Goal: Information Seeking & Learning: Learn about a topic

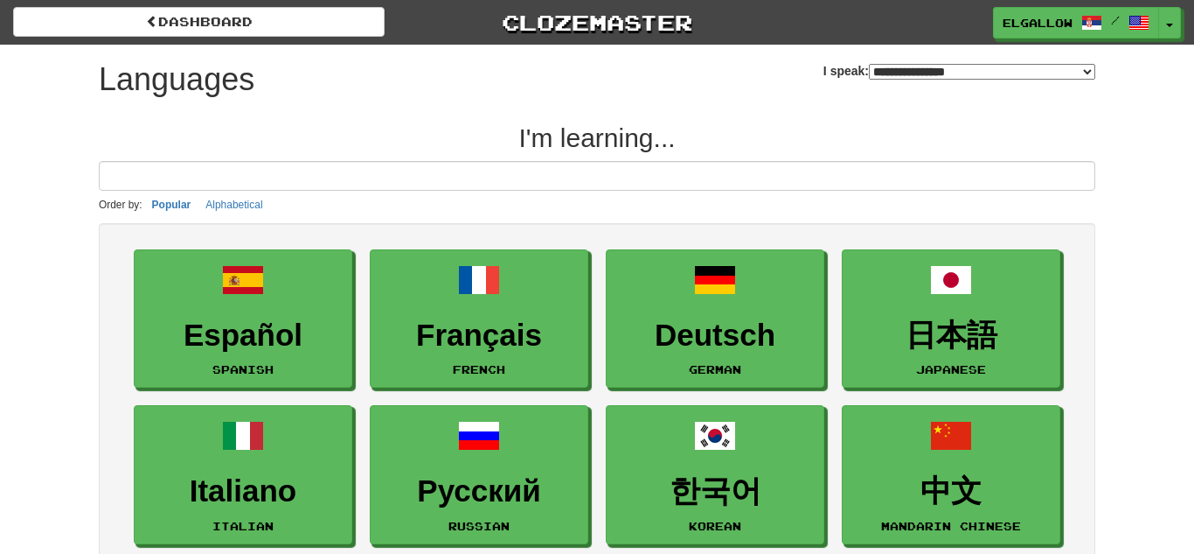
select select "*******"
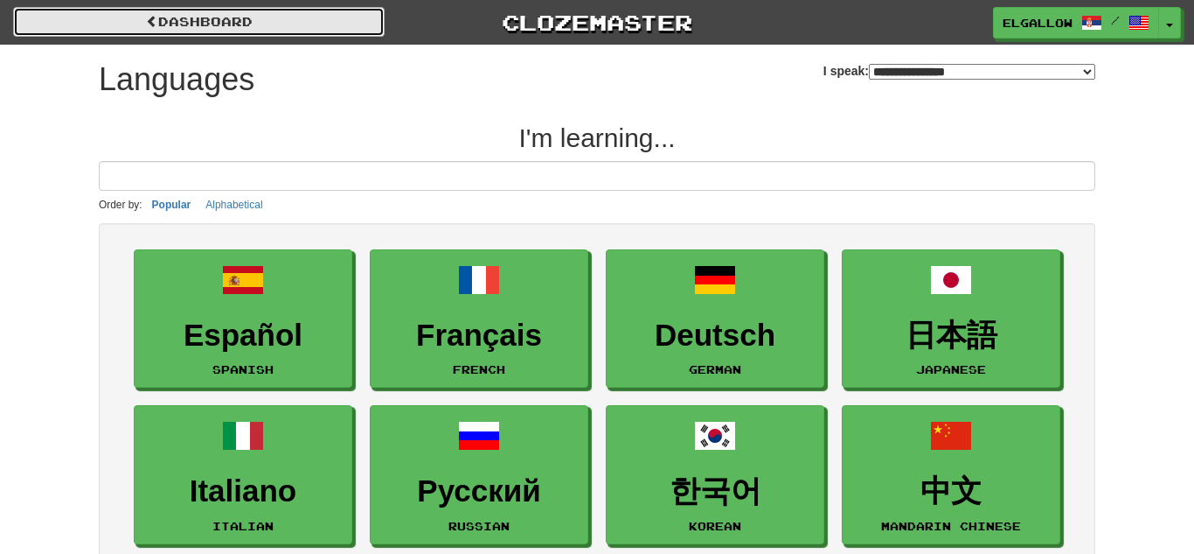
click at [195, 18] on link "dashboard" at bounding box center [199, 22] width 372 height 30
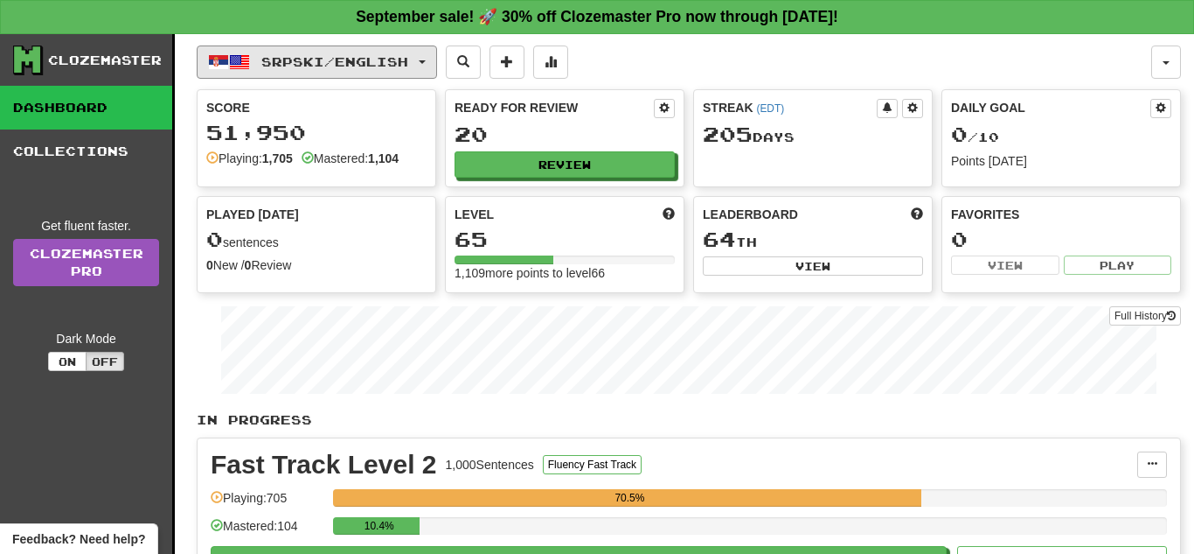
click at [303, 64] on span "Srpski / English" at bounding box center [334, 61] width 147 height 15
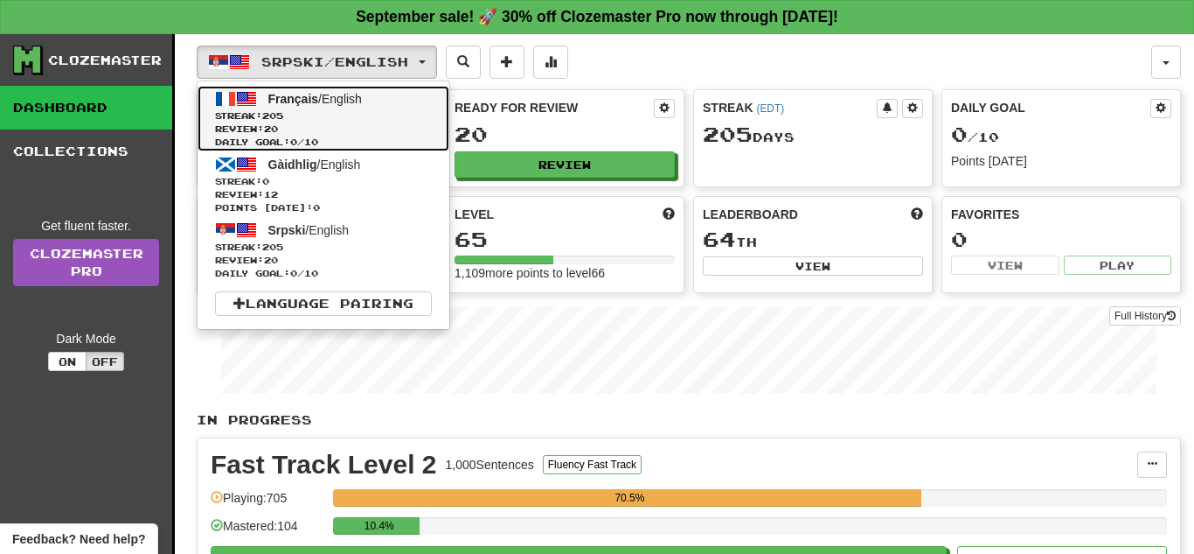
click at [331, 133] on span "Review: 20" at bounding box center [323, 128] width 217 height 13
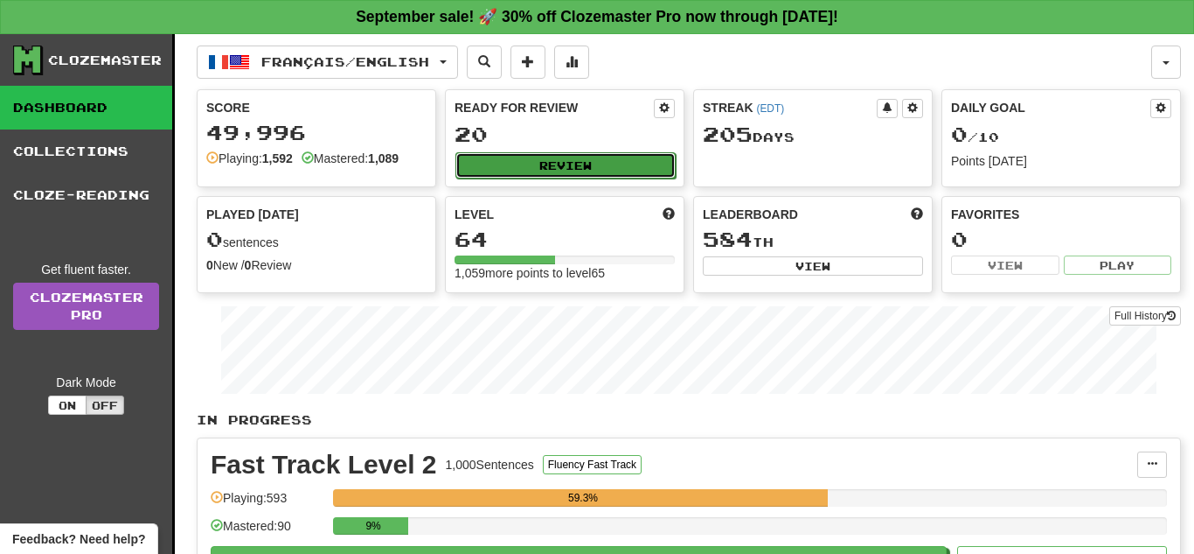
click at [512, 170] on button "Review" at bounding box center [566, 165] width 220 height 26
select select "**"
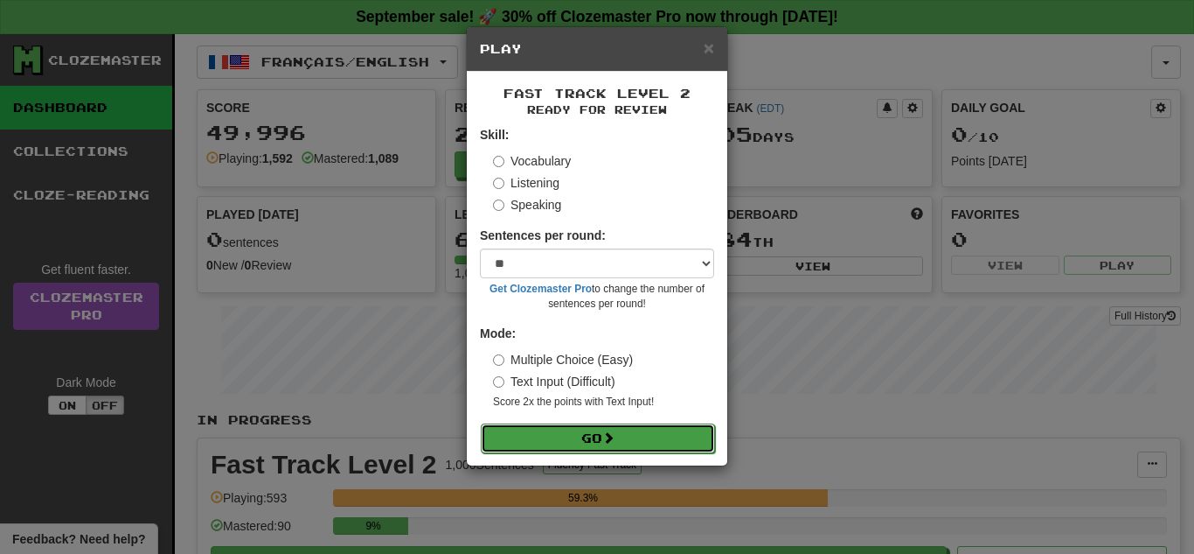
click at [554, 435] on button "Go" at bounding box center [598, 438] width 234 height 30
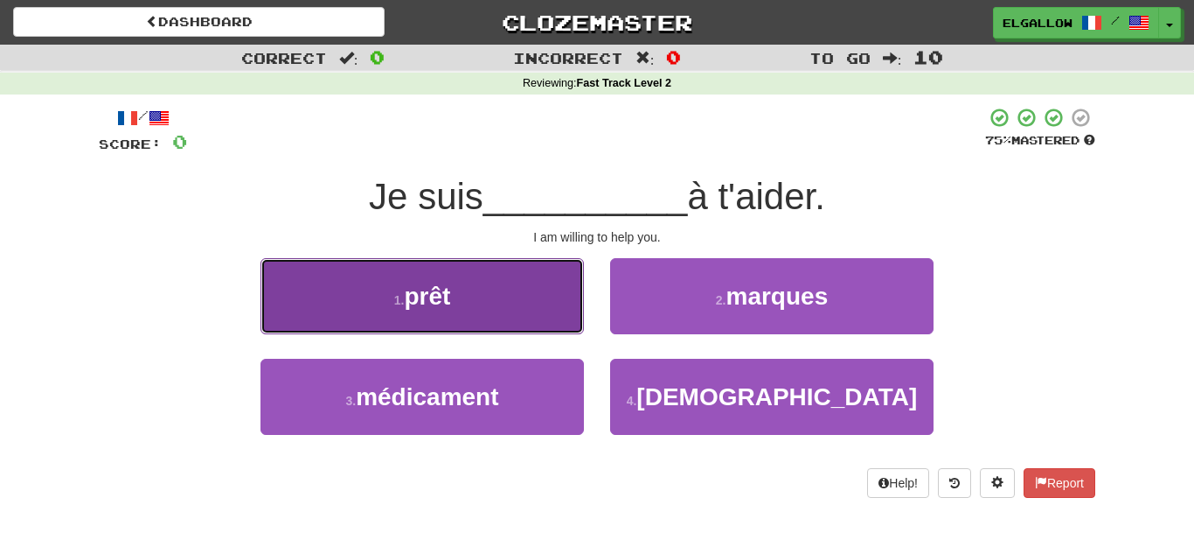
click at [453, 274] on button "1 . prêt" at bounding box center [423, 296] width 324 height 76
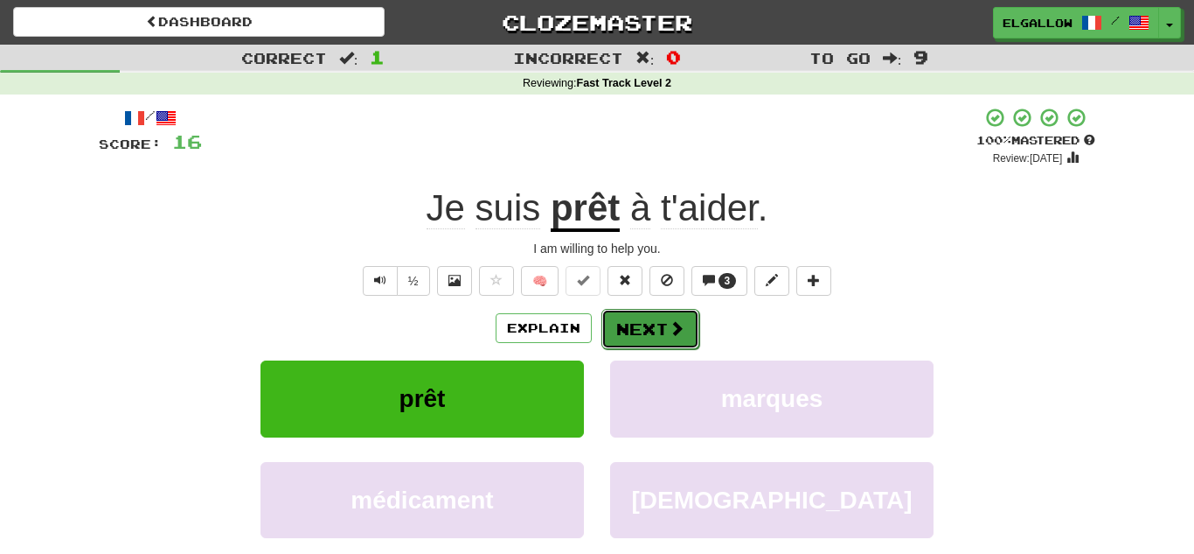
click at [661, 313] on button "Next" at bounding box center [651, 329] width 98 height 40
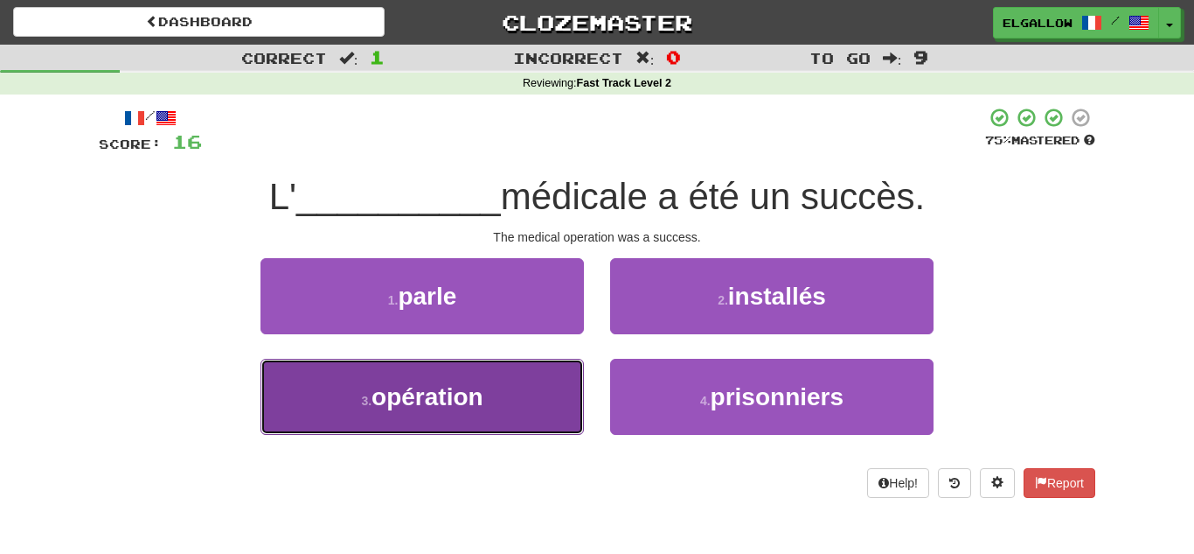
click at [337, 421] on button "3 . opération" at bounding box center [423, 397] width 324 height 76
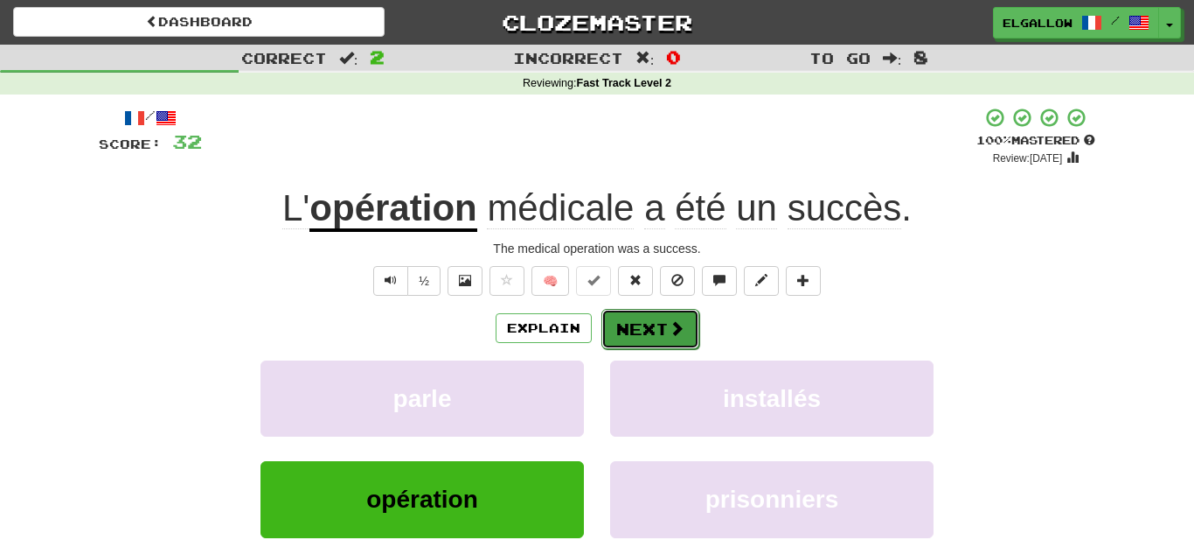
click at [663, 333] on button "Next" at bounding box center [651, 329] width 98 height 40
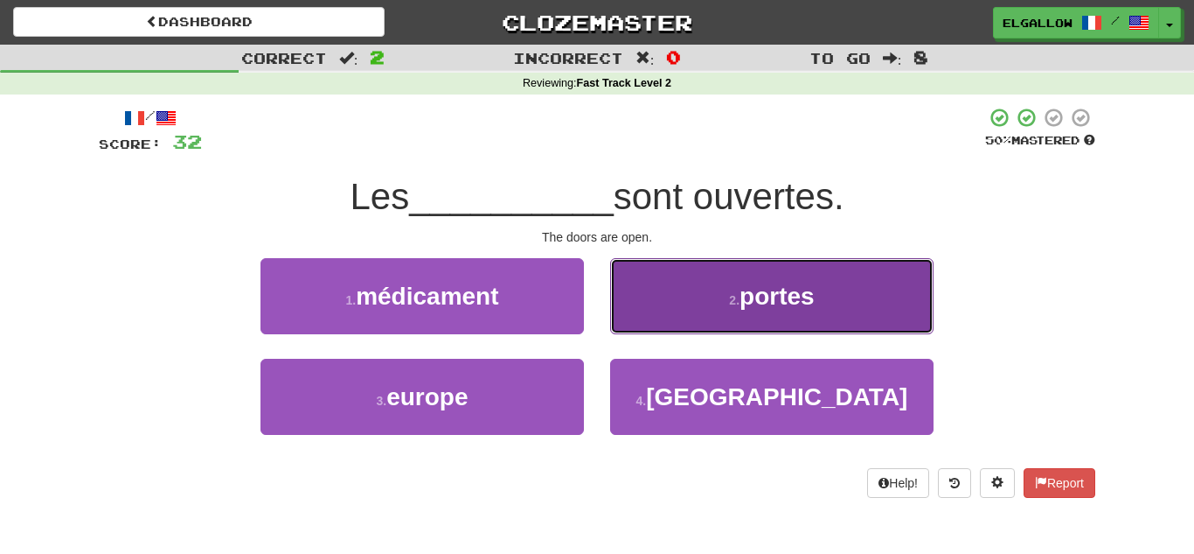
click at [674, 304] on button "2 . portes" at bounding box center [772, 296] width 324 height 76
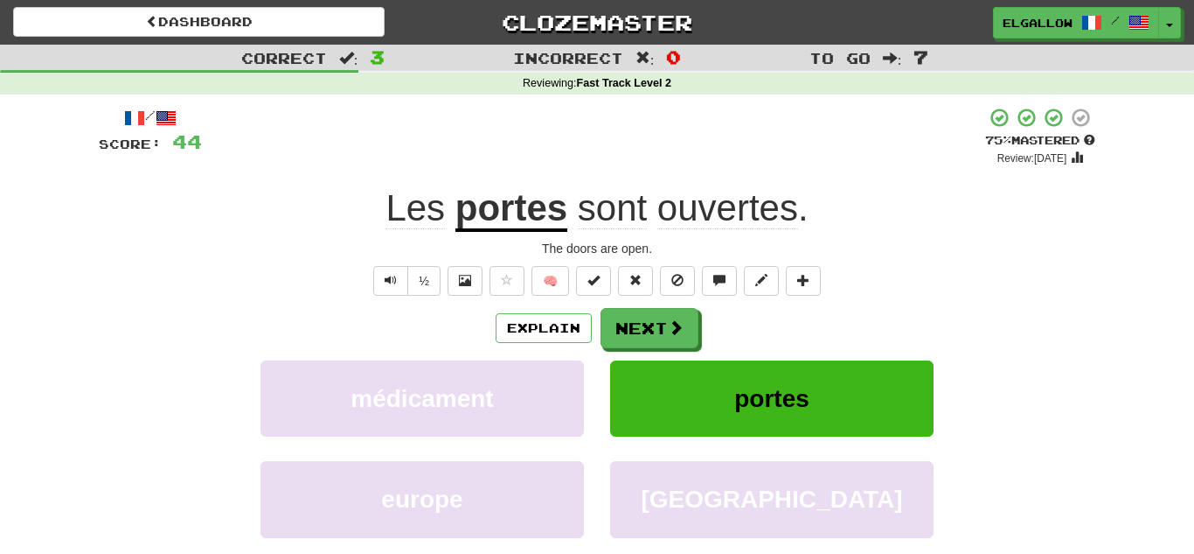
click at [660, 354] on div "Explain Next médicament portes europe angleterre Learn more: médicament portes …" at bounding box center [597, 448] width 997 height 281
click at [656, 337] on button "Next" at bounding box center [651, 329] width 98 height 40
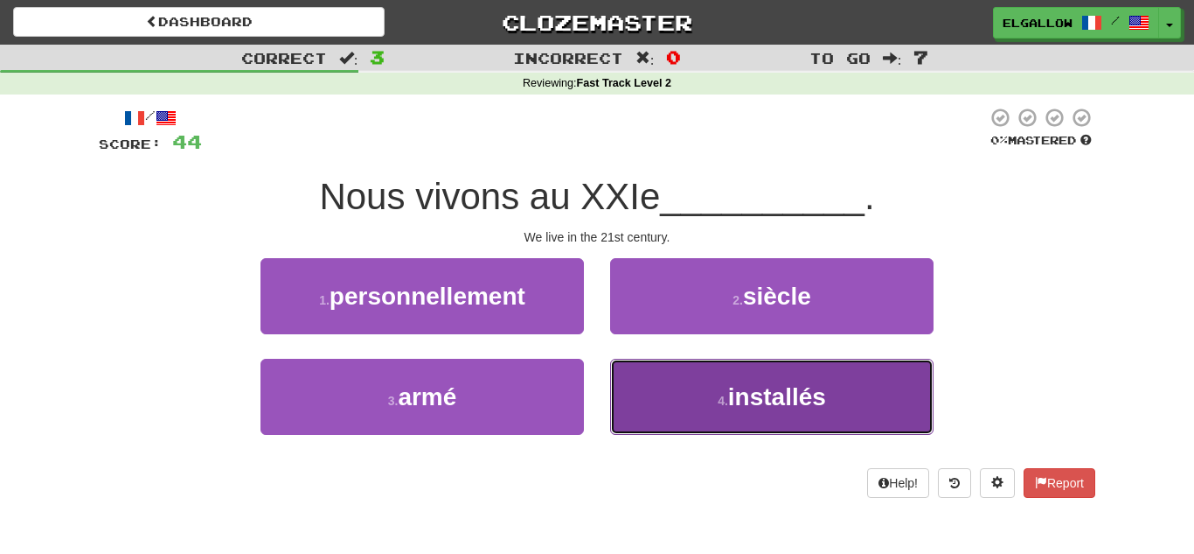
click at [790, 383] on span "installés" at bounding box center [777, 396] width 98 height 27
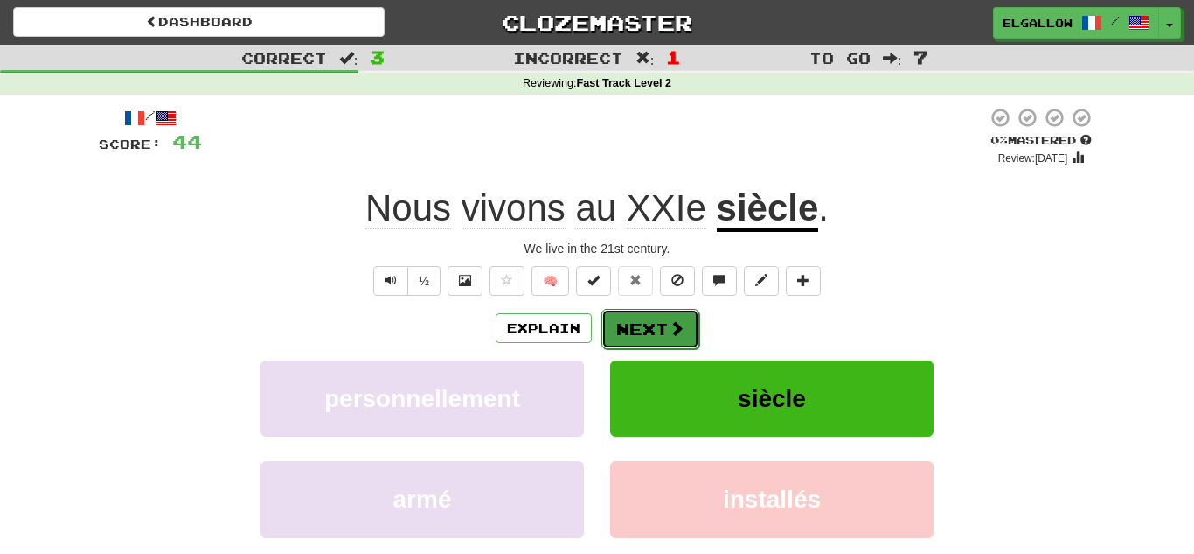
click at [671, 339] on button "Next" at bounding box center [651, 329] width 98 height 40
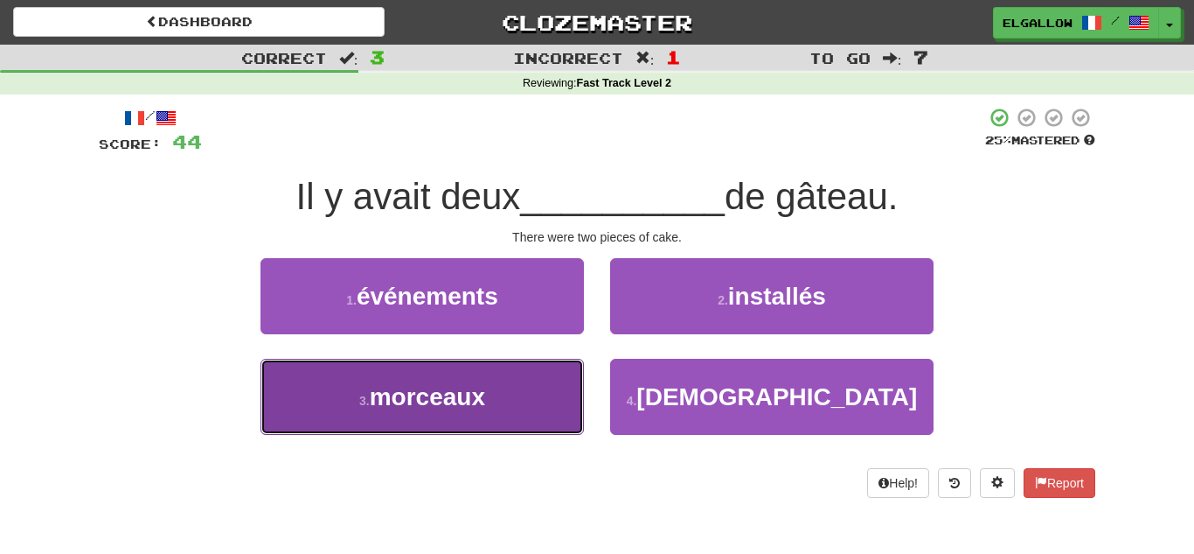
click at [393, 383] on span "morceaux" at bounding box center [427, 396] width 115 height 27
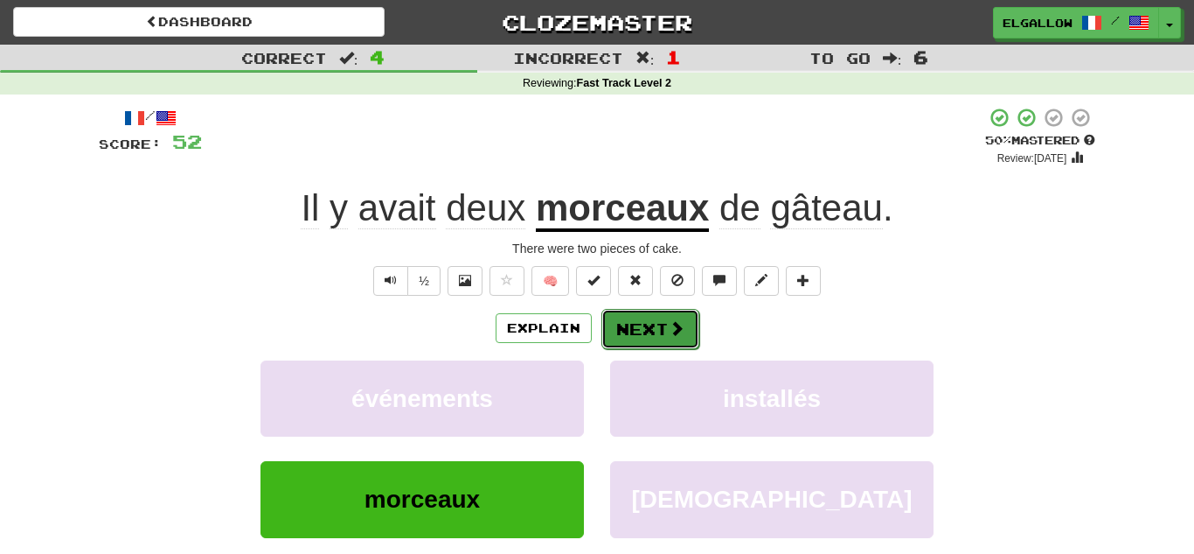
click at [625, 323] on button "Next" at bounding box center [651, 329] width 98 height 40
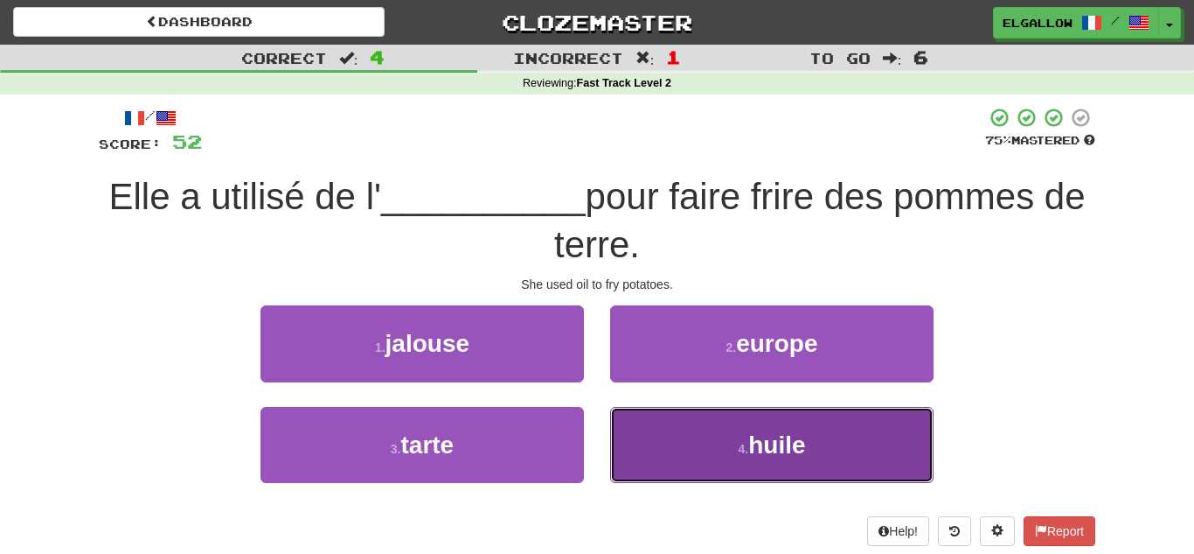
click at [852, 464] on button "4 . huile" at bounding box center [772, 445] width 324 height 76
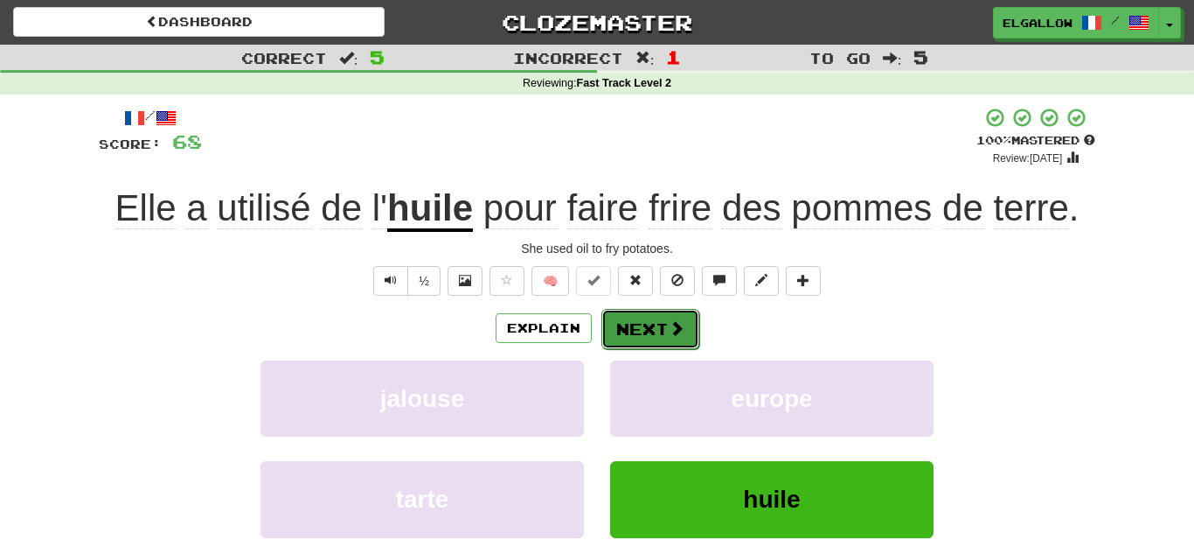
click at [681, 320] on span at bounding box center [677, 328] width 16 height 16
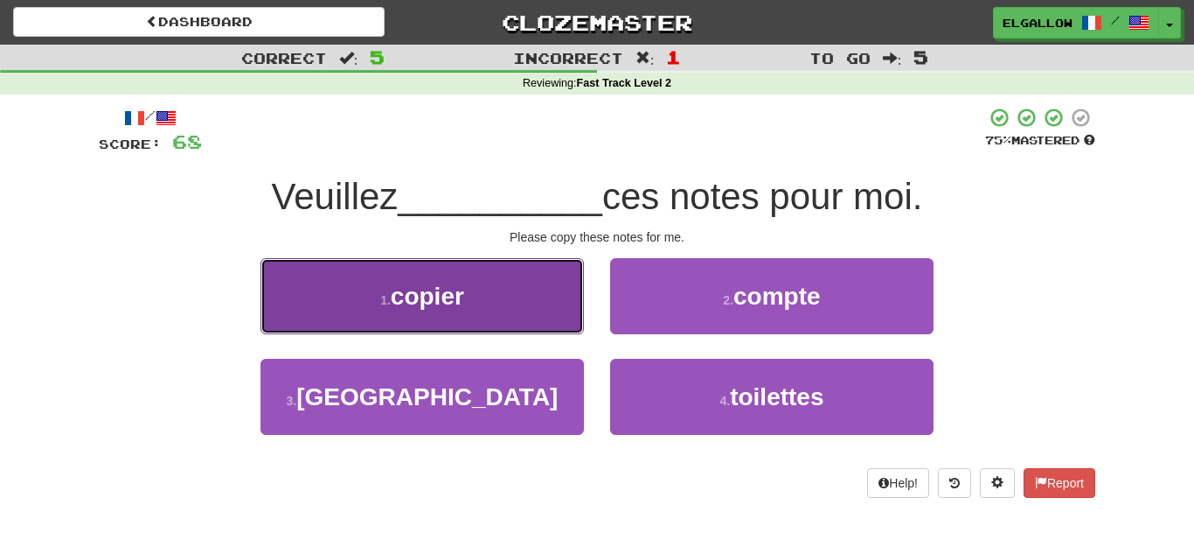
click at [335, 303] on button "1 . copier" at bounding box center [423, 296] width 324 height 76
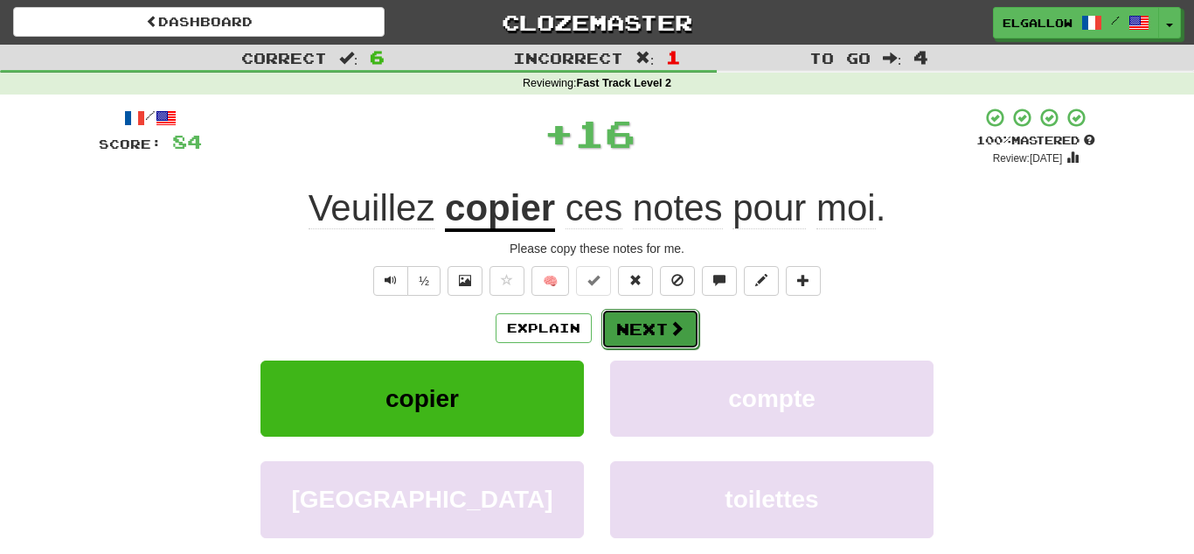
click at [690, 318] on button "Next" at bounding box center [651, 329] width 98 height 40
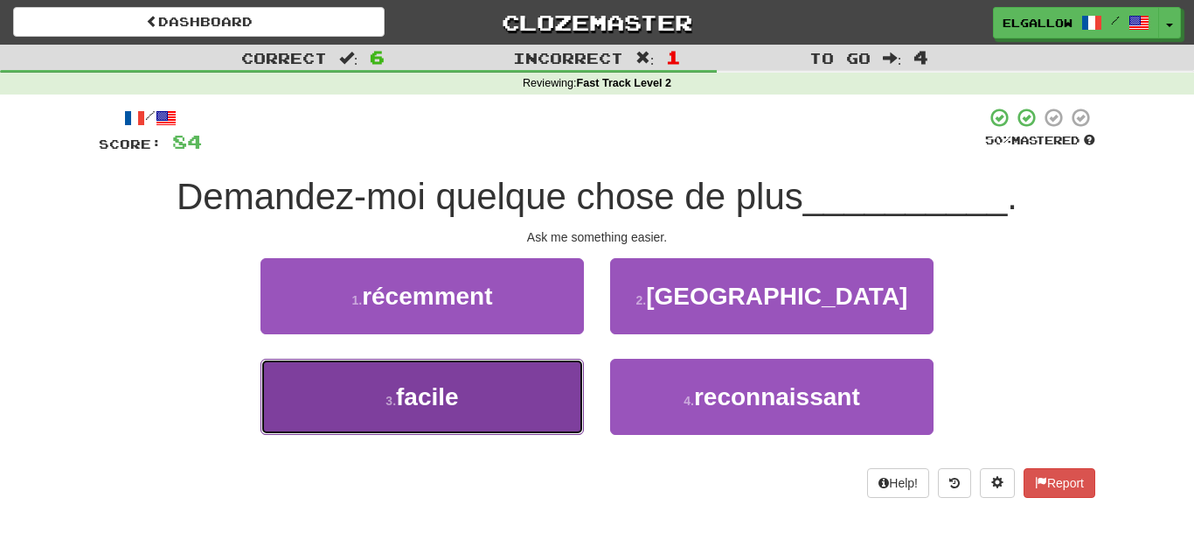
click at [419, 386] on span "facile" at bounding box center [427, 396] width 63 height 27
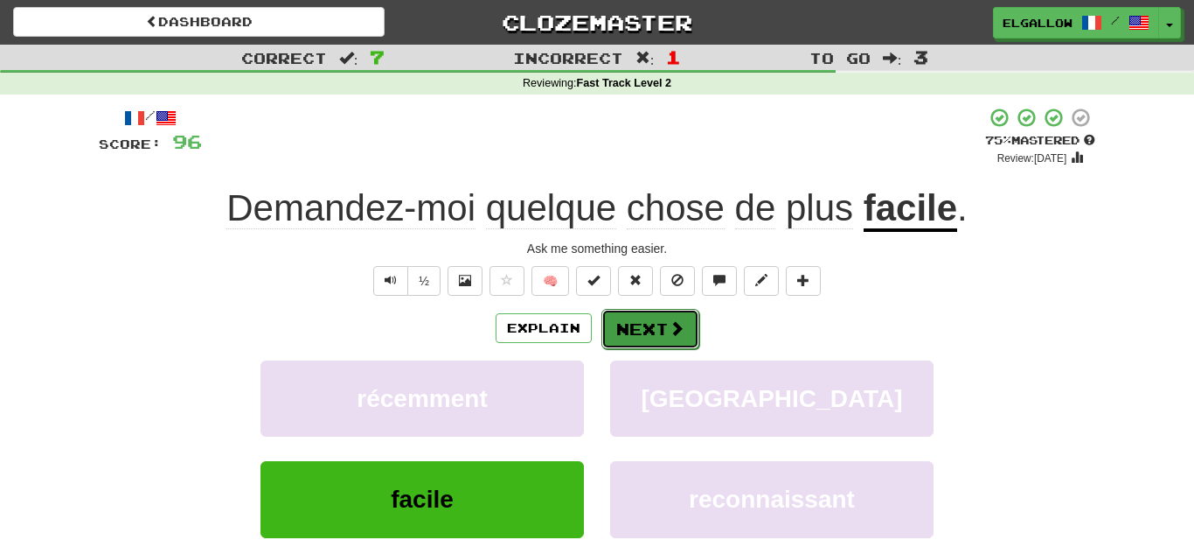
click at [609, 316] on button "Next" at bounding box center [651, 329] width 98 height 40
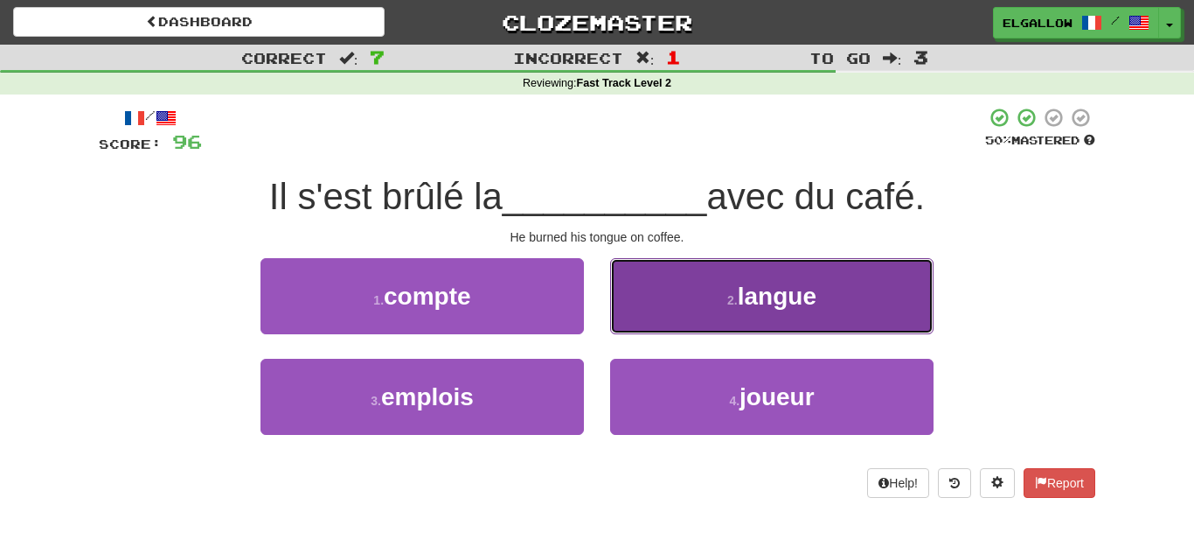
click at [720, 273] on button "2 . langue" at bounding box center [772, 296] width 324 height 76
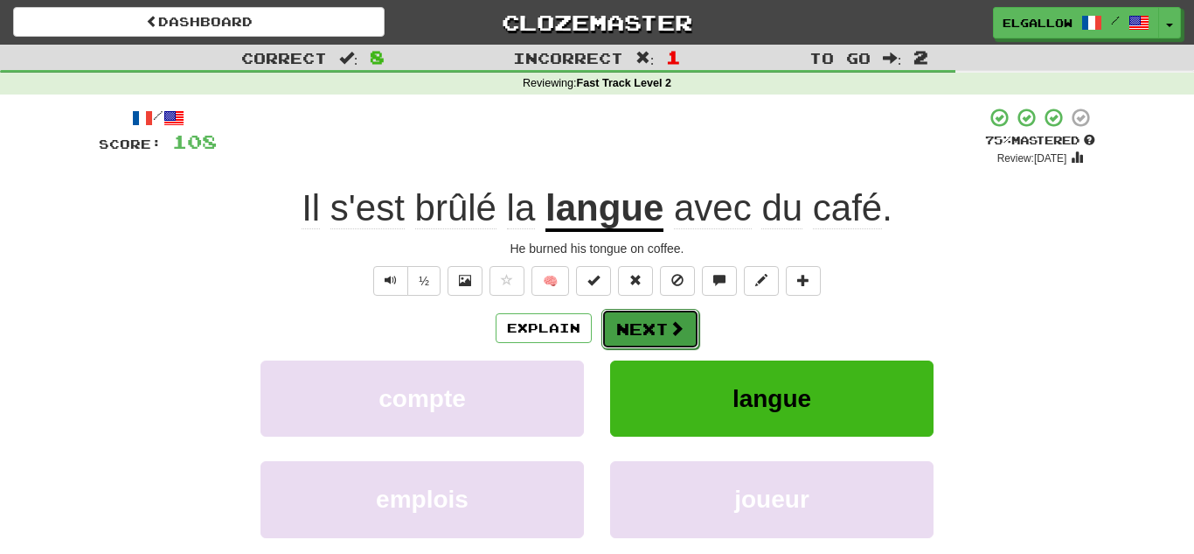
click at [643, 317] on button "Next" at bounding box center [651, 329] width 98 height 40
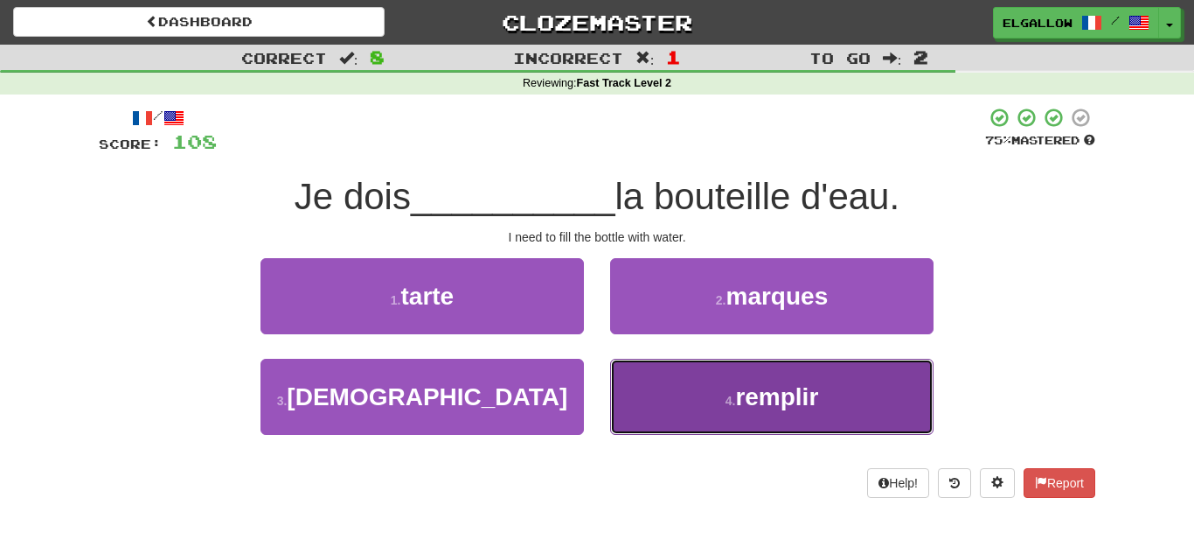
click at [801, 409] on span "remplir" at bounding box center [776, 396] width 83 height 27
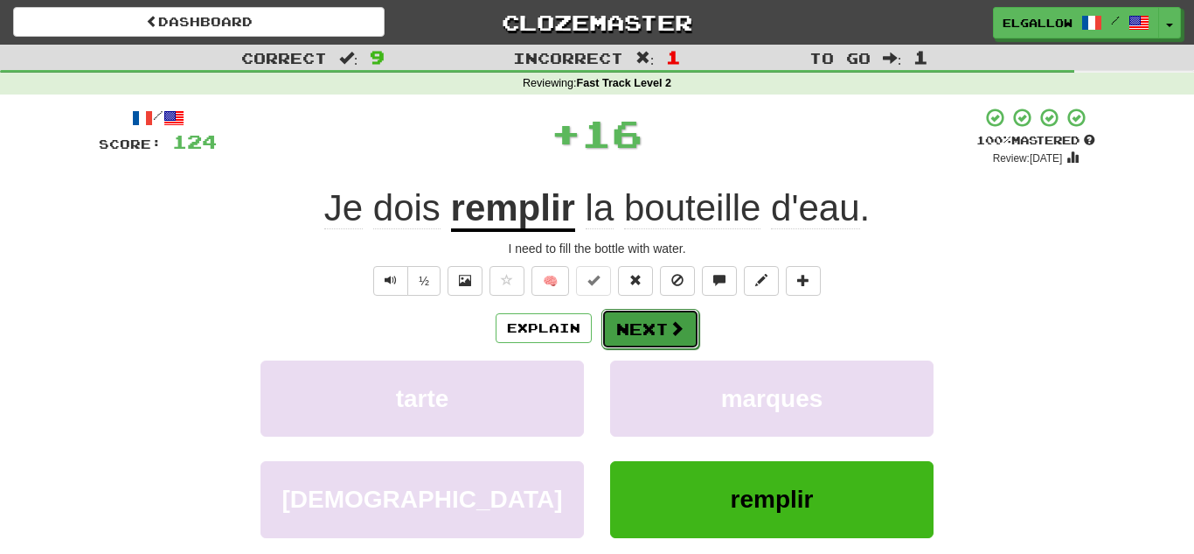
click at [662, 324] on button "Next" at bounding box center [651, 329] width 98 height 40
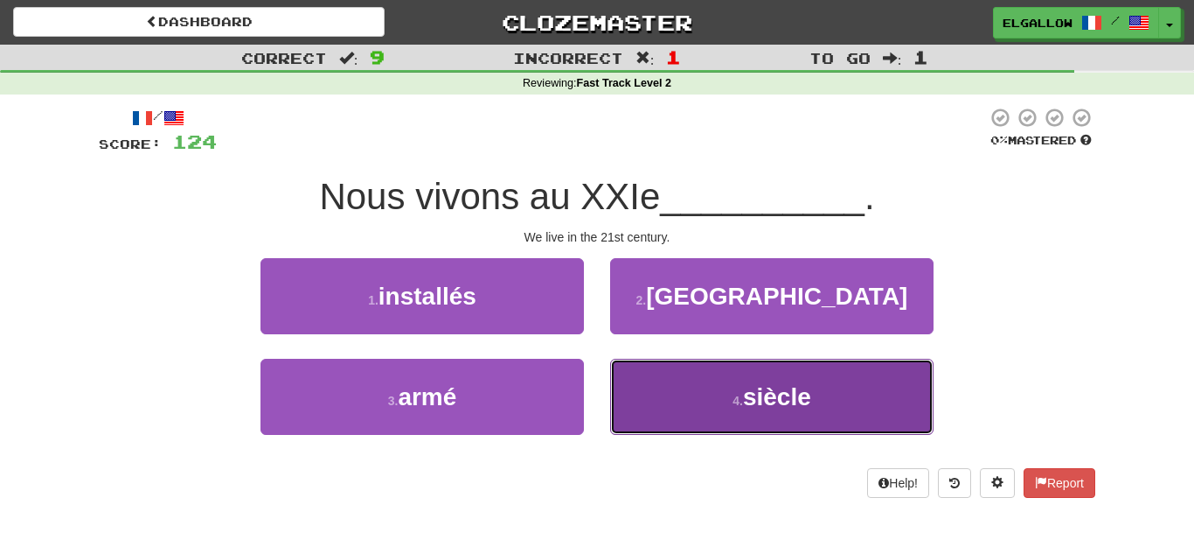
click at [811, 379] on button "4 . siècle" at bounding box center [772, 397] width 324 height 76
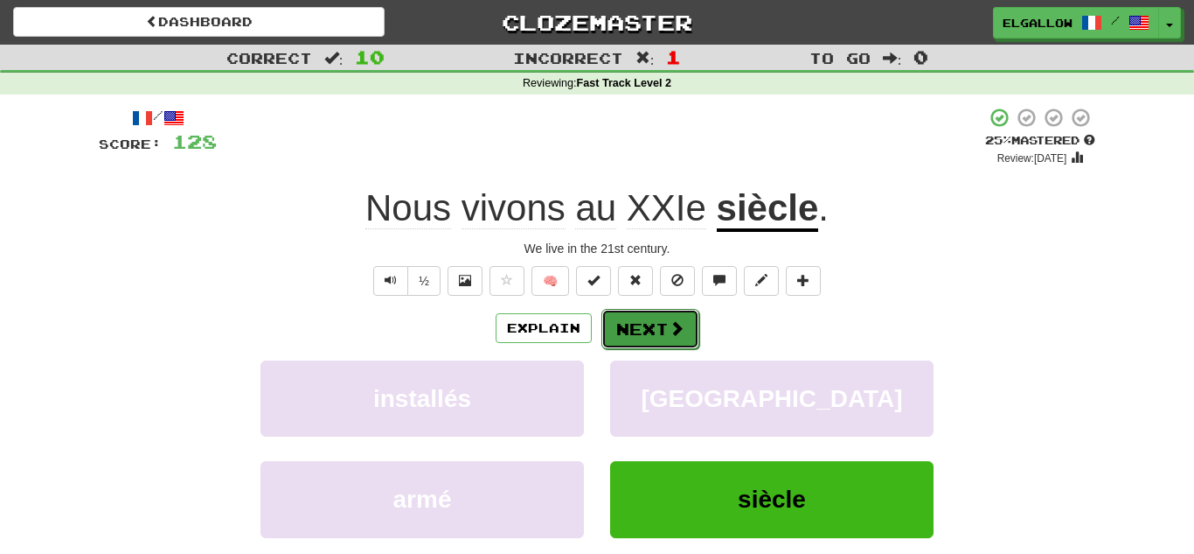
click at [692, 328] on button "Next" at bounding box center [651, 329] width 98 height 40
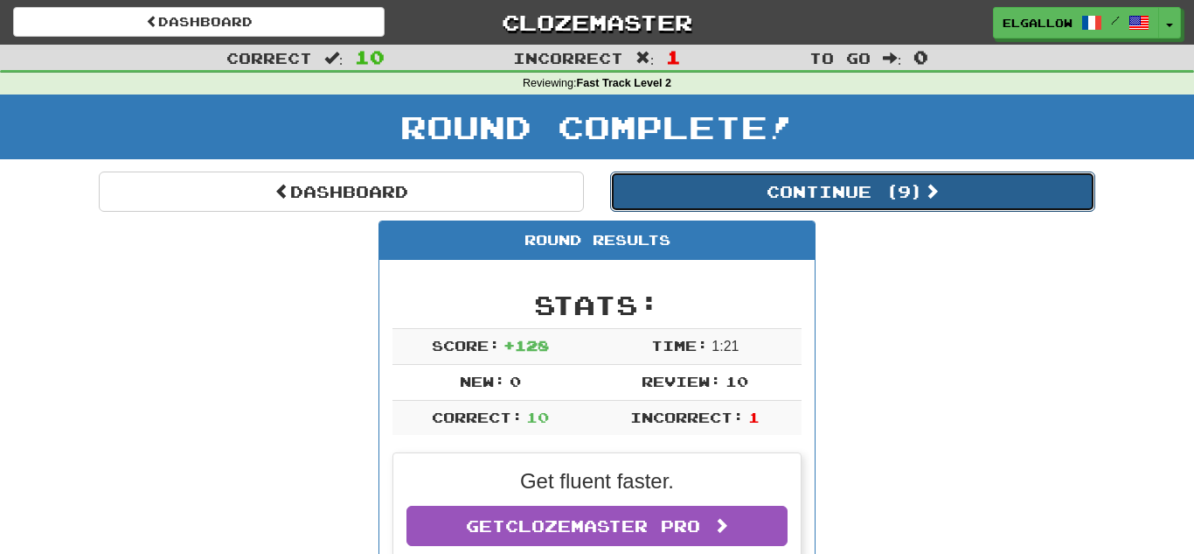
click at [686, 205] on button "Continue ( 9 )" at bounding box center [852, 191] width 485 height 40
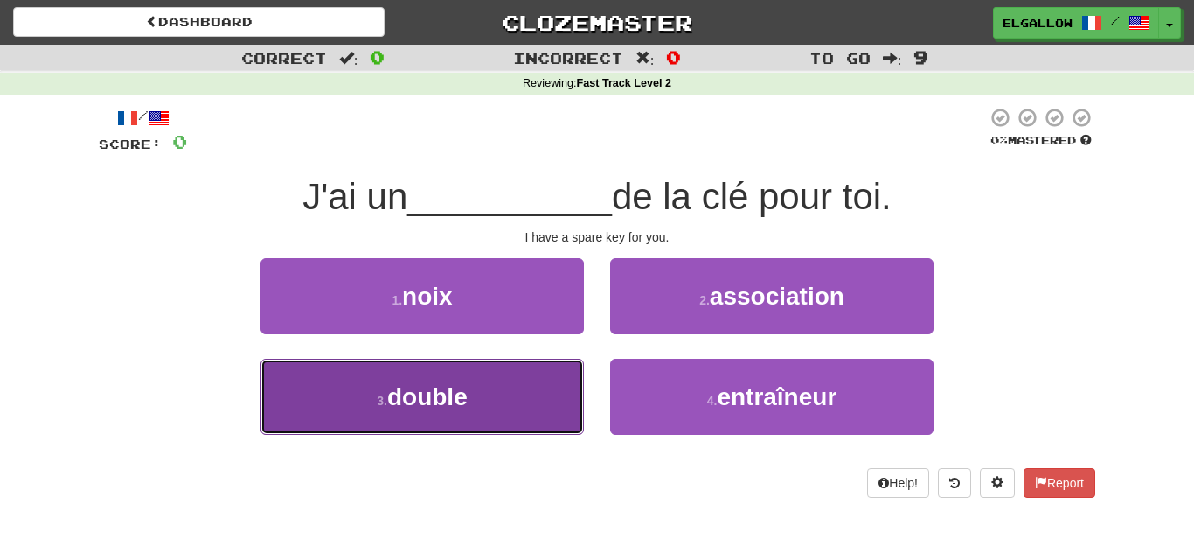
click at [278, 395] on button "3 . double" at bounding box center [423, 397] width 324 height 76
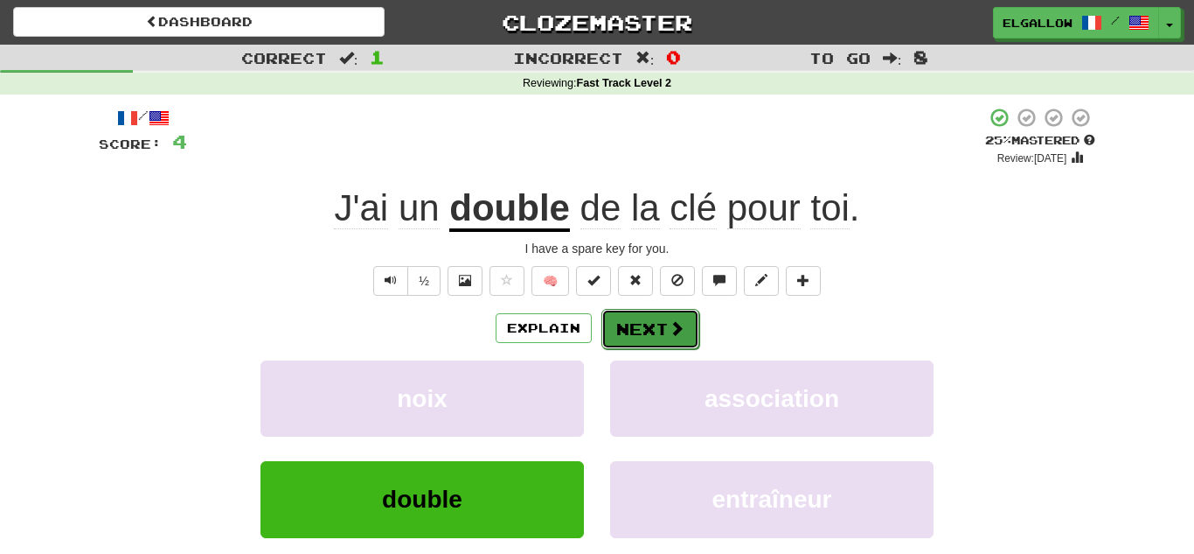
click at [629, 311] on button "Next" at bounding box center [651, 329] width 98 height 40
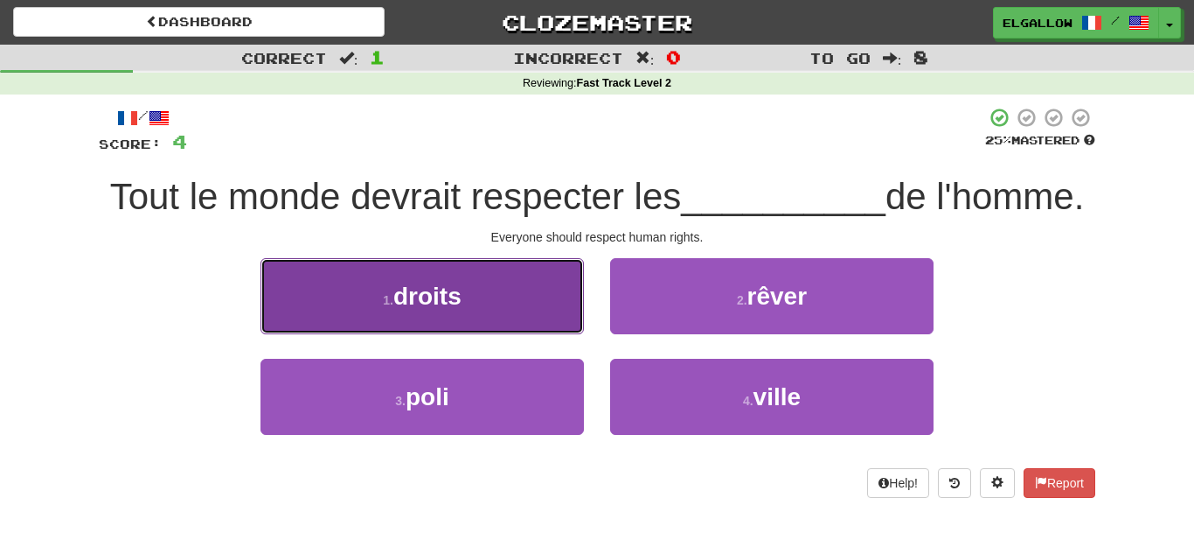
click at [317, 292] on button "1 . droits" at bounding box center [423, 296] width 324 height 76
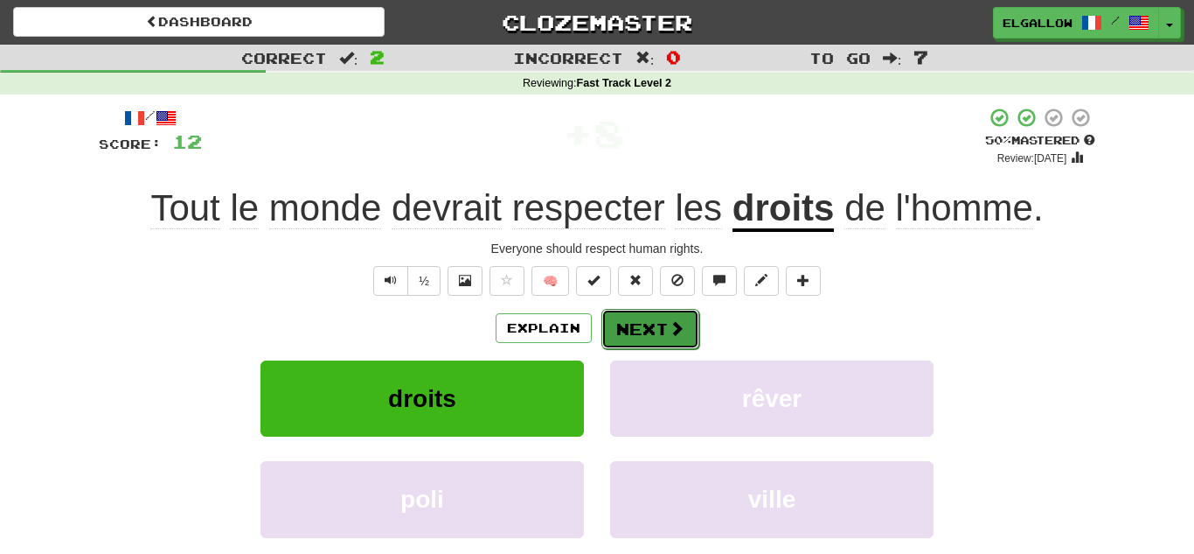
click at [622, 331] on button "Next" at bounding box center [651, 329] width 98 height 40
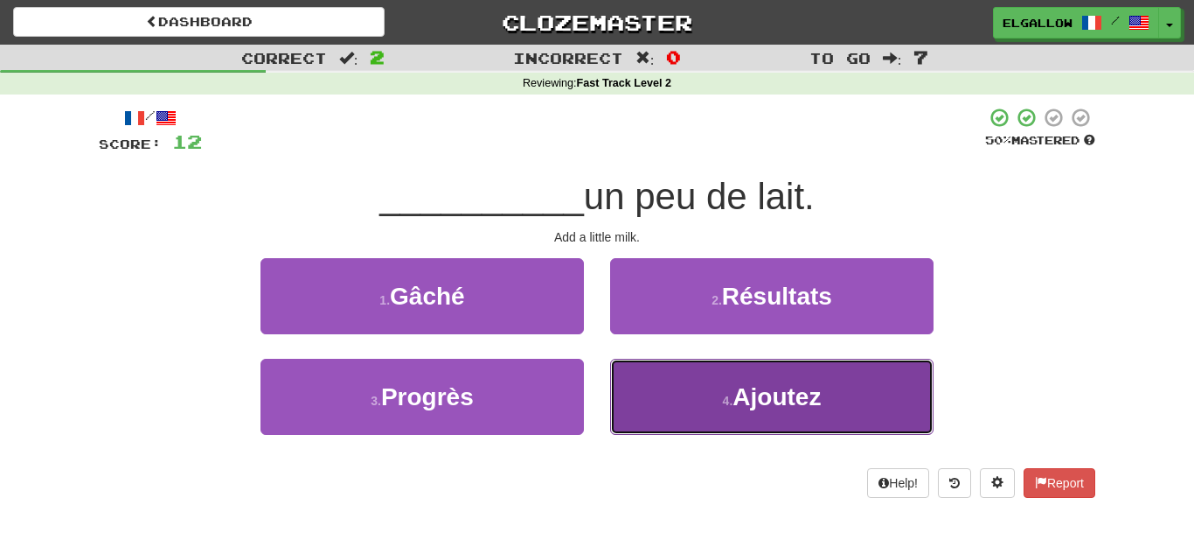
click at [725, 425] on button "4 . Ajoutez" at bounding box center [772, 397] width 324 height 76
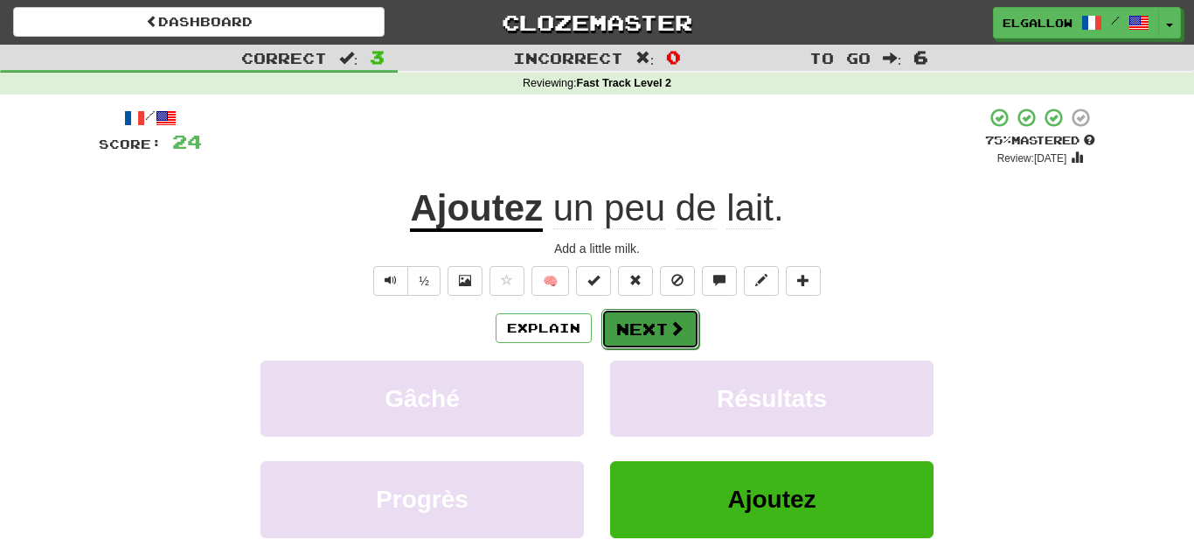
click at [632, 342] on button "Next" at bounding box center [651, 329] width 98 height 40
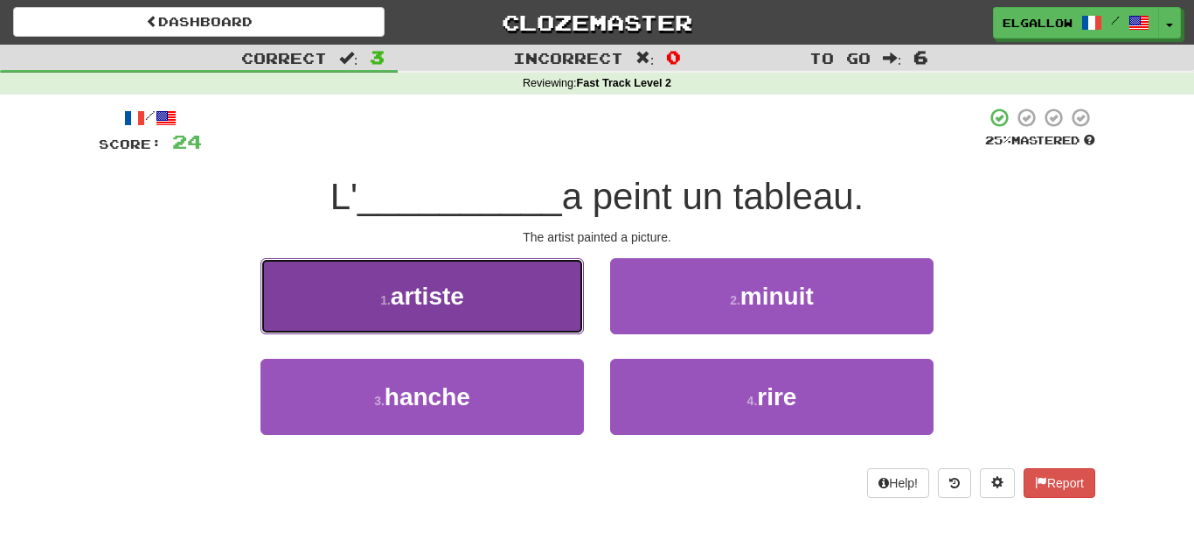
click at [300, 317] on button "1 . artiste" at bounding box center [423, 296] width 324 height 76
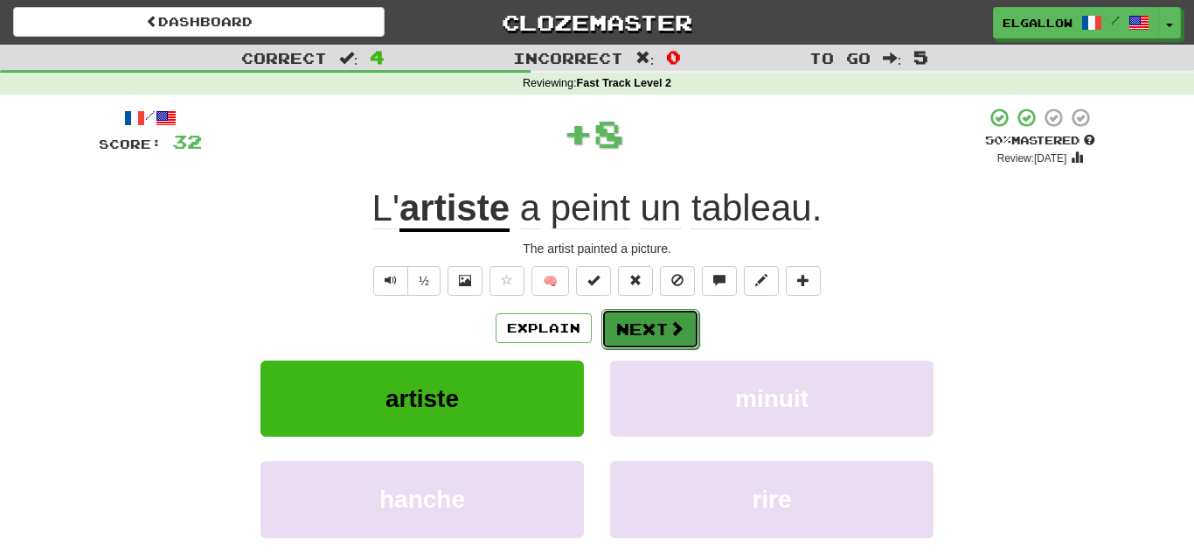
click at [638, 335] on button "Next" at bounding box center [651, 329] width 98 height 40
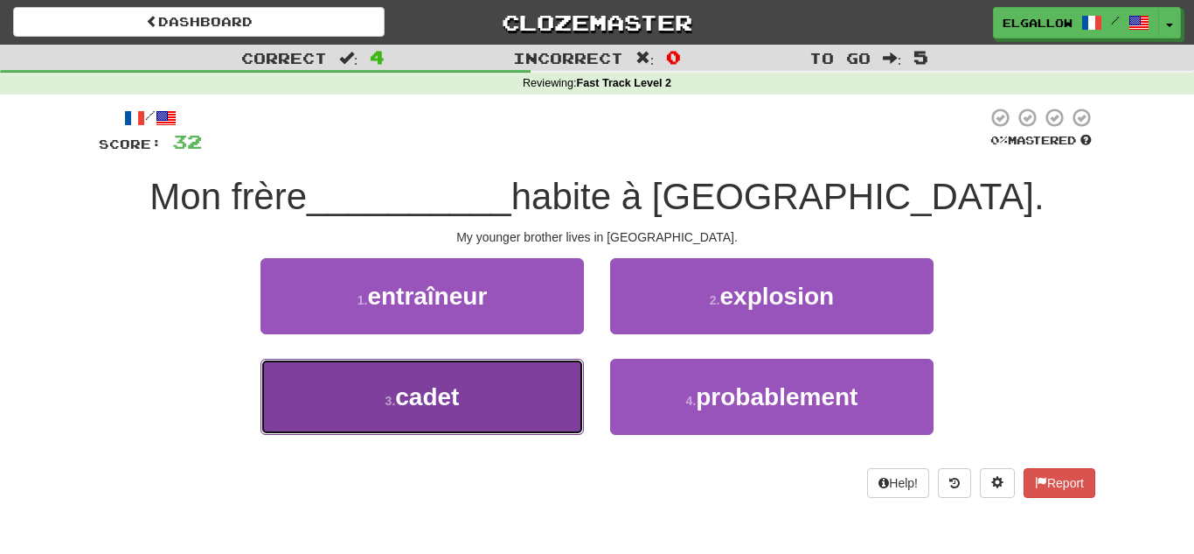
click at [350, 418] on button "3 . cadet" at bounding box center [423, 397] width 324 height 76
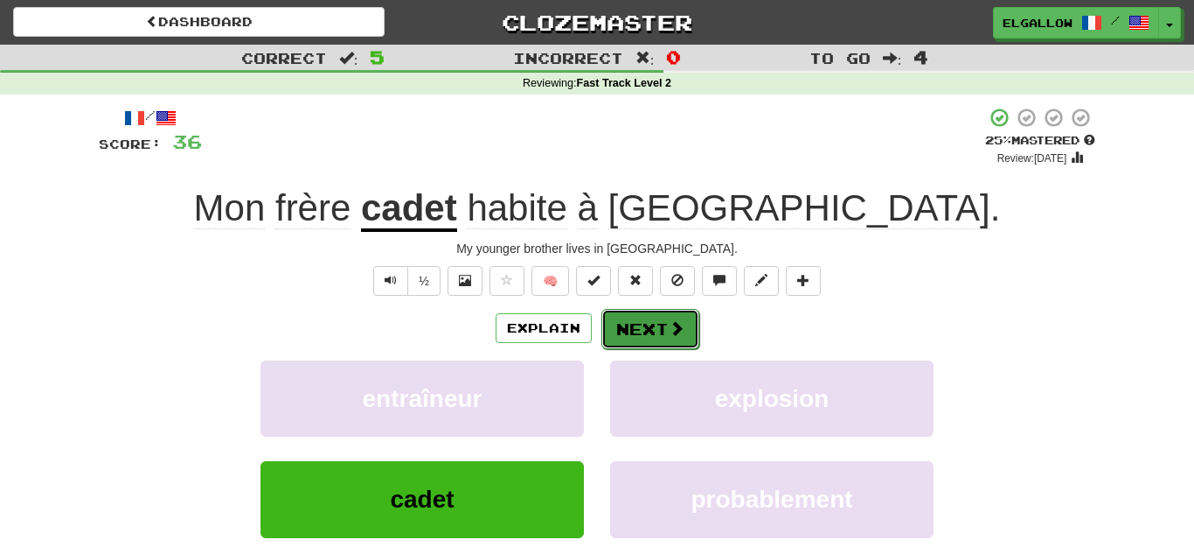
click at [661, 338] on button "Next" at bounding box center [651, 329] width 98 height 40
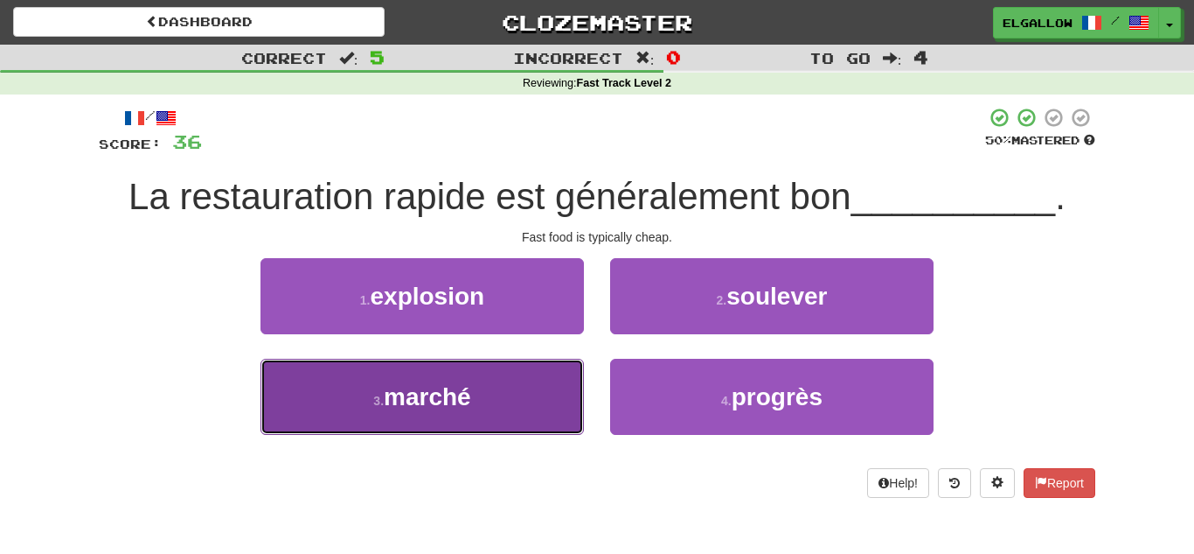
click at [356, 431] on button "3 . marché" at bounding box center [423, 397] width 324 height 76
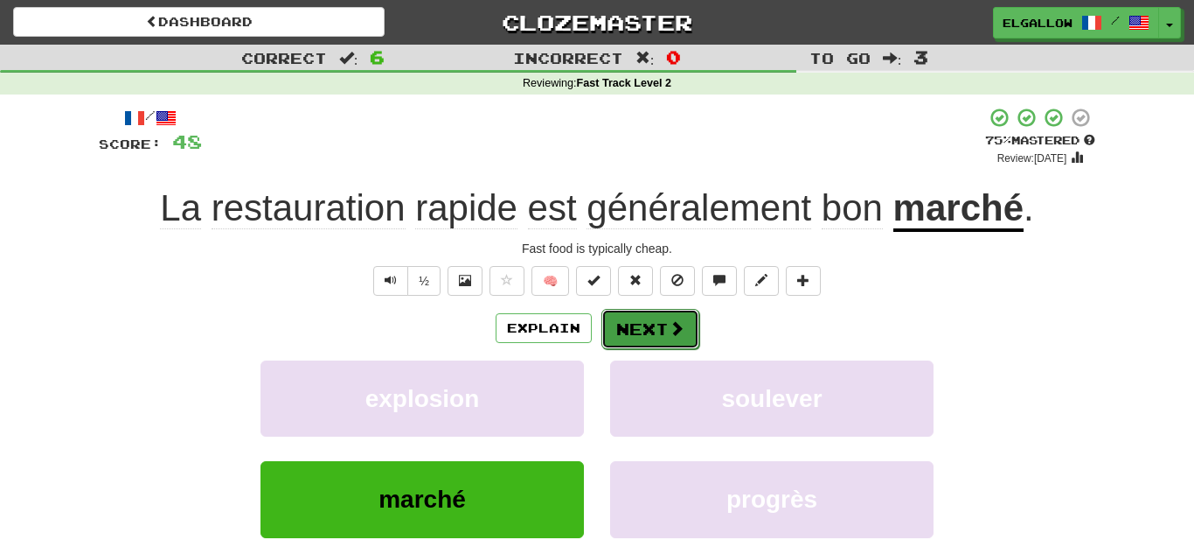
click at [675, 328] on span at bounding box center [677, 328] width 16 height 16
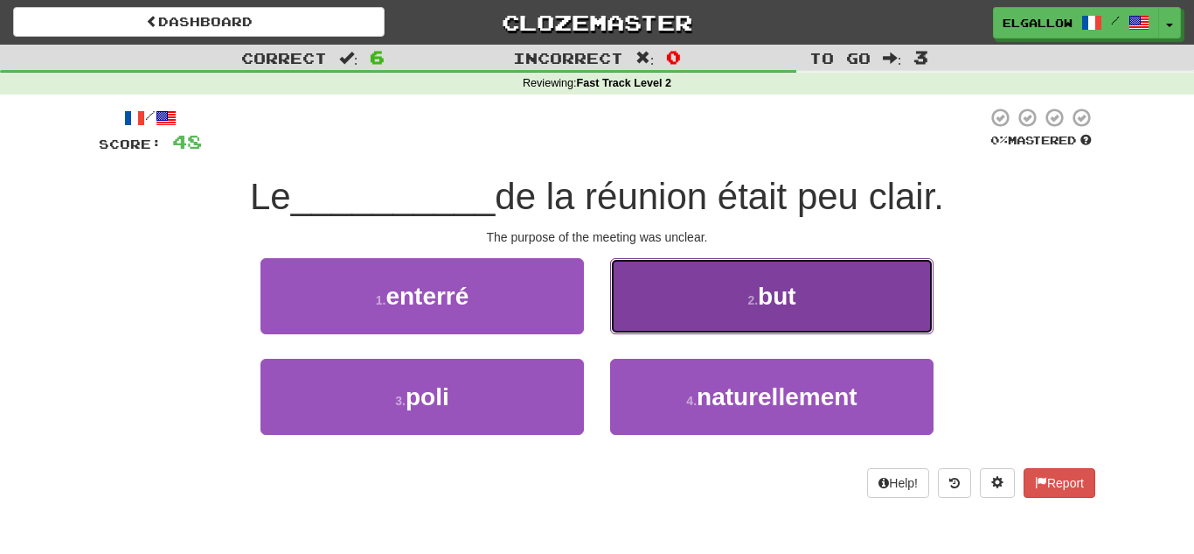
click at [791, 310] on button "2 . but" at bounding box center [772, 296] width 324 height 76
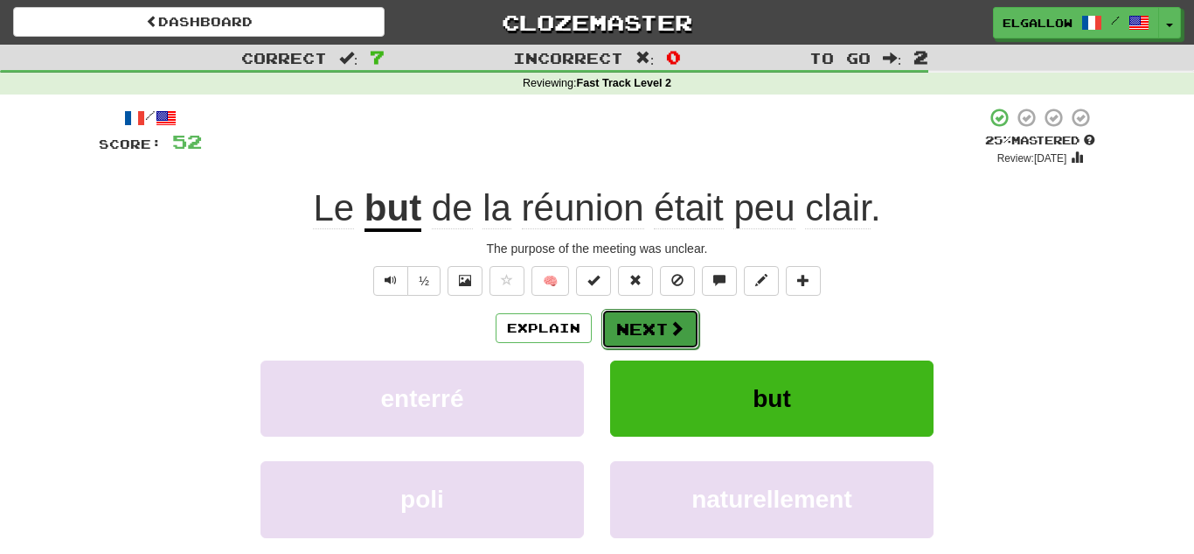
click at [630, 328] on button "Next" at bounding box center [651, 329] width 98 height 40
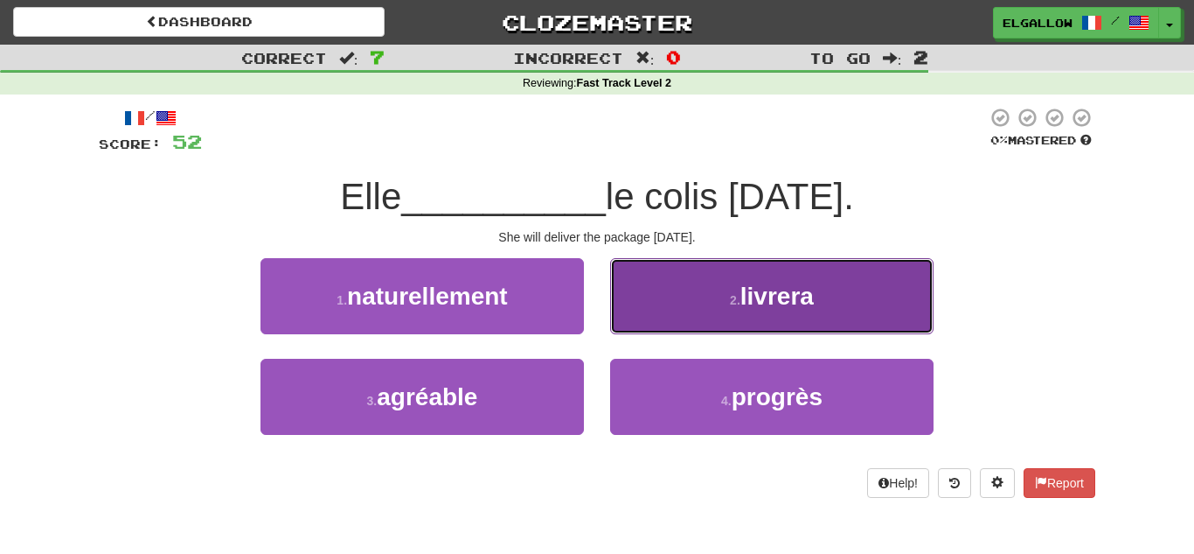
click at [760, 300] on span "livrera" at bounding box center [777, 295] width 73 height 27
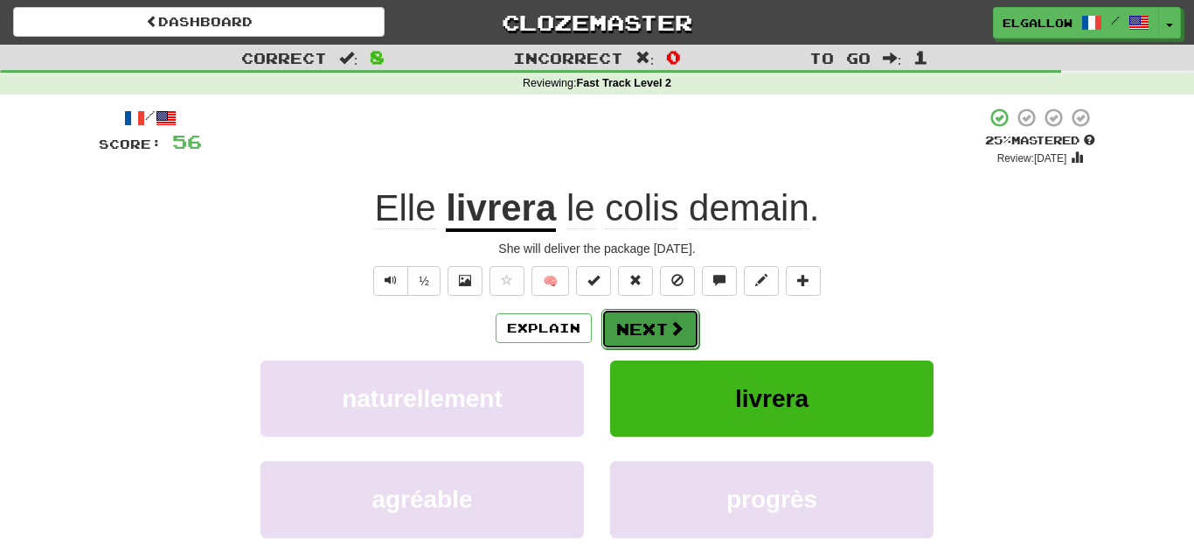
click at [694, 338] on button "Next" at bounding box center [651, 329] width 98 height 40
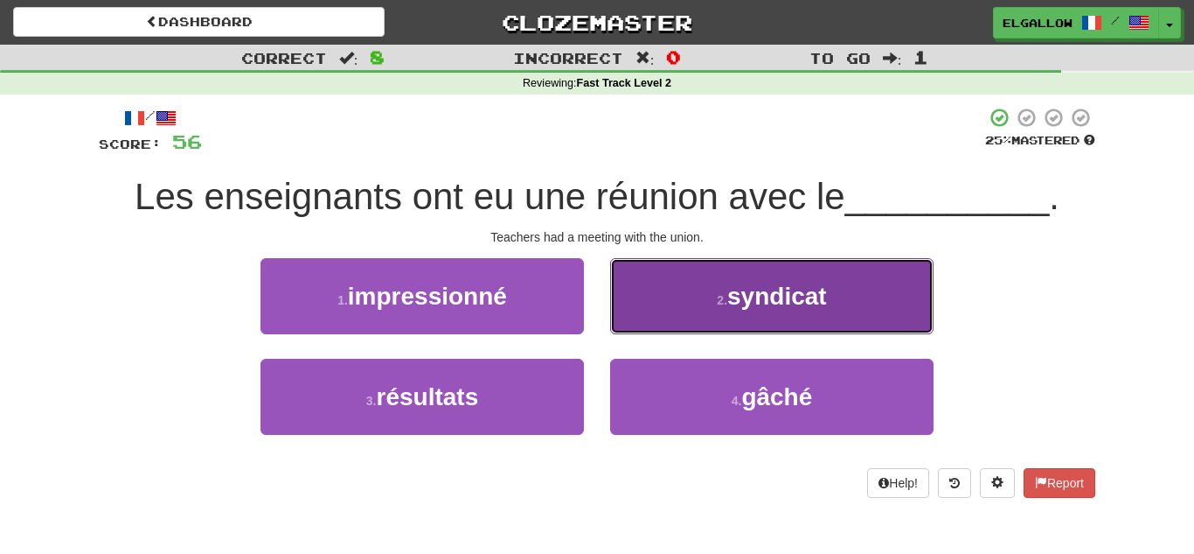
click at [721, 324] on button "2 . syndicat" at bounding box center [772, 296] width 324 height 76
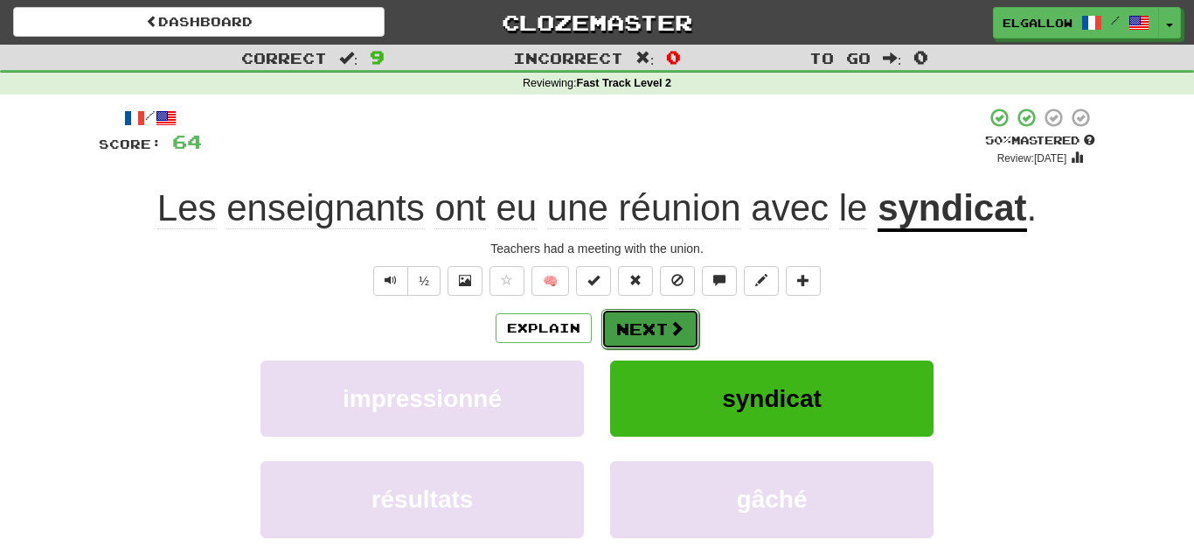
click at [694, 323] on button "Next" at bounding box center [651, 329] width 98 height 40
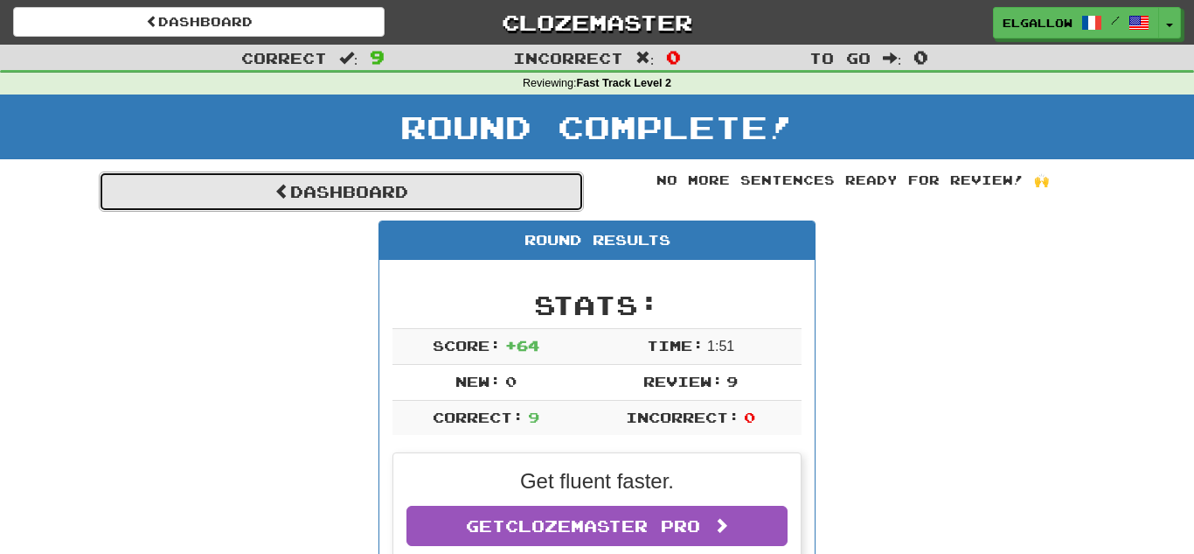
click at [448, 181] on link "Dashboard" at bounding box center [341, 191] width 485 height 40
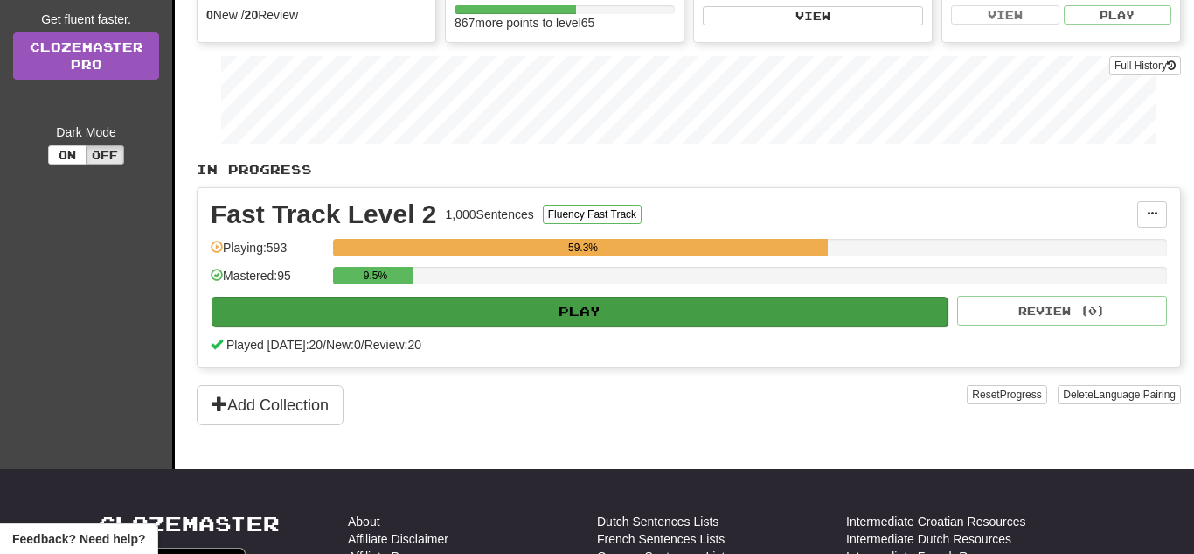
scroll to position [250, 0]
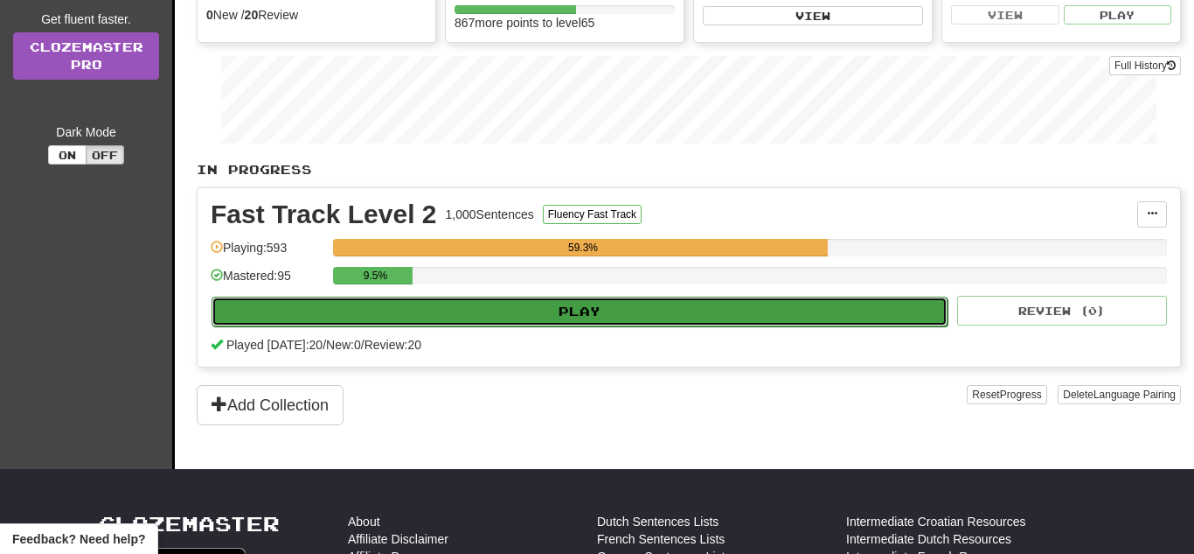
click at [578, 303] on button "Play" at bounding box center [580, 311] width 736 height 30
select select "**"
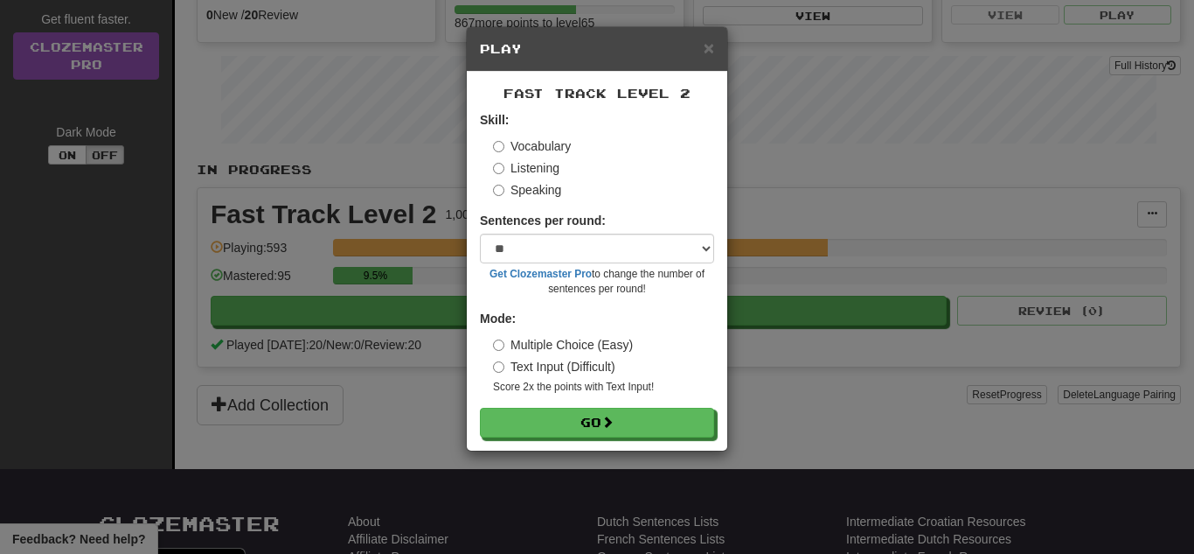
click at [536, 186] on label "Speaking" at bounding box center [527, 189] width 68 height 17
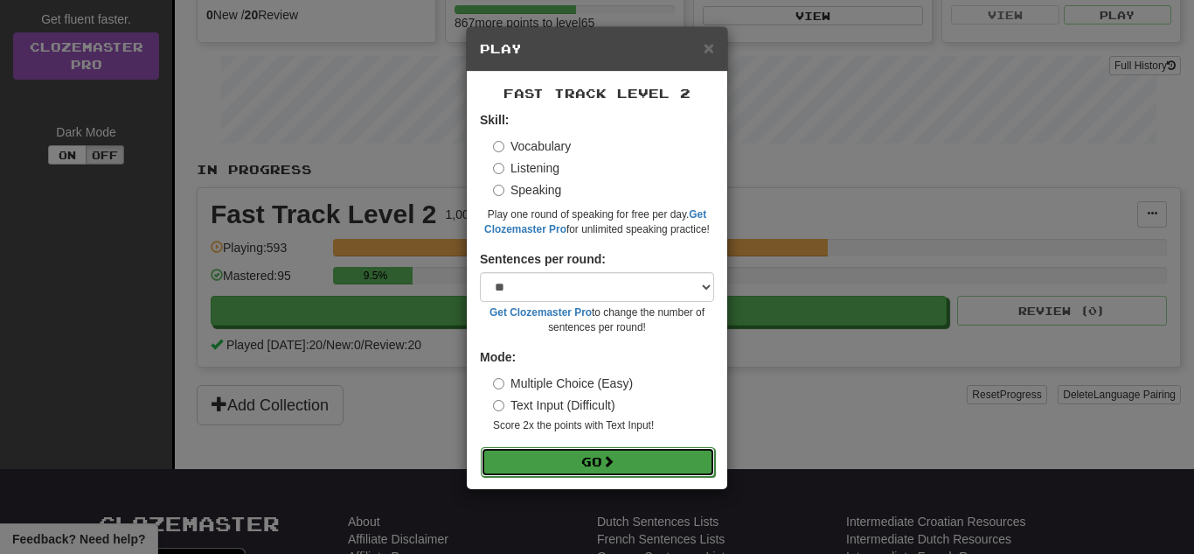
click at [586, 459] on button "Go" at bounding box center [598, 462] width 234 height 30
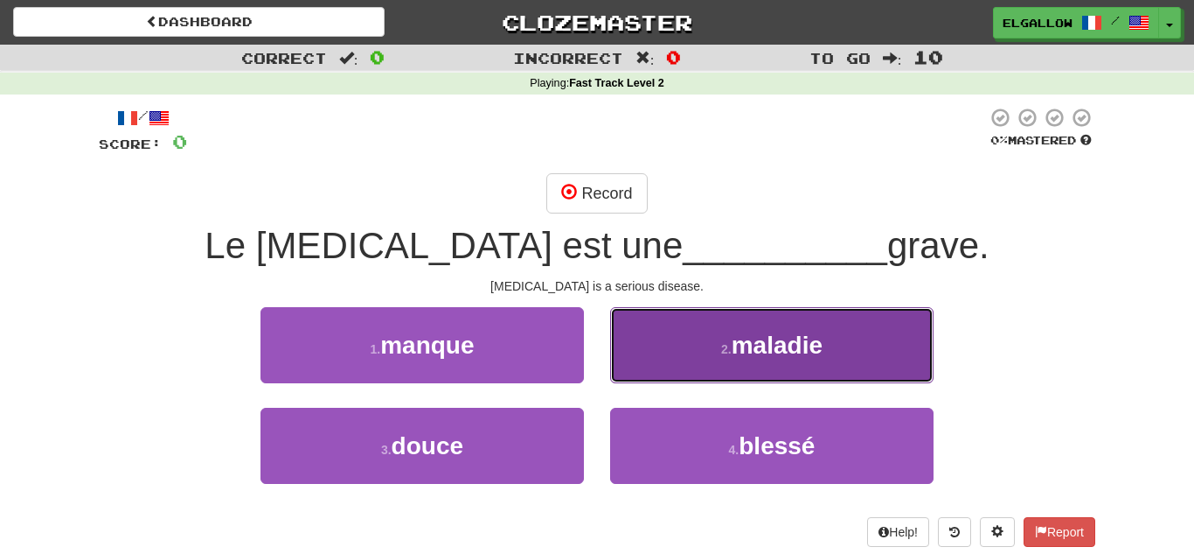
click at [722, 352] on small "2 ." at bounding box center [726, 349] width 10 height 14
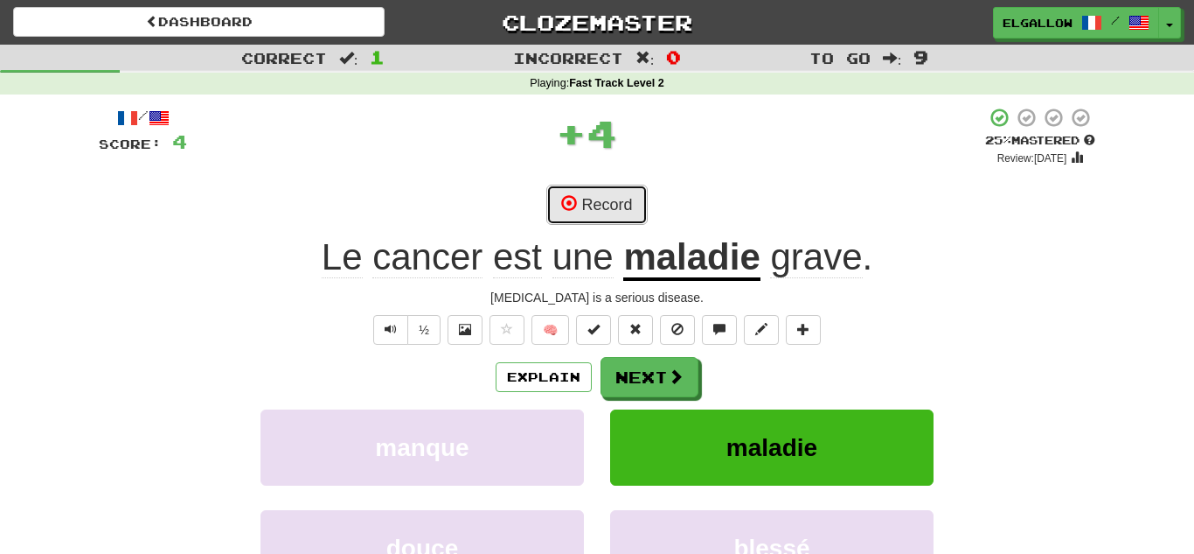
click at [601, 194] on button "Record" at bounding box center [597, 205] width 101 height 40
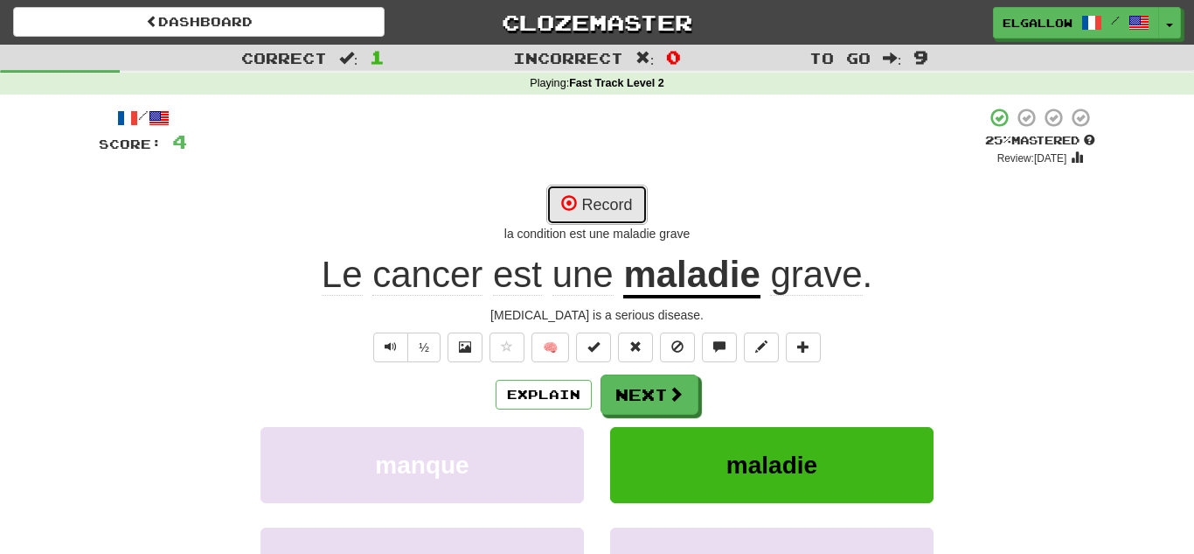
click at [596, 218] on button "Record" at bounding box center [597, 205] width 101 height 40
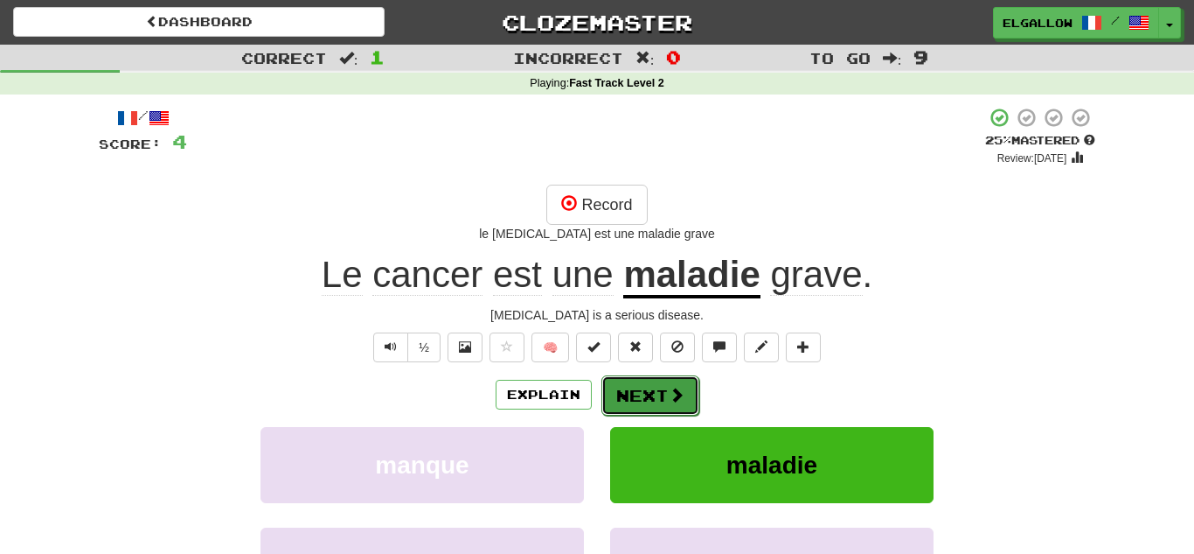
click at [648, 386] on button "Next" at bounding box center [651, 395] width 98 height 40
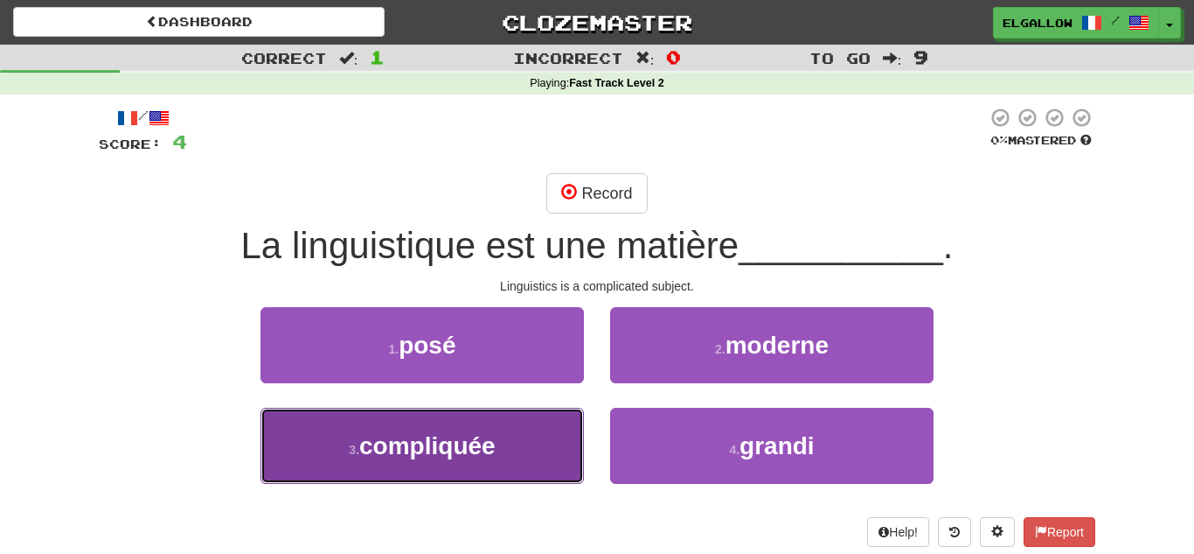
click at [484, 422] on button "3 . compliquée" at bounding box center [423, 445] width 324 height 76
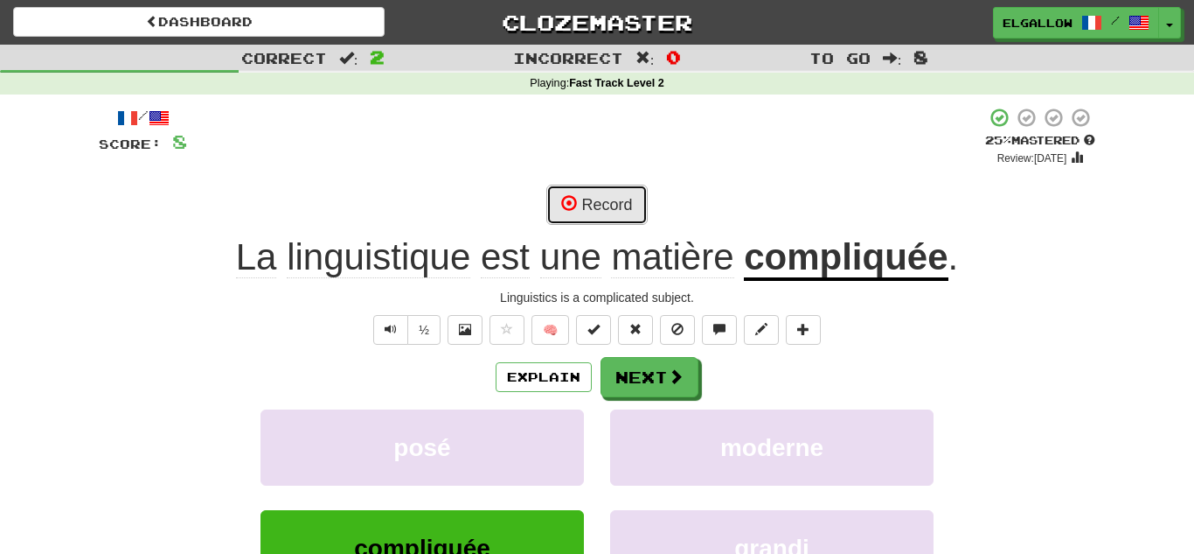
click at [599, 210] on button "Record" at bounding box center [597, 205] width 101 height 40
click at [617, 192] on button "Record" at bounding box center [597, 205] width 101 height 40
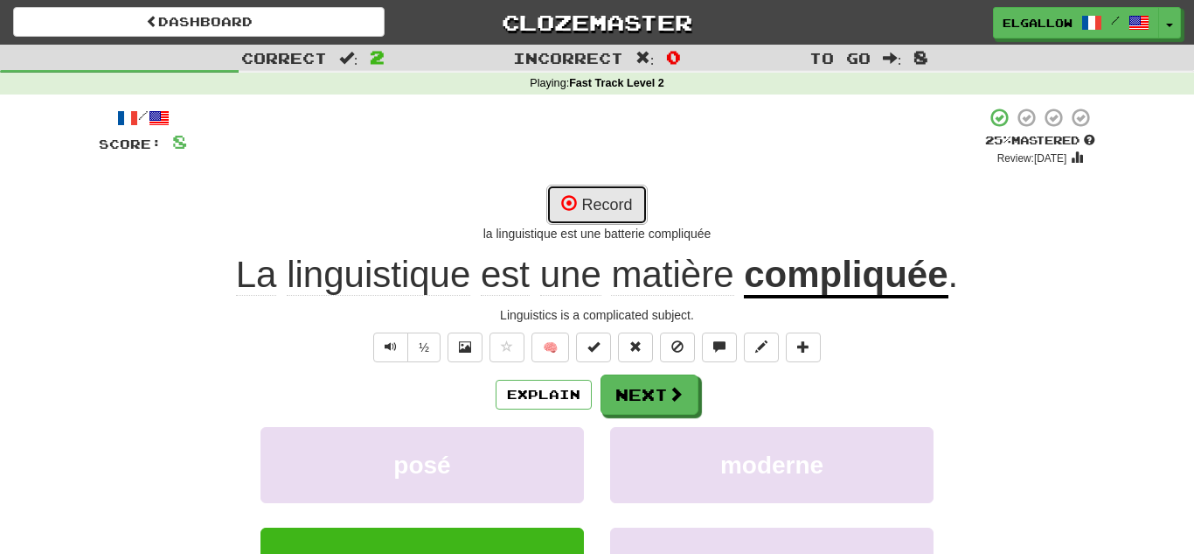
click at [573, 189] on button "Record" at bounding box center [597, 205] width 101 height 40
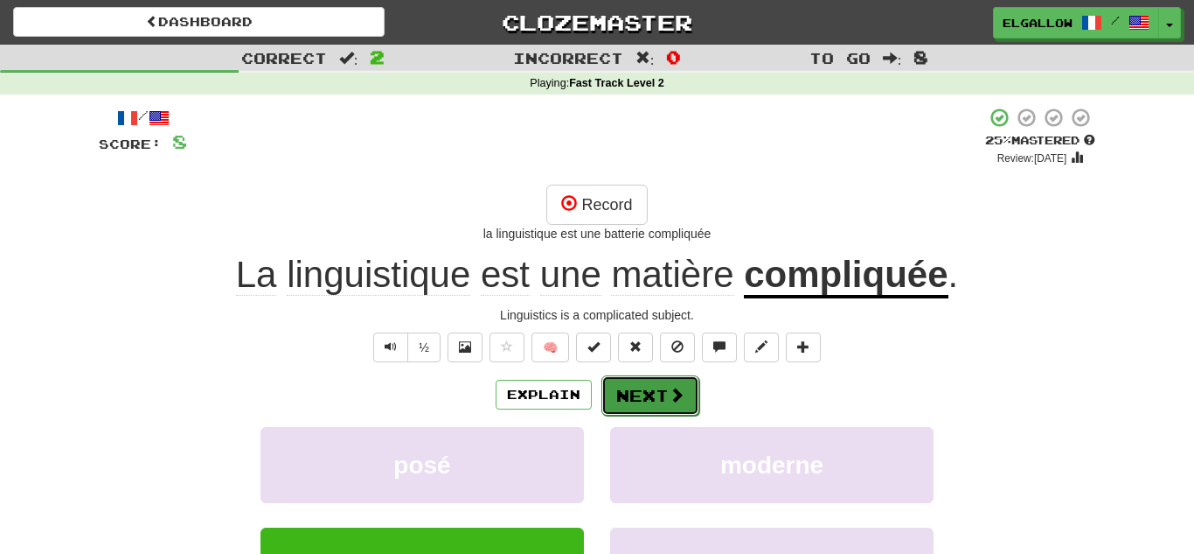
click at [648, 400] on button "Next" at bounding box center [651, 395] width 98 height 40
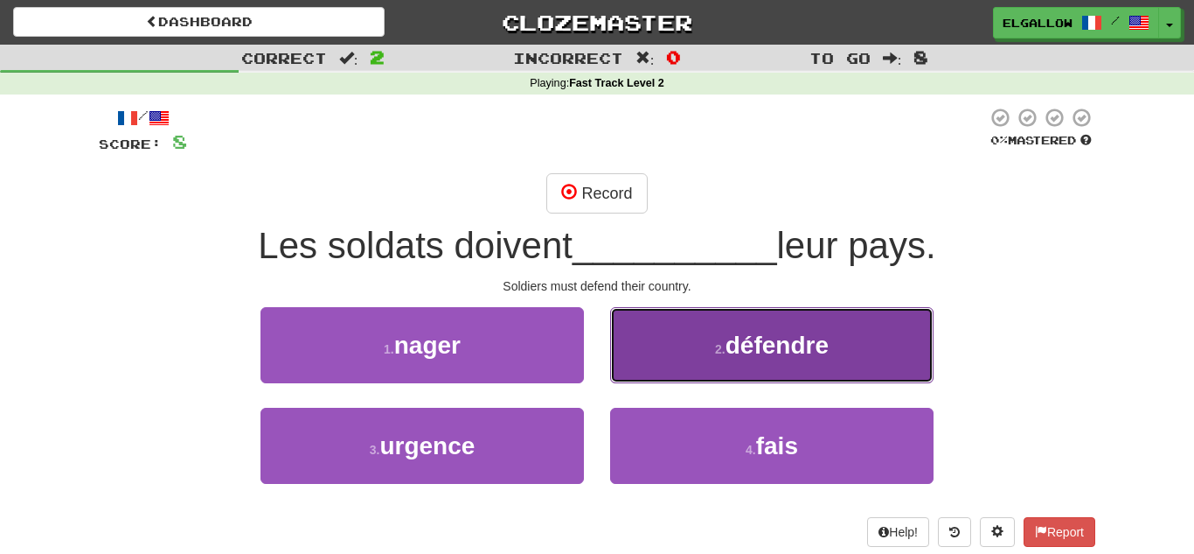
click at [749, 338] on span "défendre" at bounding box center [777, 344] width 103 height 27
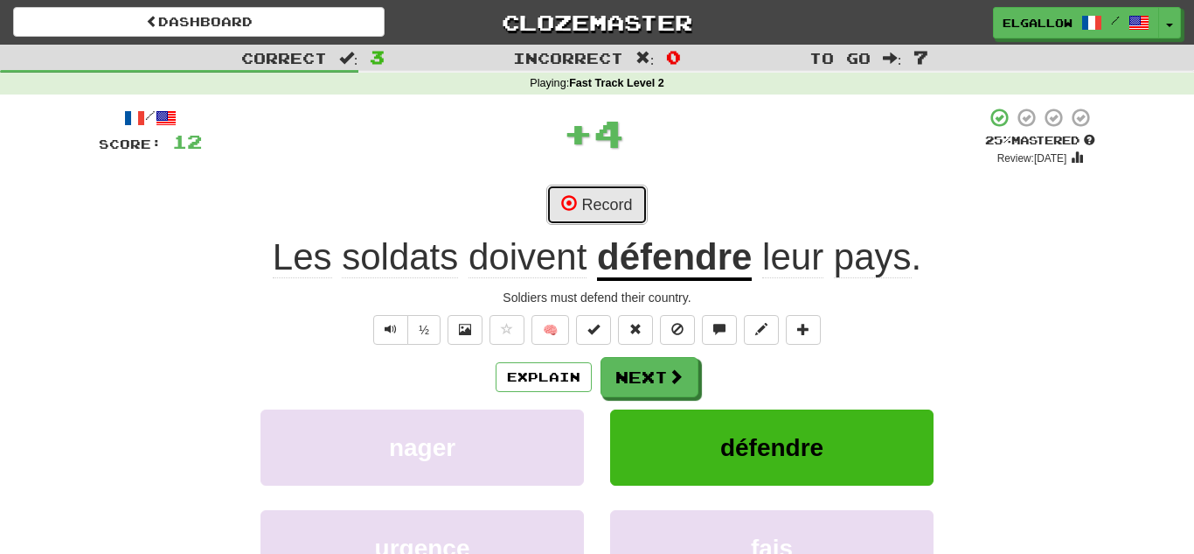
click at [607, 201] on button "Record" at bounding box center [597, 205] width 101 height 40
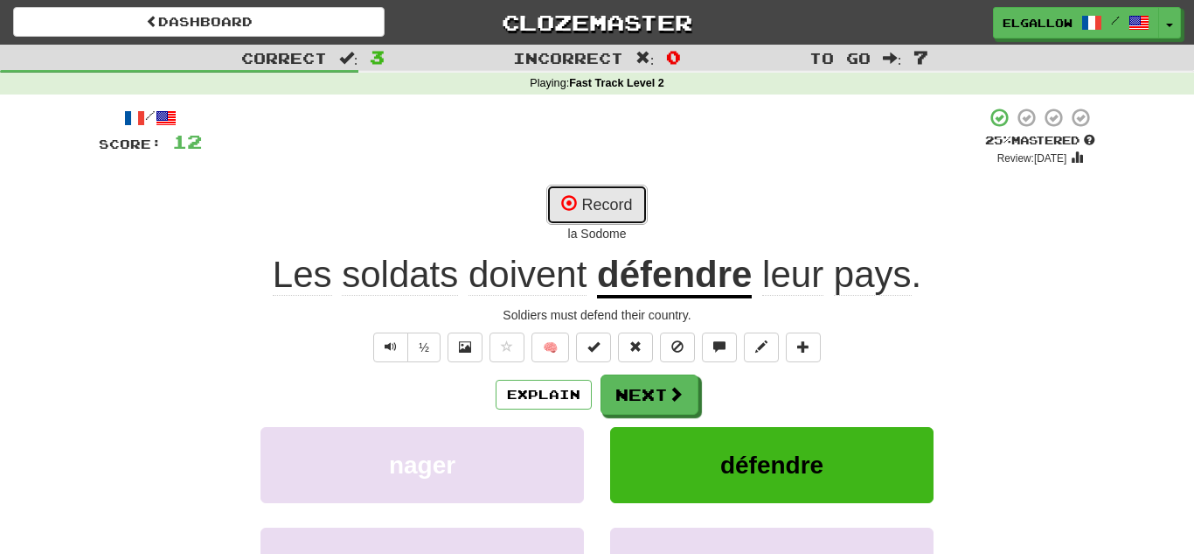
click at [626, 201] on button "Record" at bounding box center [597, 205] width 101 height 40
click at [619, 191] on button "Record" at bounding box center [597, 205] width 101 height 40
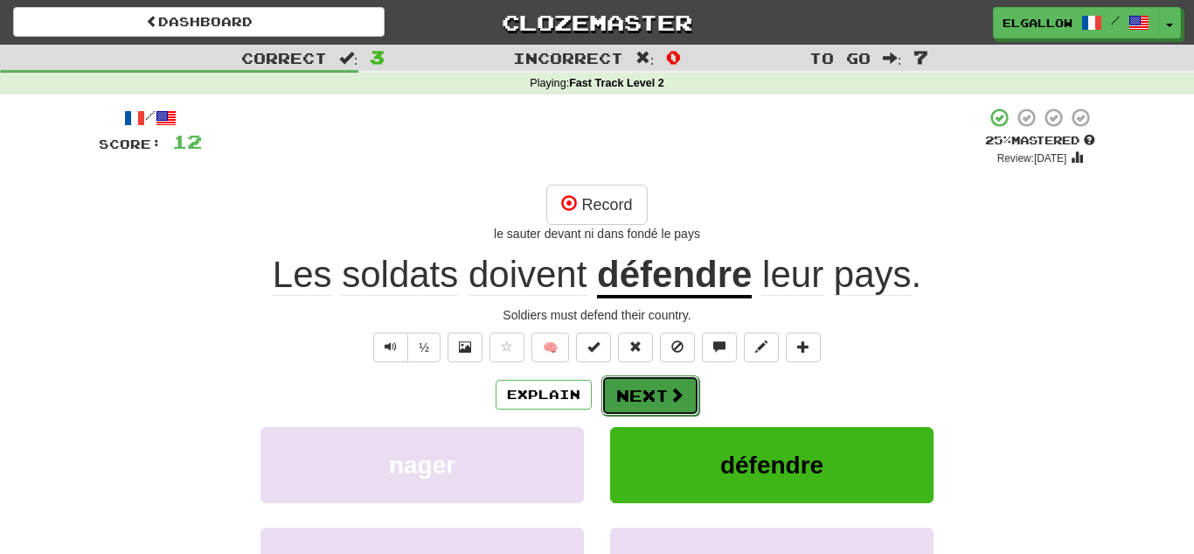
click at [644, 388] on button "Next" at bounding box center [651, 395] width 98 height 40
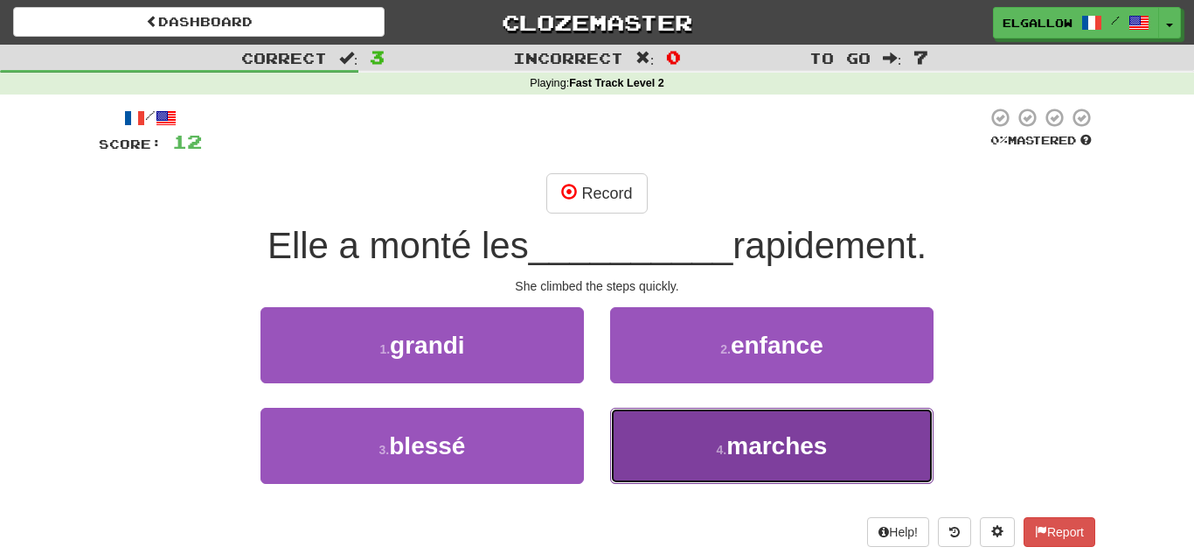
click at [706, 428] on button "4 . marches" at bounding box center [772, 445] width 324 height 76
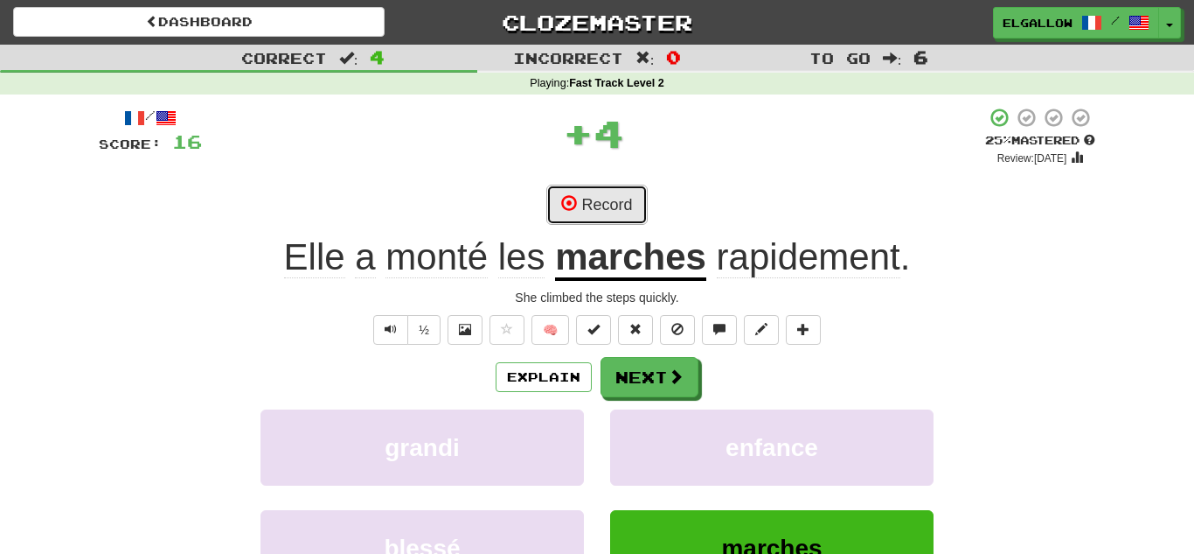
click at [616, 200] on button "Record" at bounding box center [597, 205] width 101 height 40
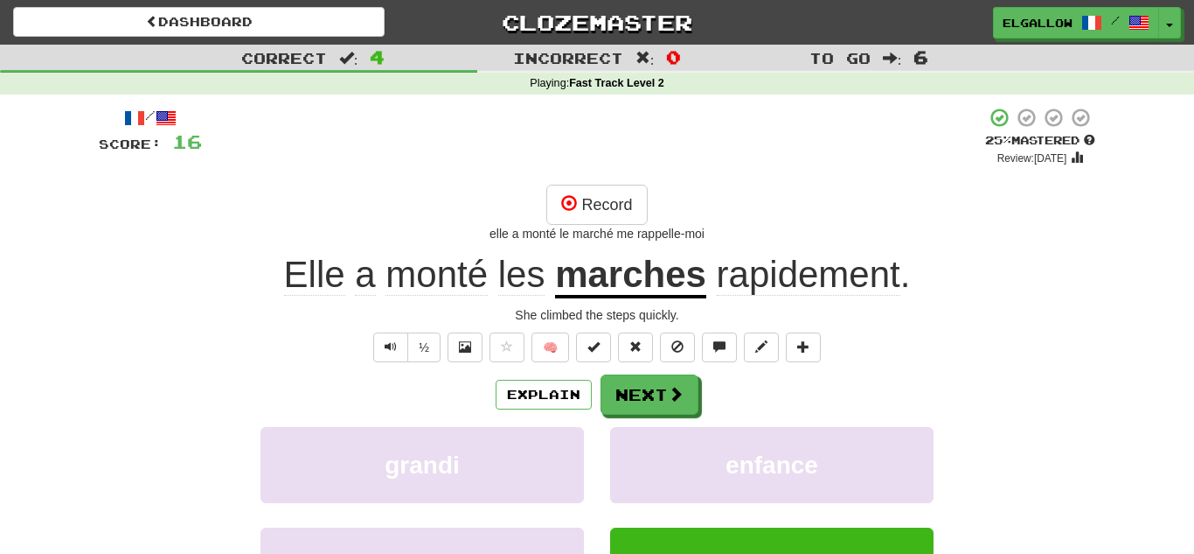
click at [602, 181] on div "/ Score: 16 + 4 25 % Mastered Review: 2025-09-17 Record elle a monté le marché …" at bounding box center [597, 400] width 997 height 586
click at [603, 205] on button "Record" at bounding box center [597, 205] width 101 height 40
click at [649, 387] on button "Next" at bounding box center [651, 395] width 98 height 40
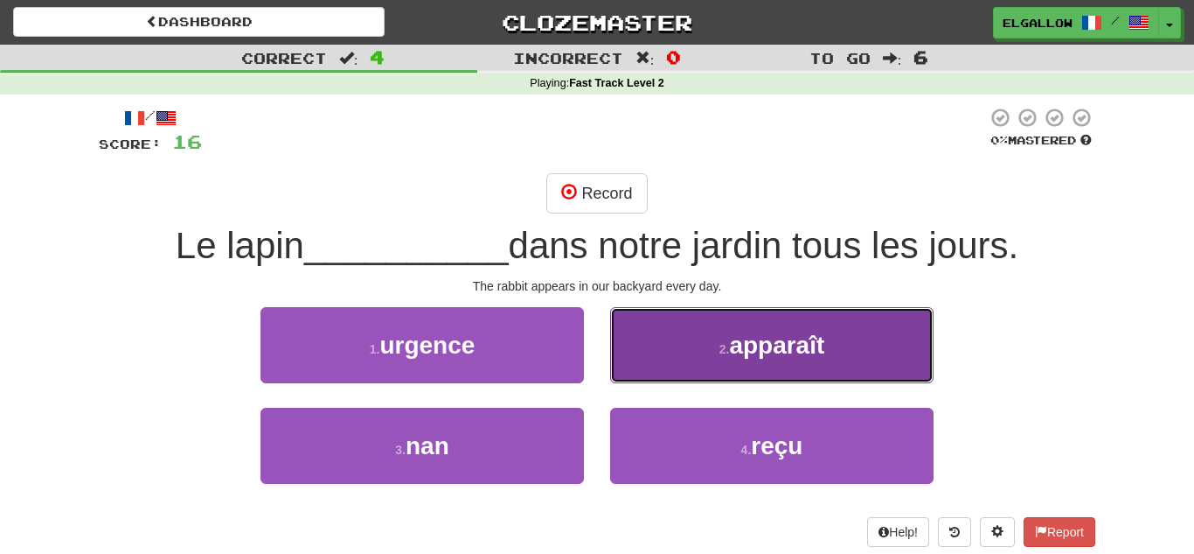
click at [756, 324] on button "2 . apparaît" at bounding box center [772, 345] width 324 height 76
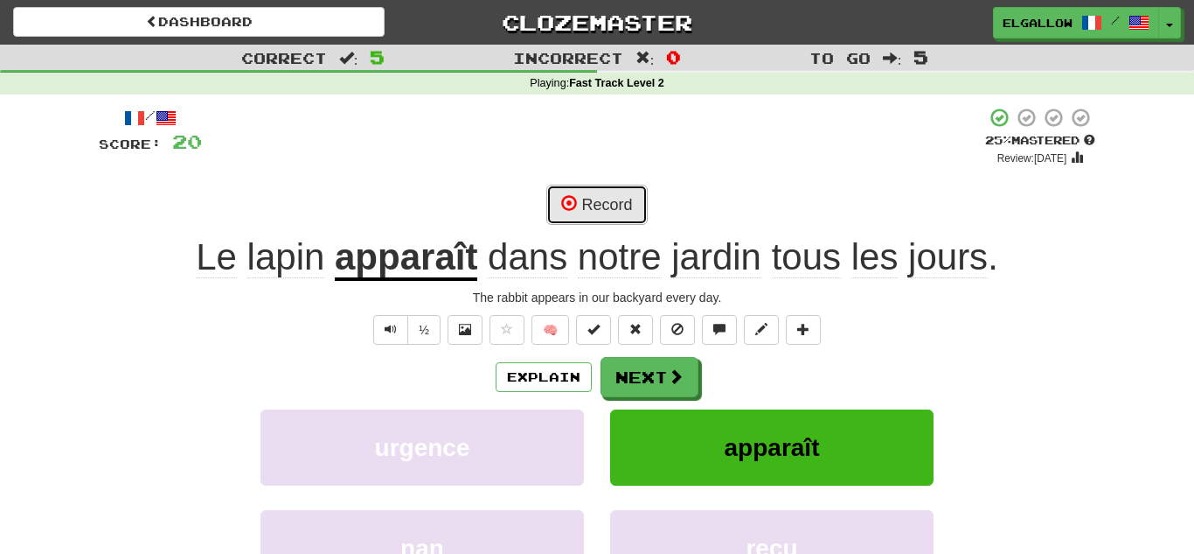
click at [619, 198] on button "Record" at bounding box center [597, 205] width 101 height 40
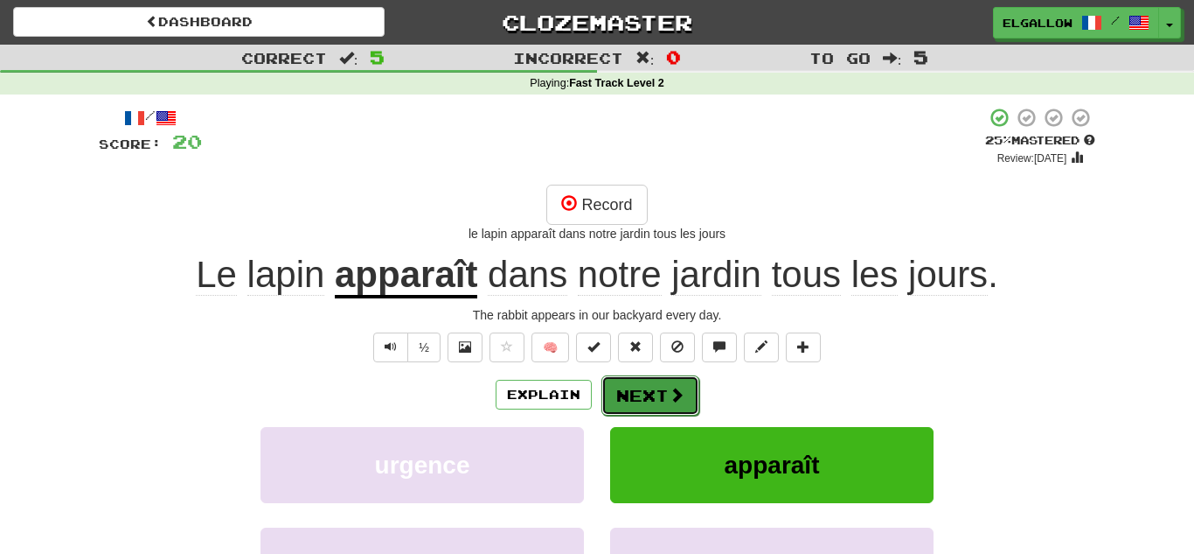
click at [652, 401] on button "Next" at bounding box center [651, 395] width 98 height 40
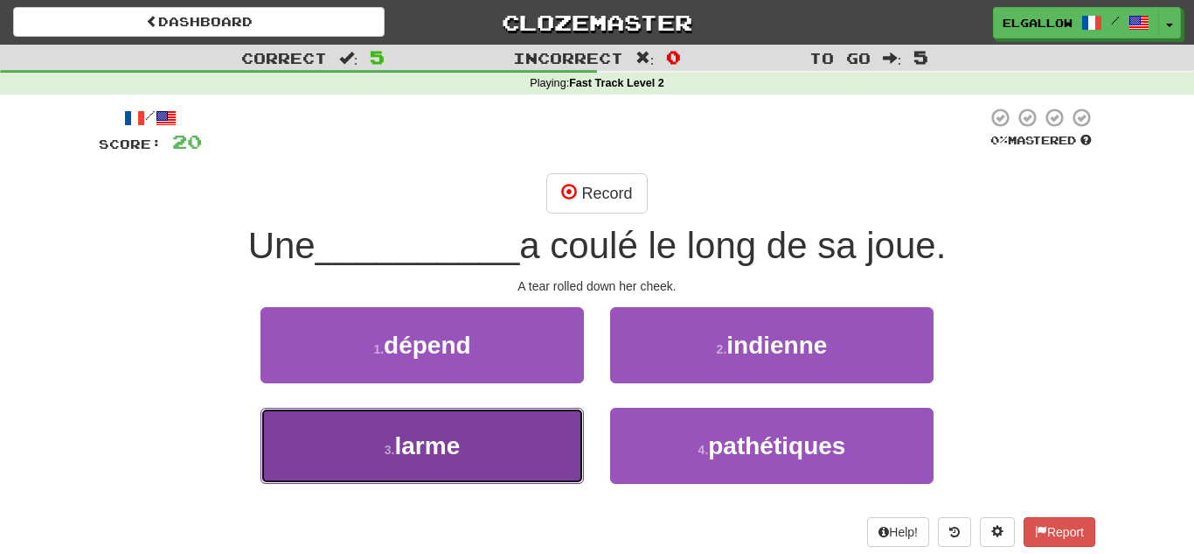
click at [295, 446] on button "3 . larme" at bounding box center [423, 445] width 324 height 76
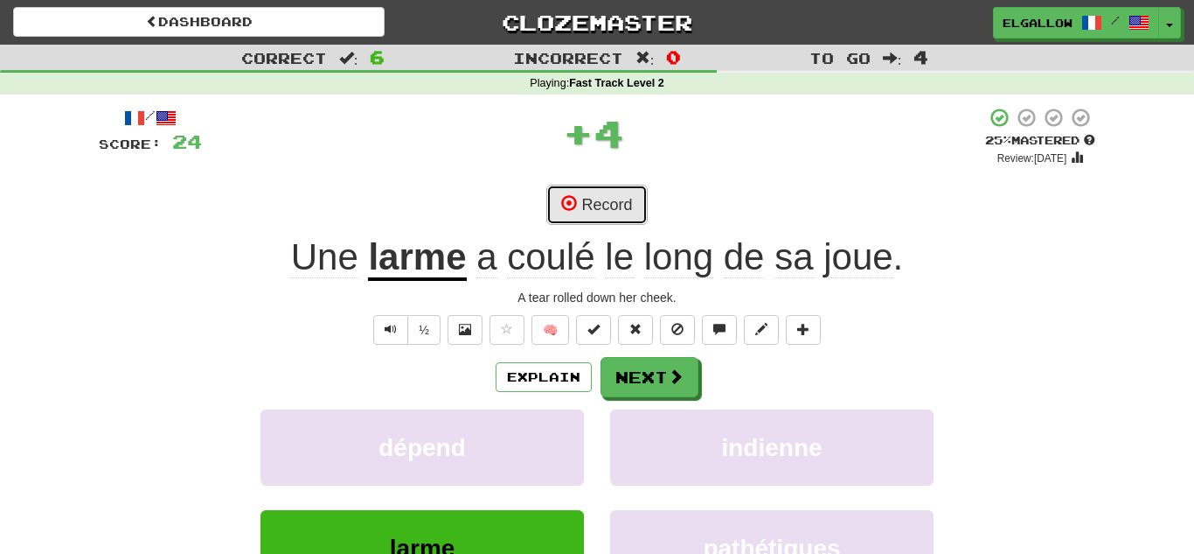
click at [616, 186] on button "Record" at bounding box center [597, 205] width 101 height 40
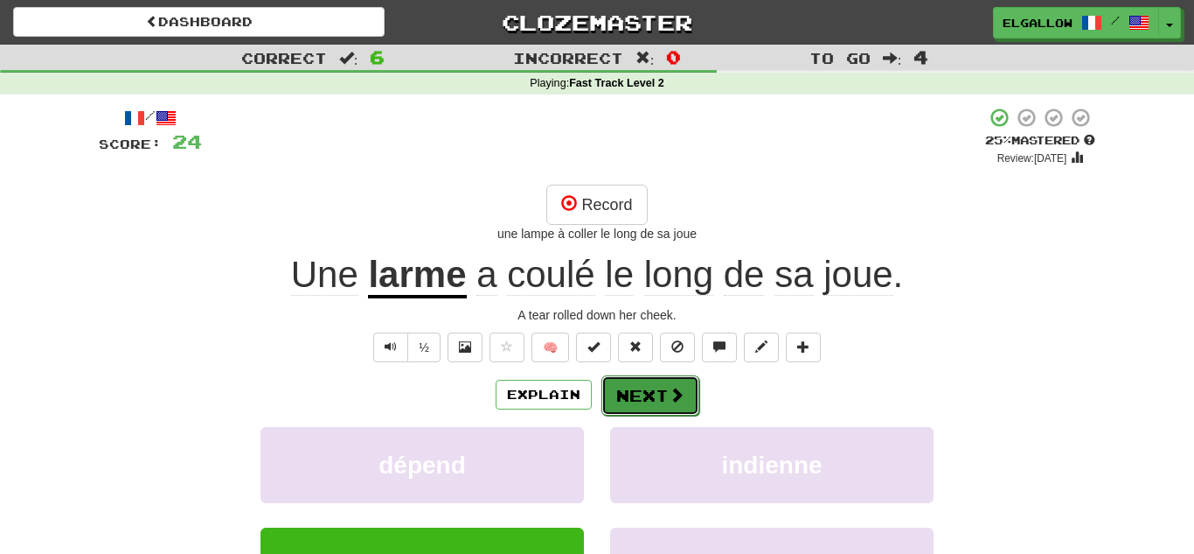
click at [658, 390] on button "Next" at bounding box center [651, 395] width 98 height 40
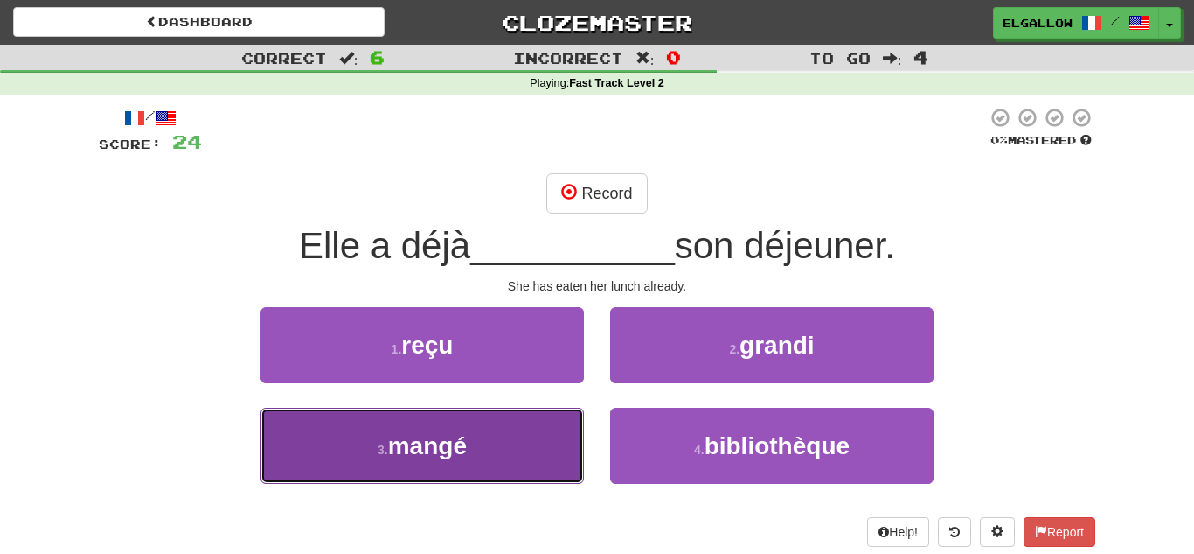
click at [389, 451] on span "mangé" at bounding box center [427, 445] width 79 height 27
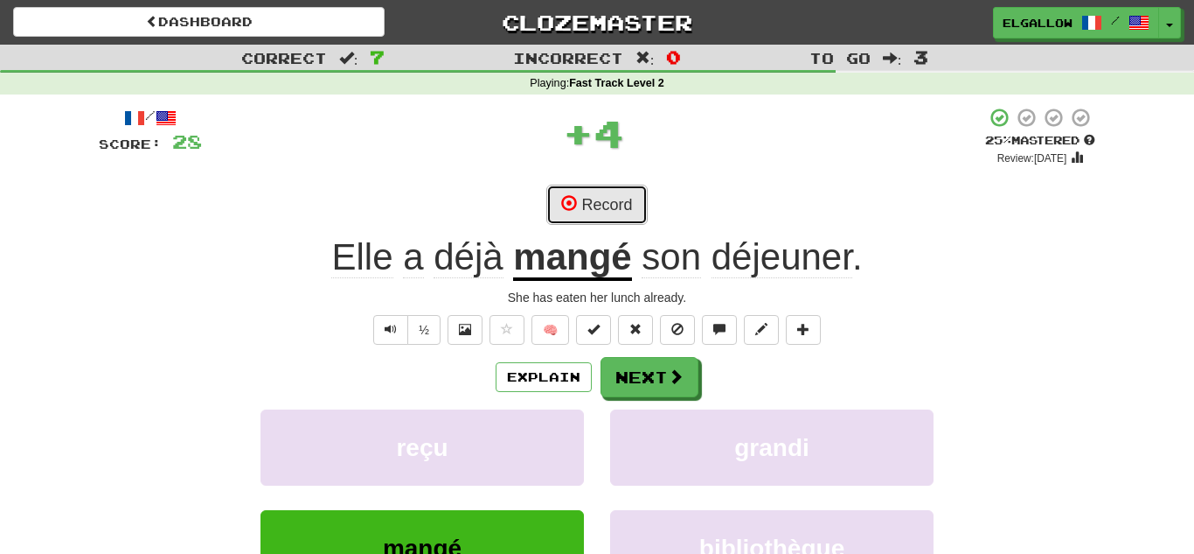
click at [638, 203] on button "Record" at bounding box center [597, 205] width 101 height 40
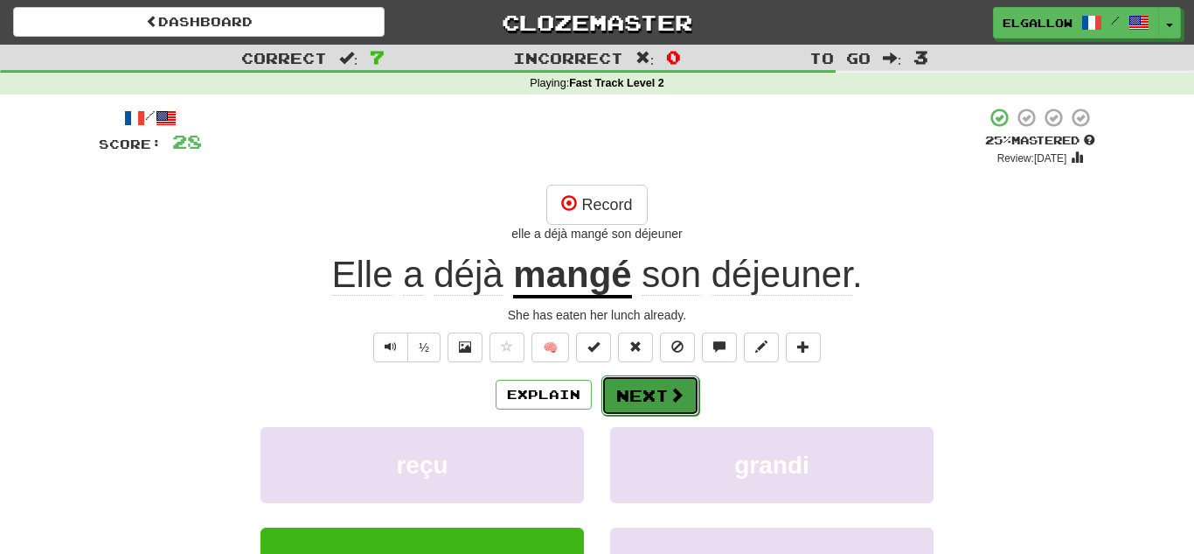
click at [658, 386] on button "Next" at bounding box center [651, 395] width 98 height 40
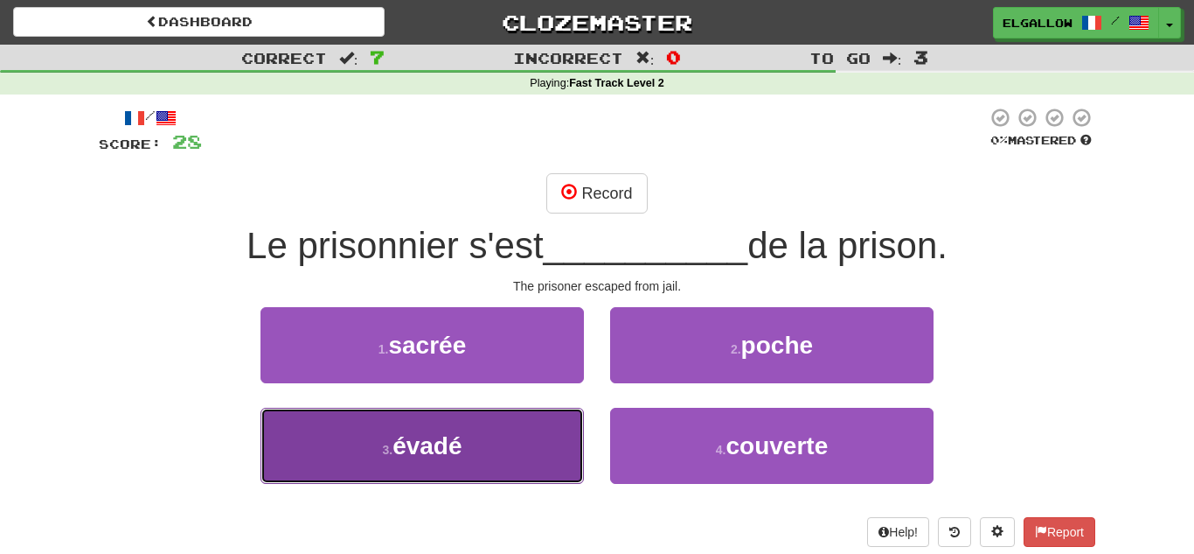
click at [482, 460] on button "3 . évadé" at bounding box center [423, 445] width 324 height 76
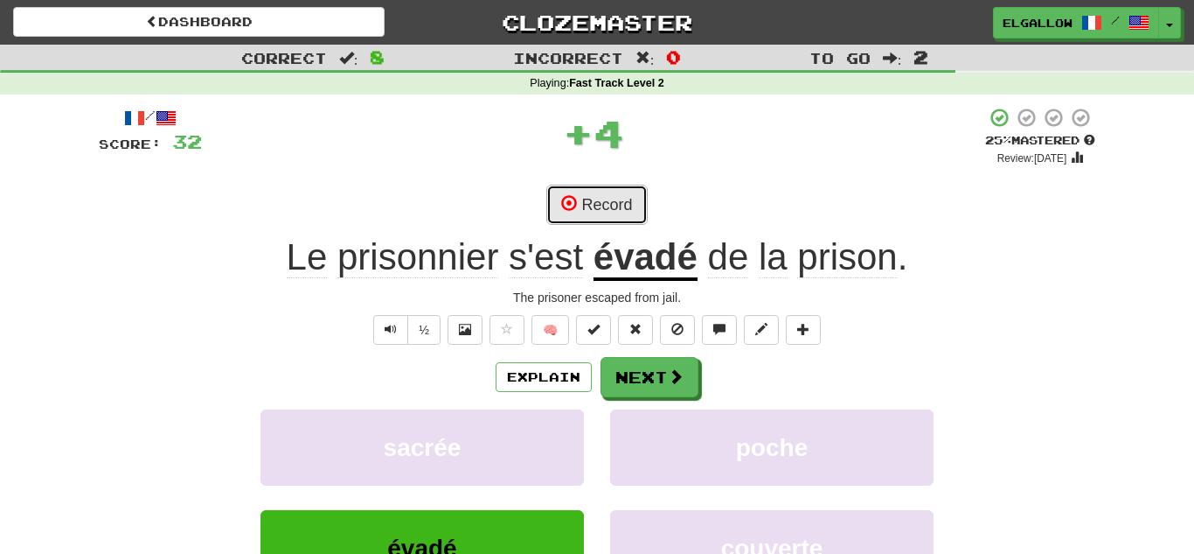
click at [600, 204] on button "Record" at bounding box center [597, 205] width 101 height 40
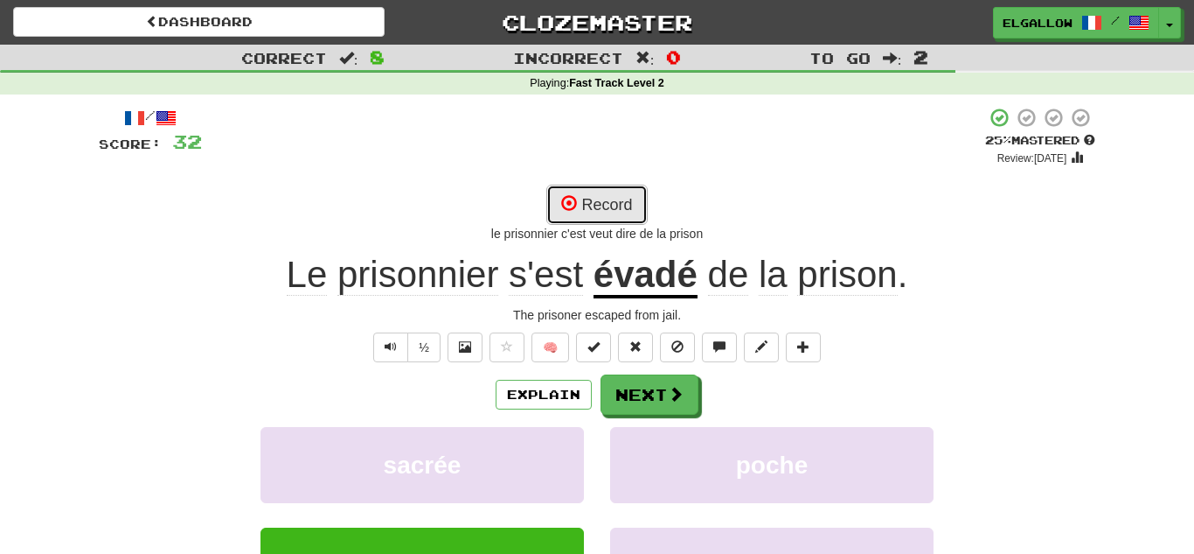
click at [621, 197] on button "Record" at bounding box center [597, 205] width 101 height 40
click at [621, 207] on button "Record" at bounding box center [597, 205] width 101 height 40
click at [616, 212] on button "Record" at bounding box center [597, 205] width 101 height 40
click at [597, 215] on button "Record" at bounding box center [597, 205] width 101 height 40
click at [604, 194] on button "Record" at bounding box center [597, 205] width 101 height 40
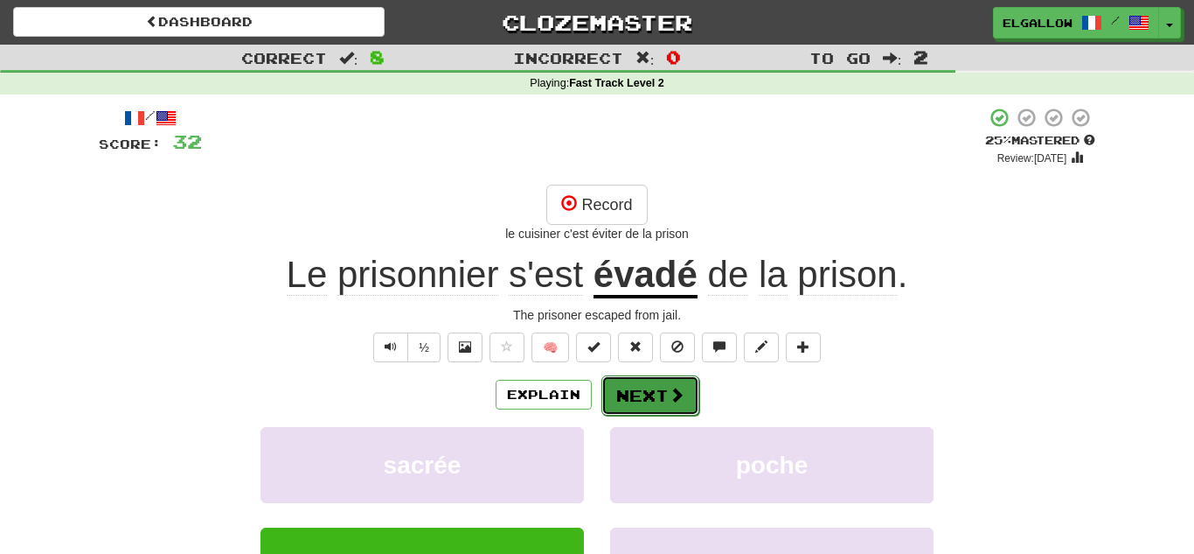
click at [679, 405] on button "Next" at bounding box center [651, 395] width 98 height 40
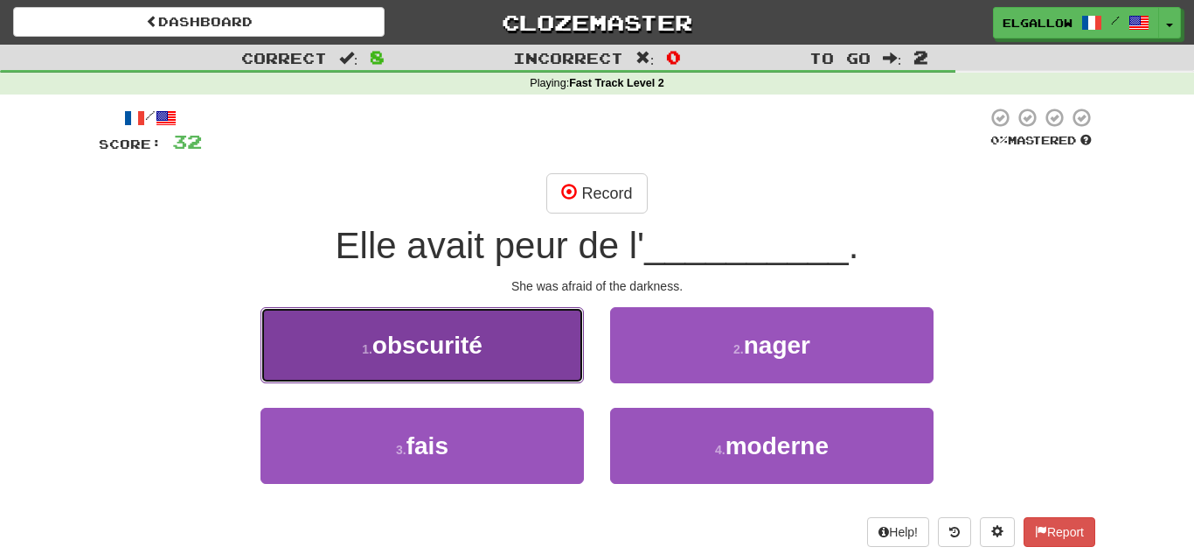
click at [337, 346] on button "1 . obscurité" at bounding box center [423, 345] width 324 height 76
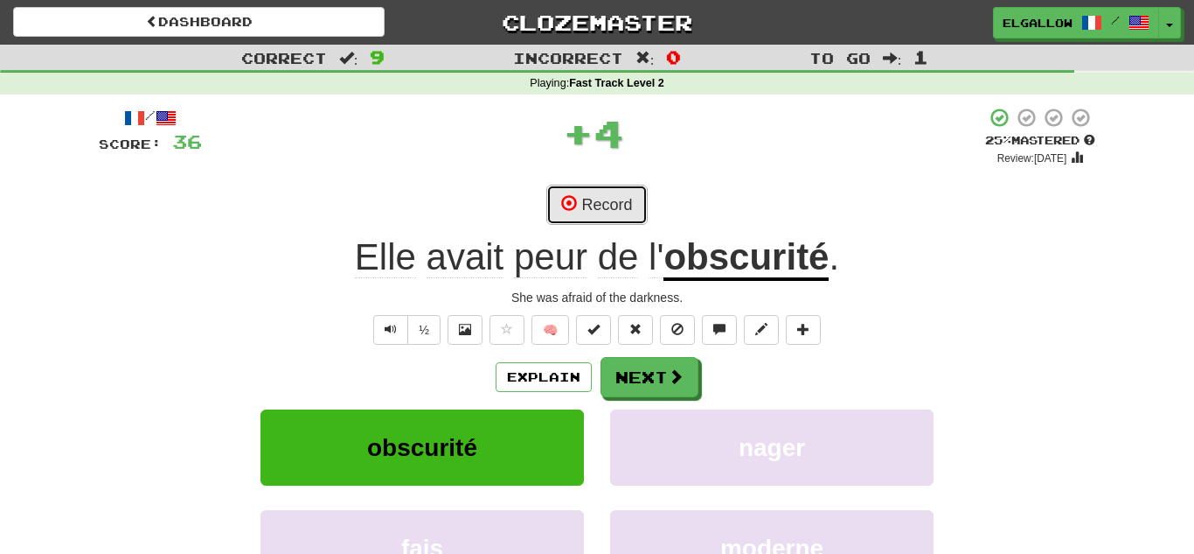
click at [598, 200] on button "Record" at bounding box center [597, 205] width 101 height 40
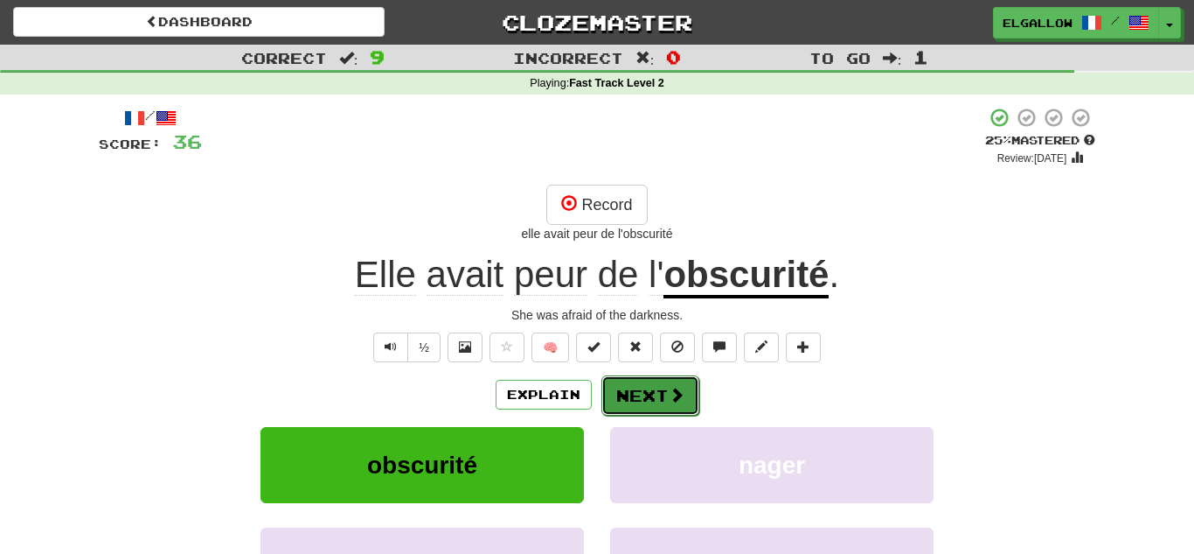
click at [669, 386] on span at bounding box center [677, 394] width 16 height 16
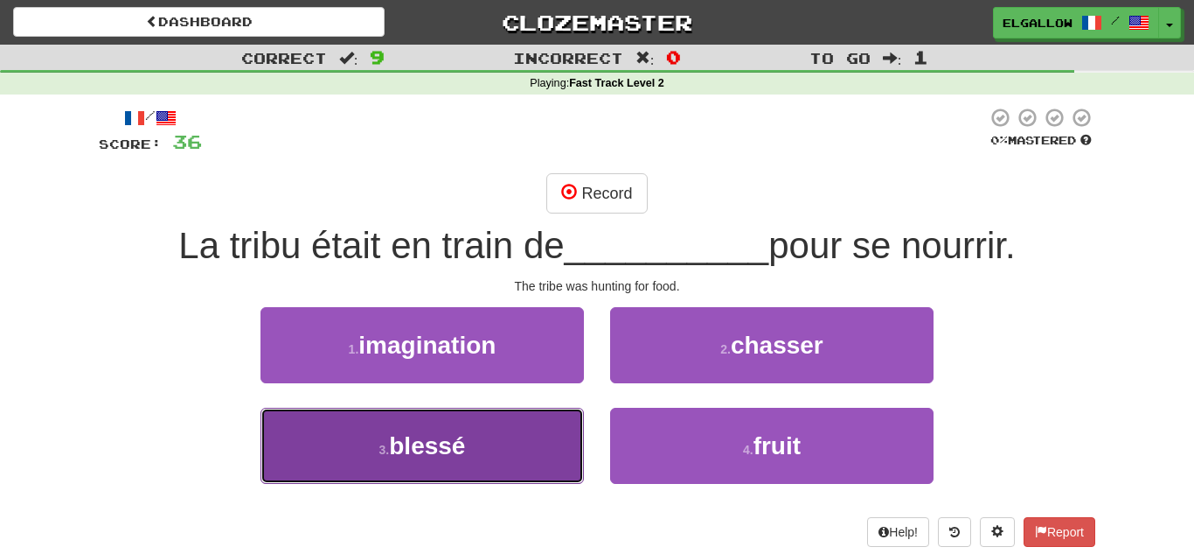
click at [421, 458] on span "blessé" at bounding box center [427, 445] width 76 height 27
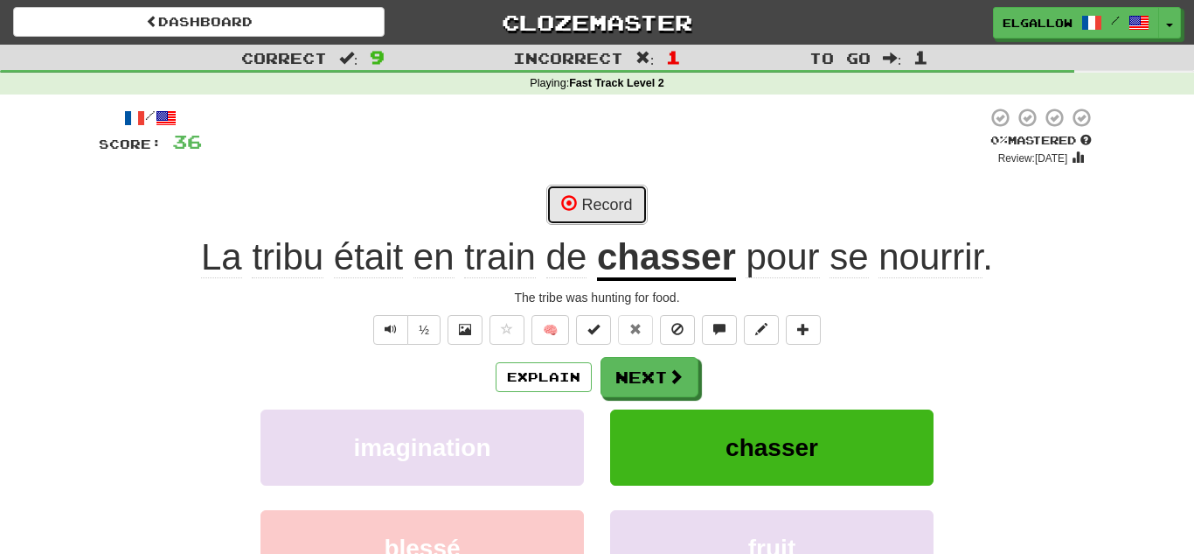
click at [628, 191] on button "Record" at bounding box center [597, 205] width 101 height 40
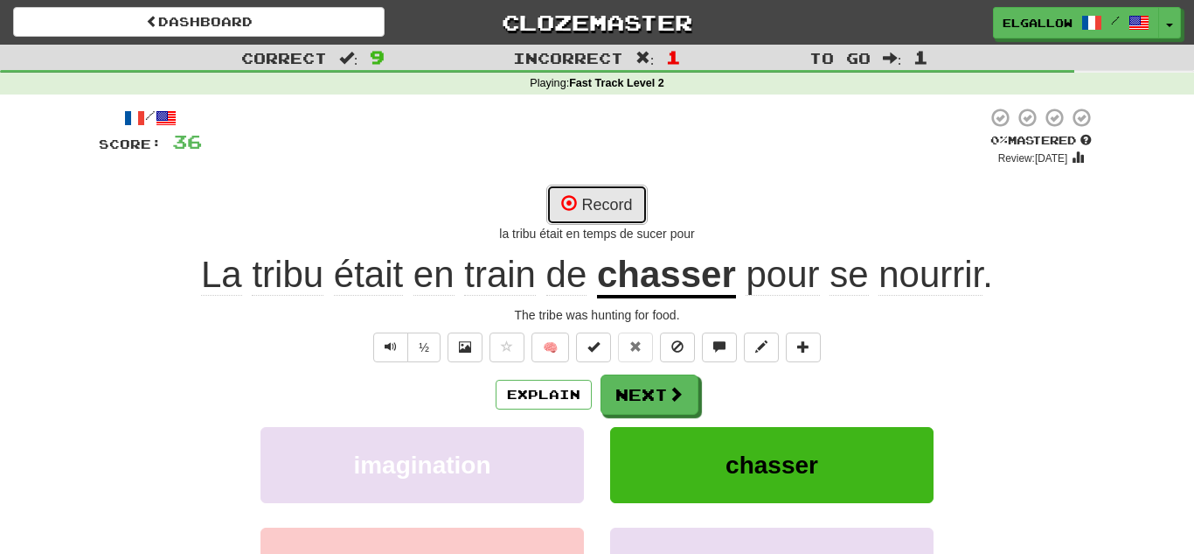
click at [568, 195] on span at bounding box center [569, 203] width 16 height 16
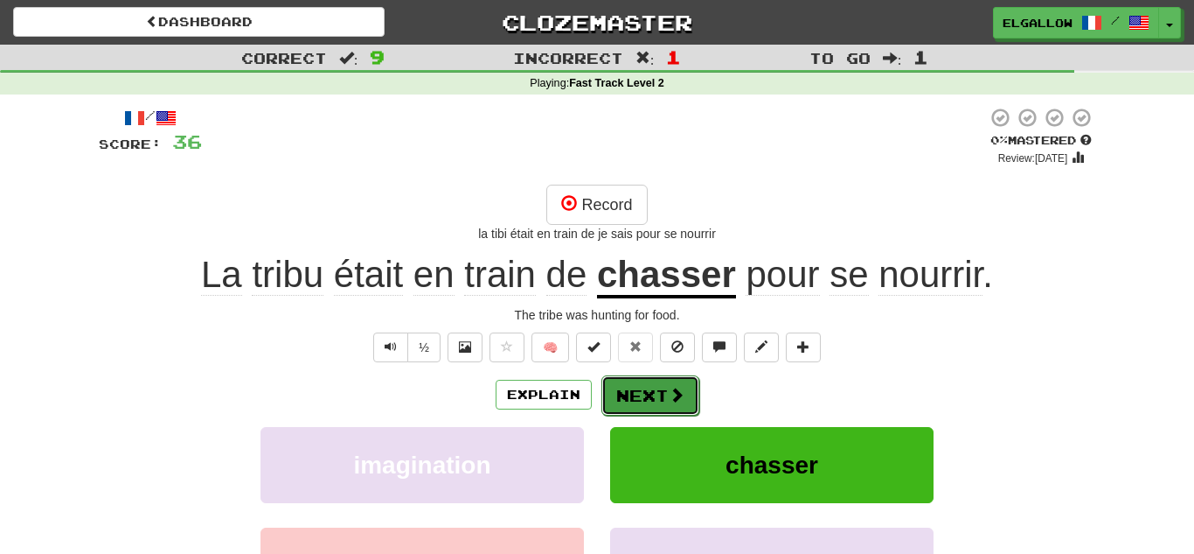
click at [654, 397] on button "Next" at bounding box center [651, 395] width 98 height 40
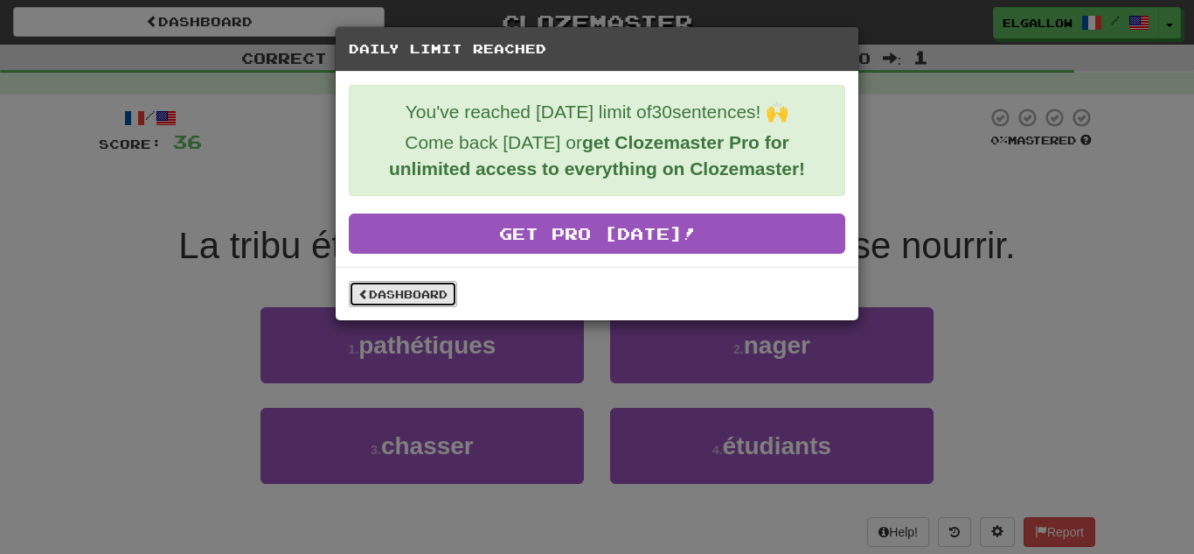
click at [406, 296] on link "Dashboard" at bounding box center [403, 294] width 108 height 26
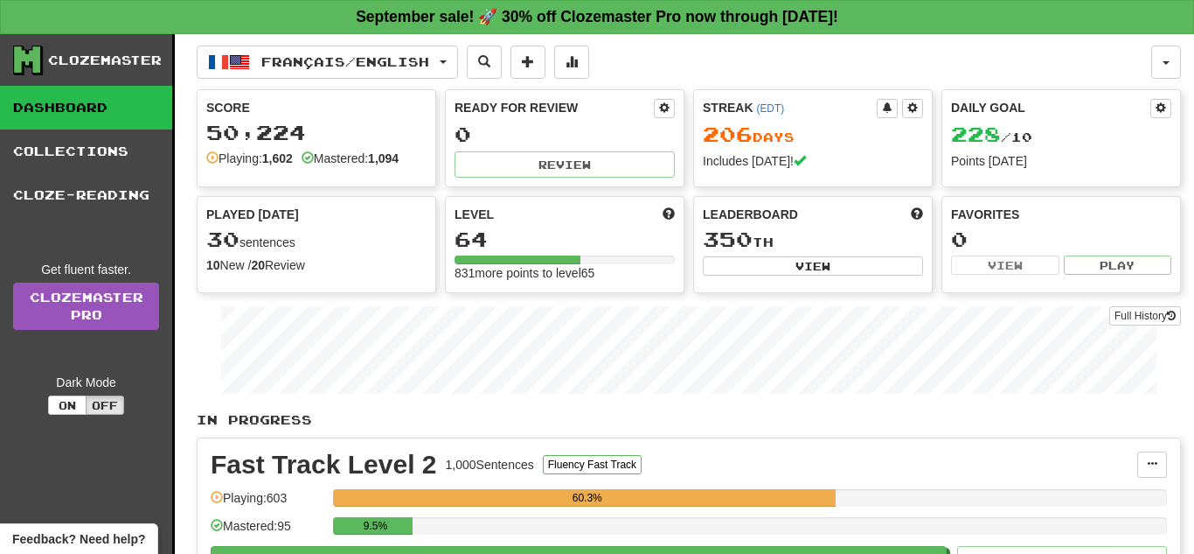
click at [376, 41] on div "Français / English Français / English Streak: 206 Review: 0 Daily Goal: 228 / 1…" at bounding box center [689, 376] width 985 height 685
click at [373, 46] on button "Français / English" at bounding box center [327, 61] width 261 height 33
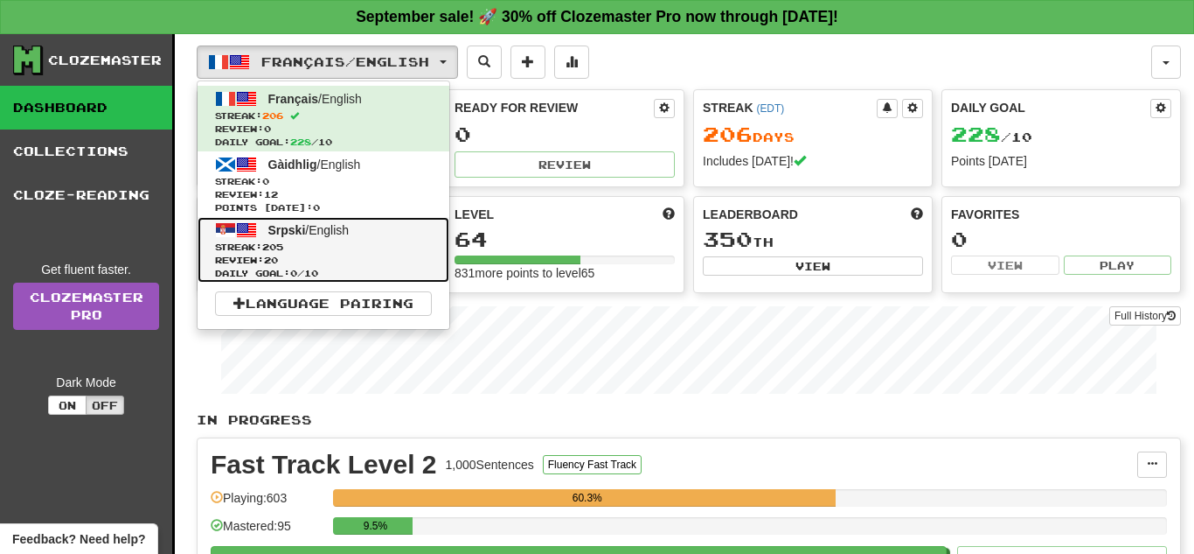
click at [325, 226] on span "Srpski / English" at bounding box center [308, 230] width 81 height 14
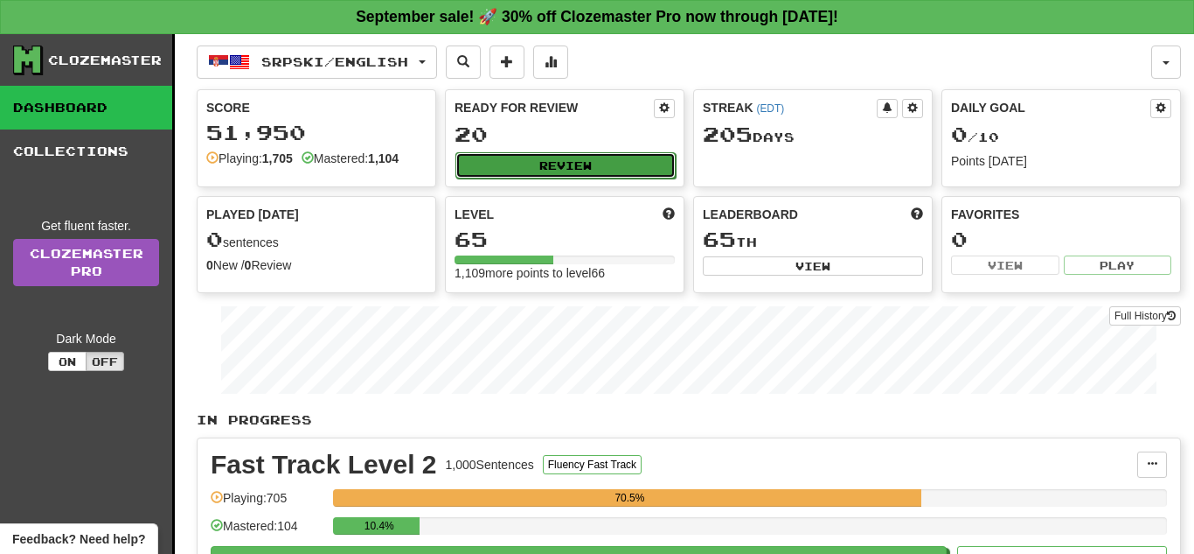
click at [531, 155] on button "Review" at bounding box center [566, 165] width 220 height 26
select select "**"
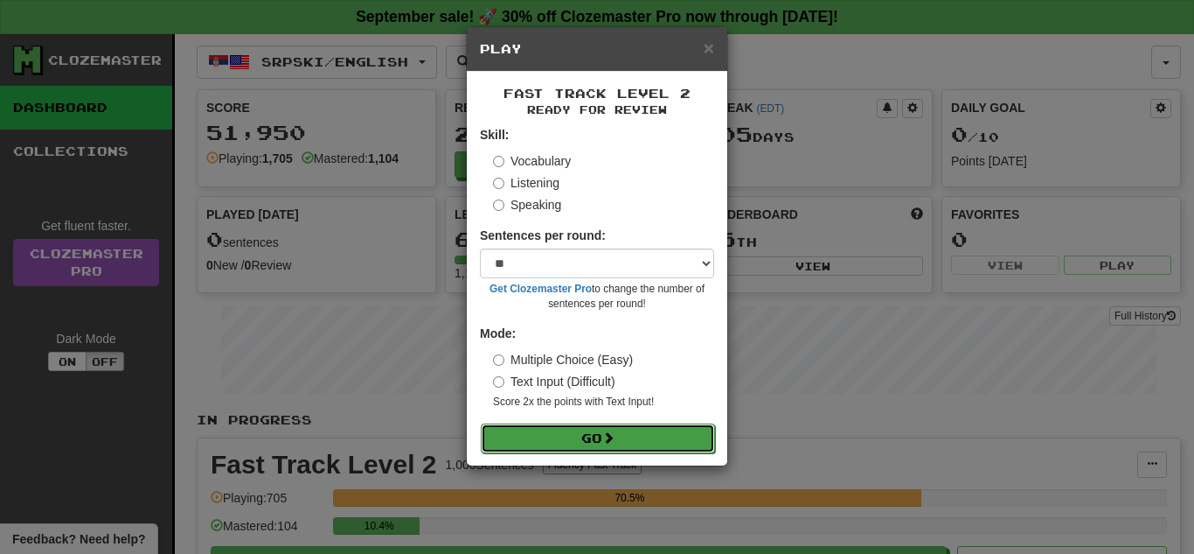
click at [537, 429] on button "Go" at bounding box center [598, 438] width 234 height 30
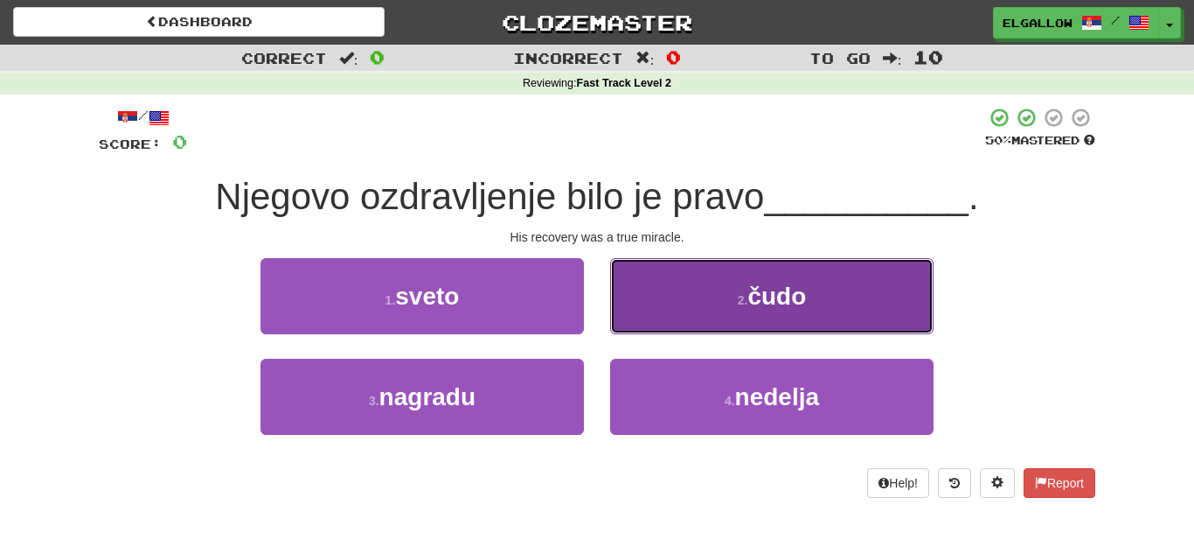
click at [713, 294] on button "2 . čudo" at bounding box center [772, 296] width 324 height 76
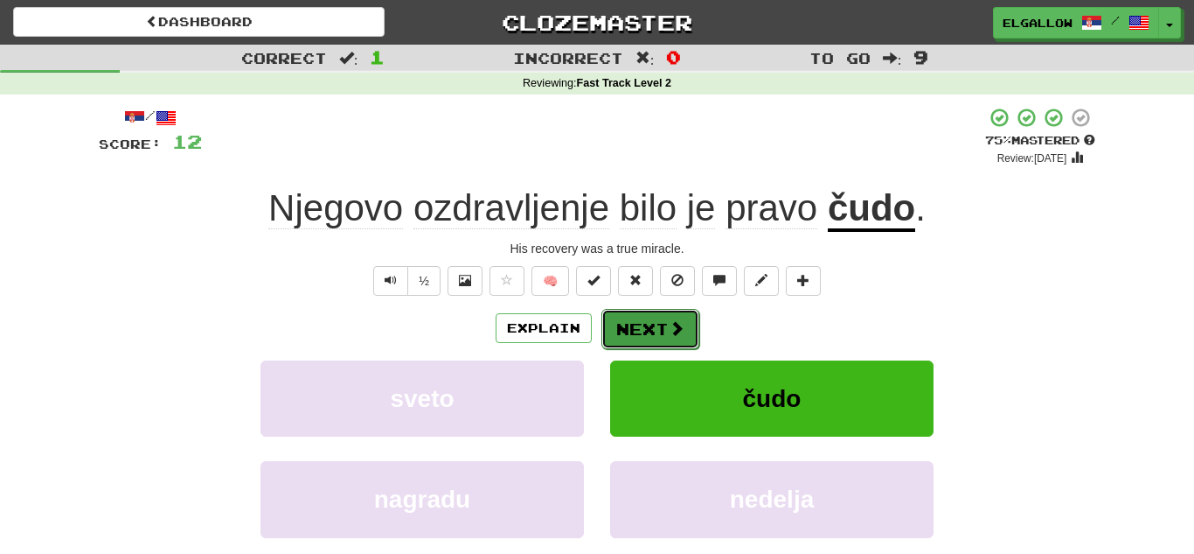
click at [634, 335] on button "Next" at bounding box center [651, 329] width 98 height 40
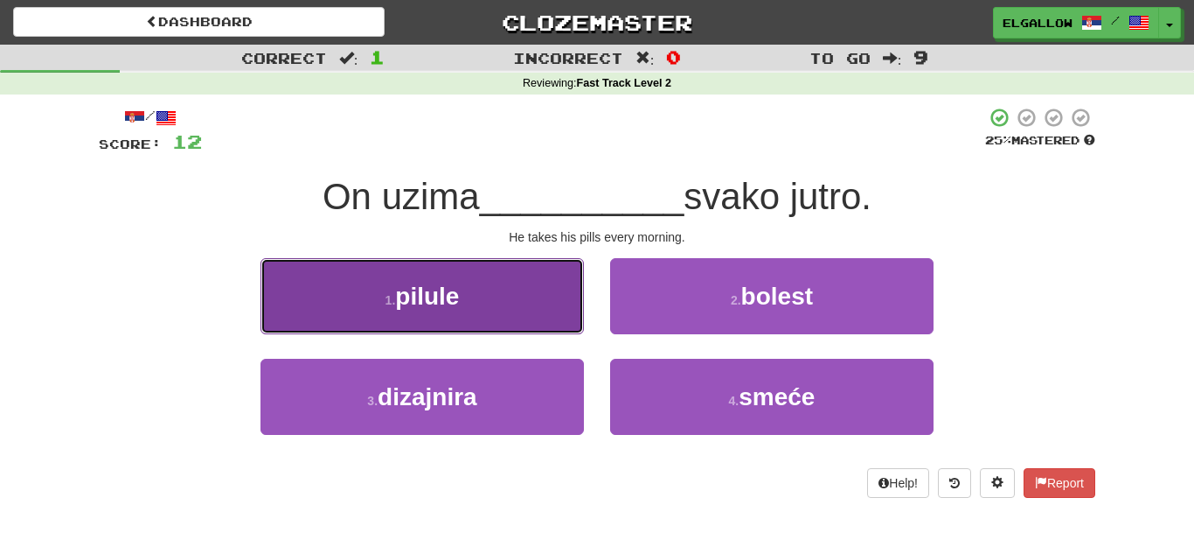
click at [318, 284] on button "1 . pilule" at bounding box center [423, 296] width 324 height 76
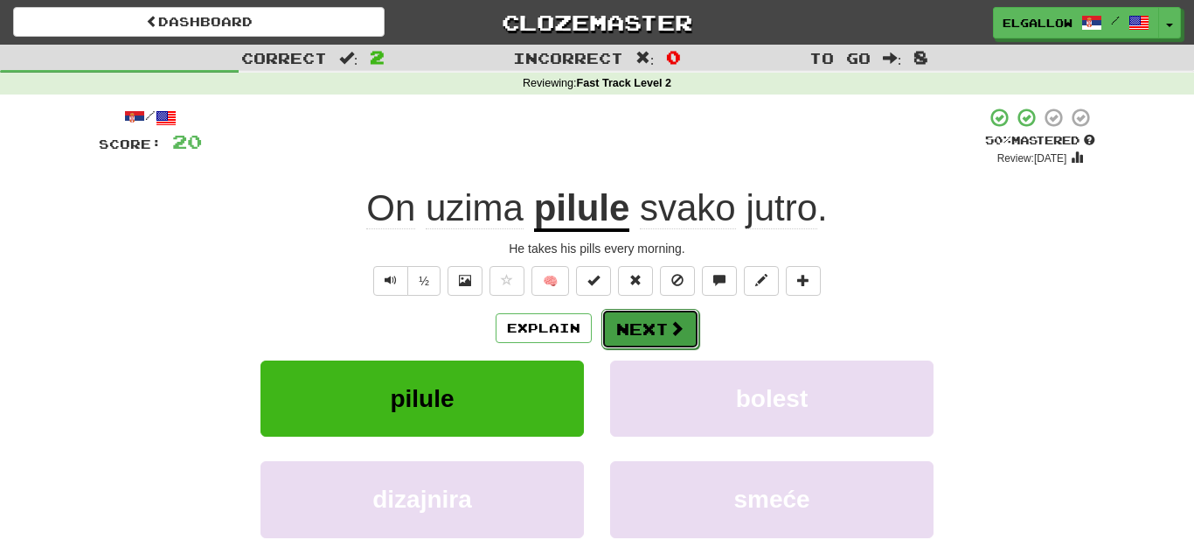
click at [658, 318] on button "Next" at bounding box center [651, 329] width 98 height 40
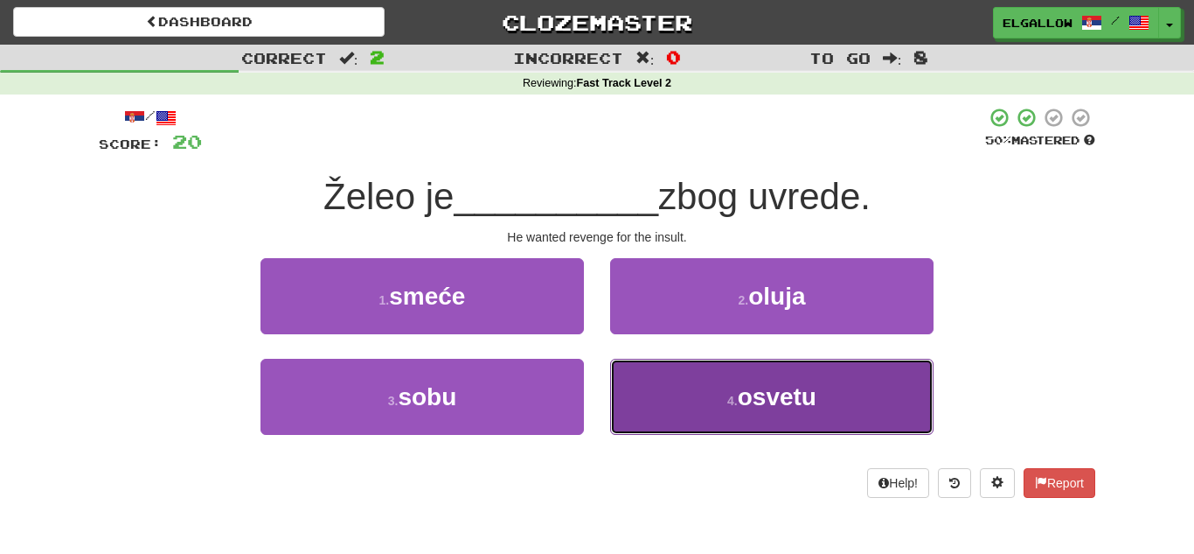
click at [742, 372] on button "4 . osvetu" at bounding box center [772, 397] width 324 height 76
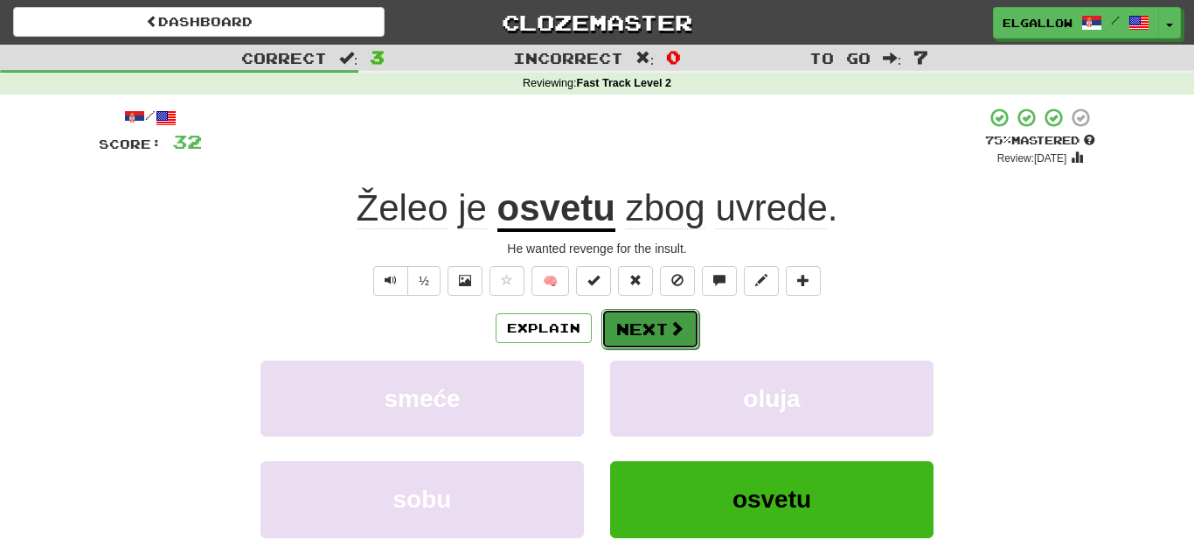
click at [662, 312] on button "Next" at bounding box center [651, 329] width 98 height 40
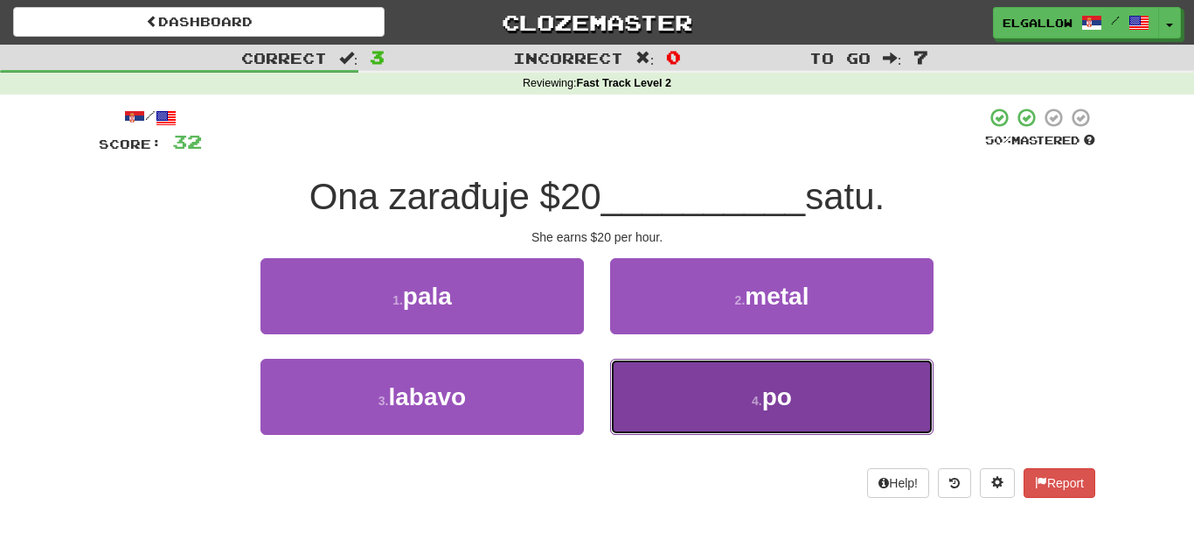
click at [714, 413] on button "4 . po" at bounding box center [772, 397] width 324 height 76
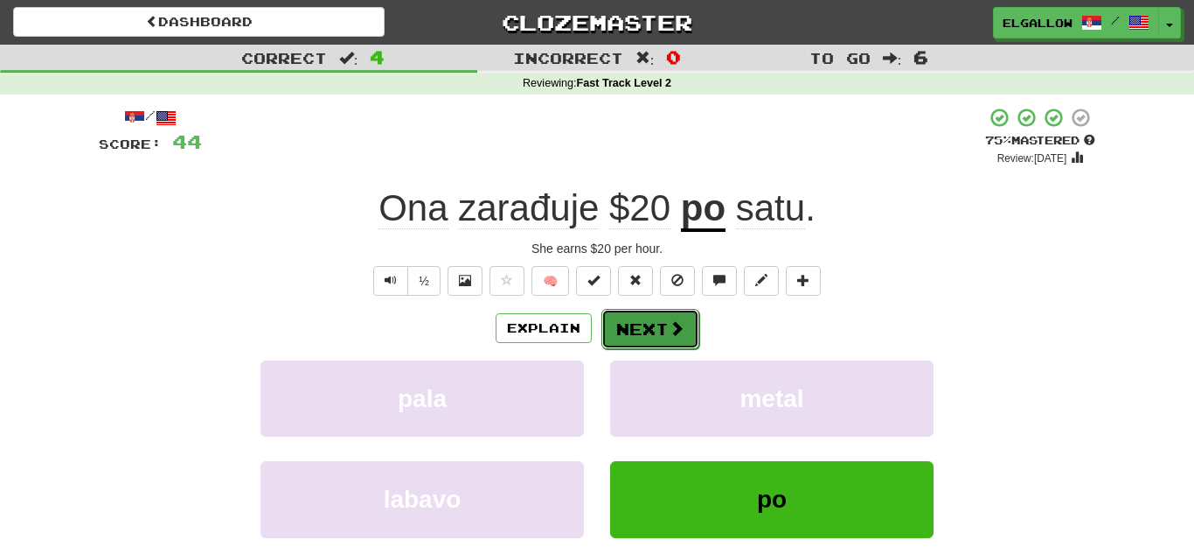
click at [662, 318] on button "Next" at bounding box center [651, 329] width 98 height 40
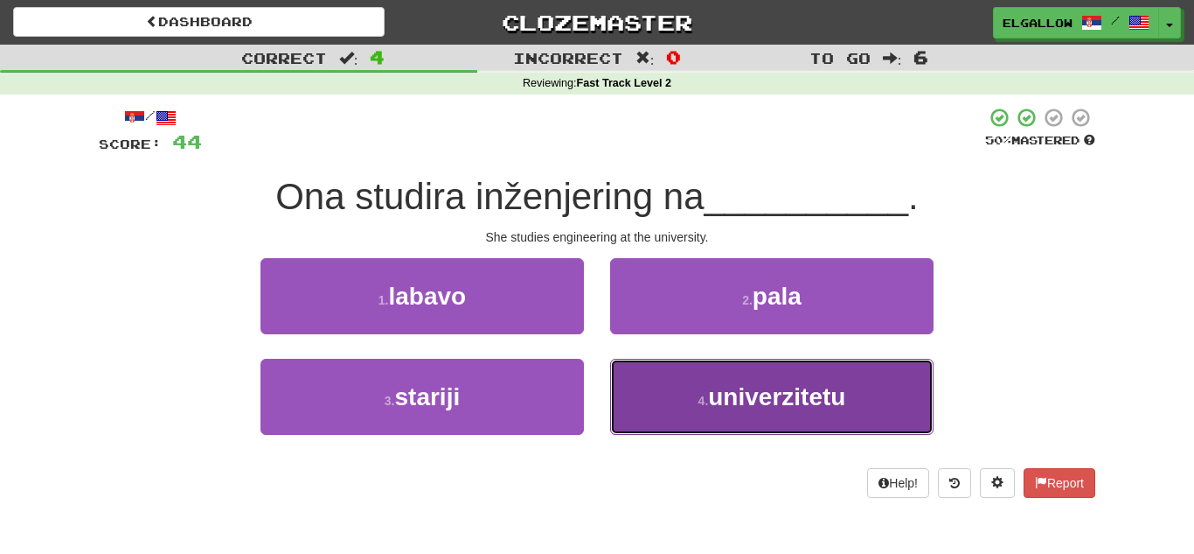
click at [772, 385] on span "univerzitetu" at bounding box center [776, 396] width 137 height 27
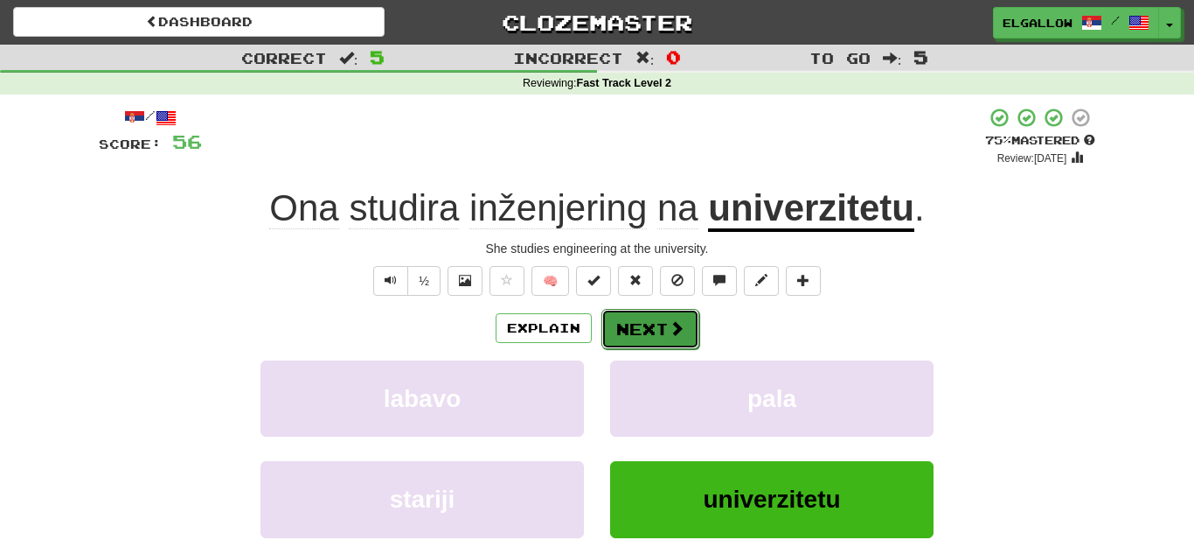
click at [624, 328] on button "Next" at bounding box center [651, 329] width 98 height 40
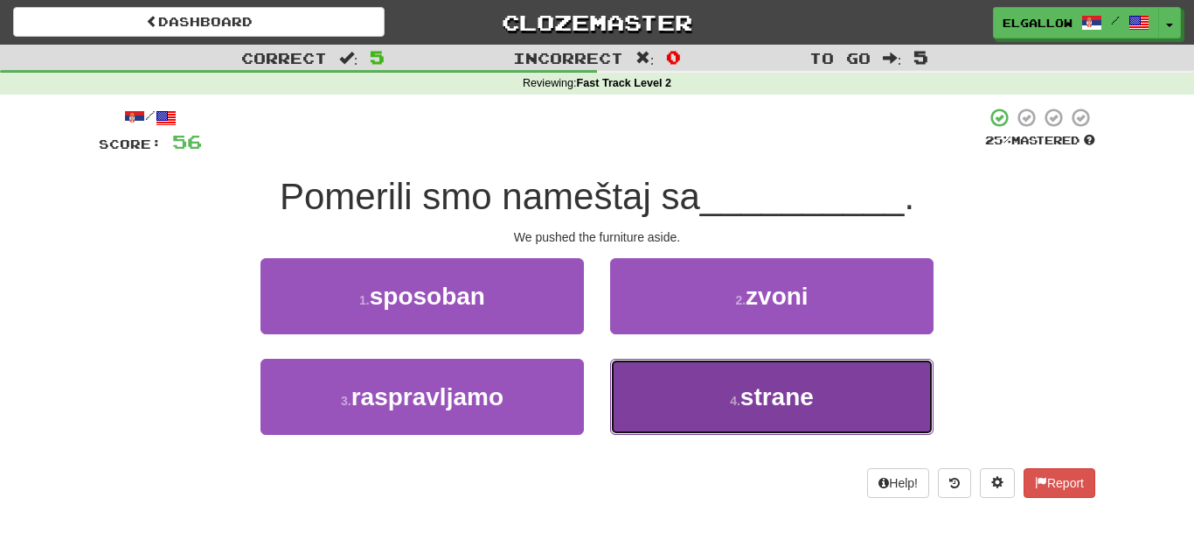
click at [749, 400] on span "strane" at bounding box center [777, 396] width 73 height 27
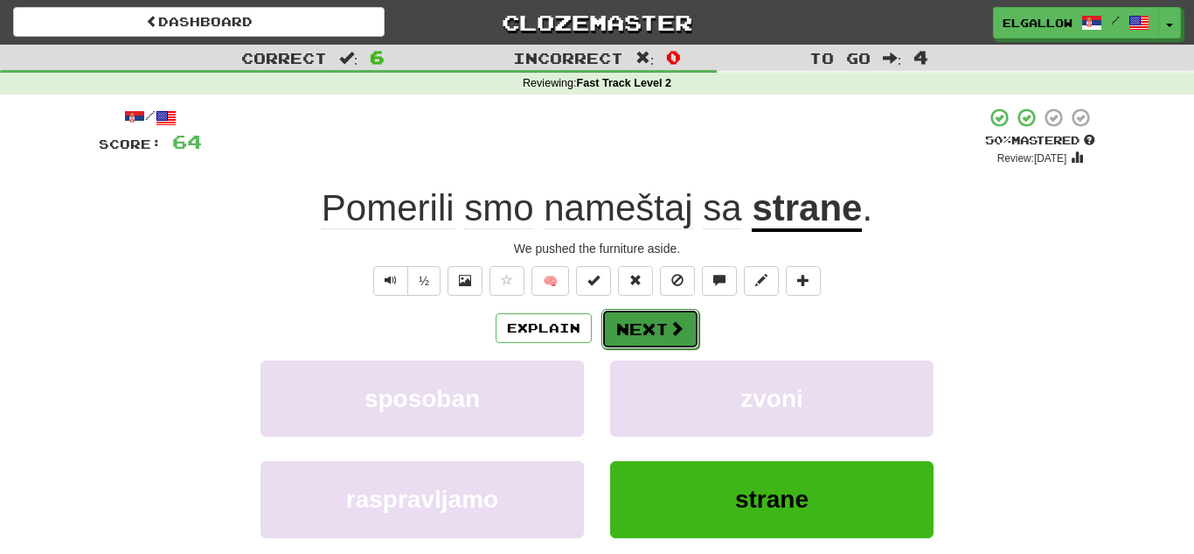
click at [662, 332] on button "Next" at bounding box center [651, 329] width 98 height 40
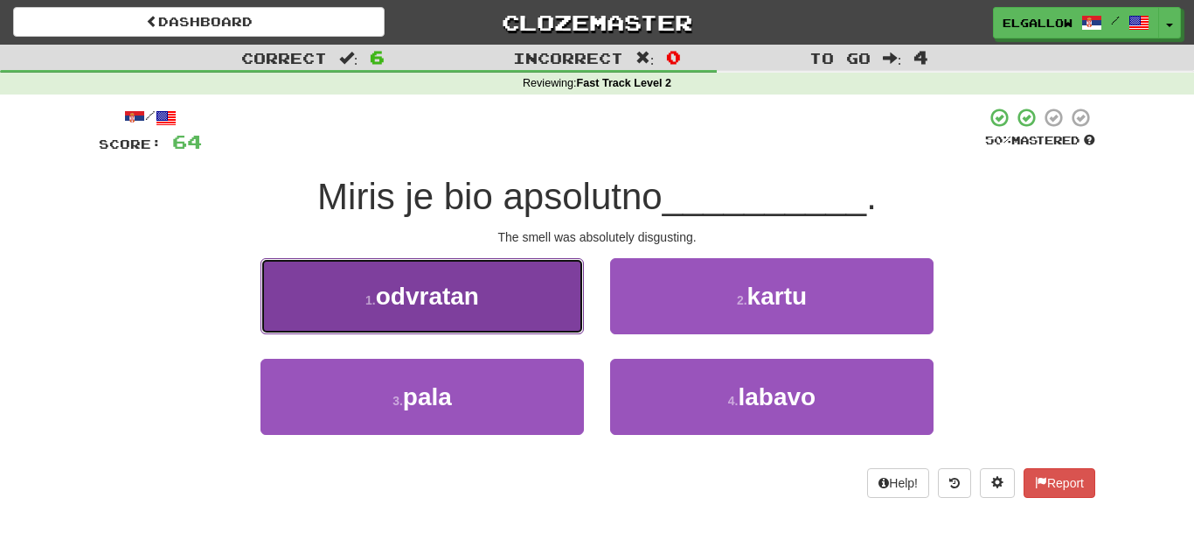
click at [286, 289] on button "1 . odvratan" at bounding box center [423, 296] width 324 height 76
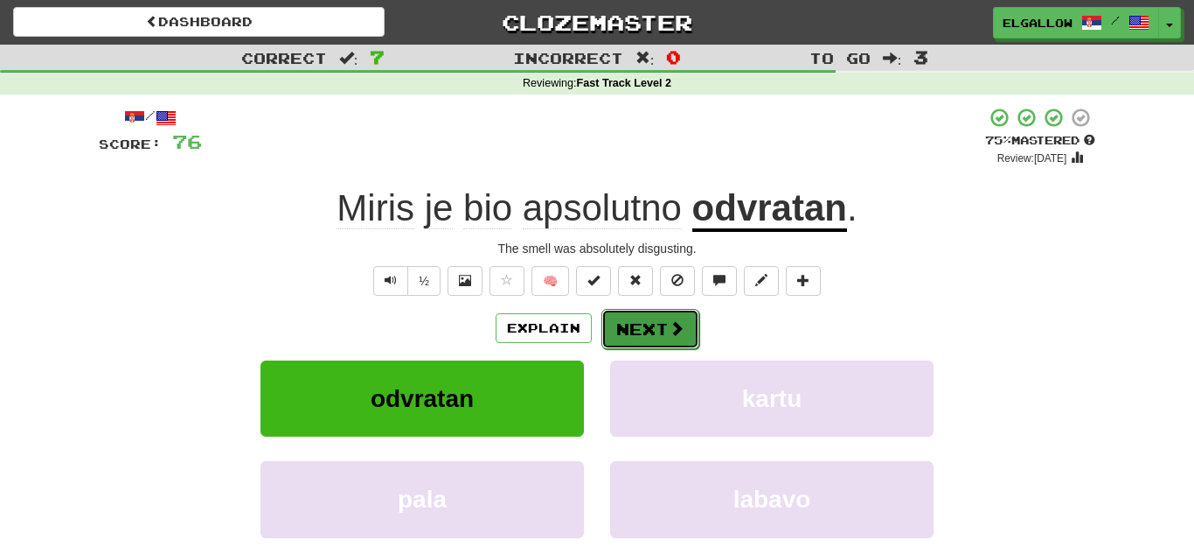
click at [640, 331] on button "Next" at bounding box center [651, 329] width 98 height 40
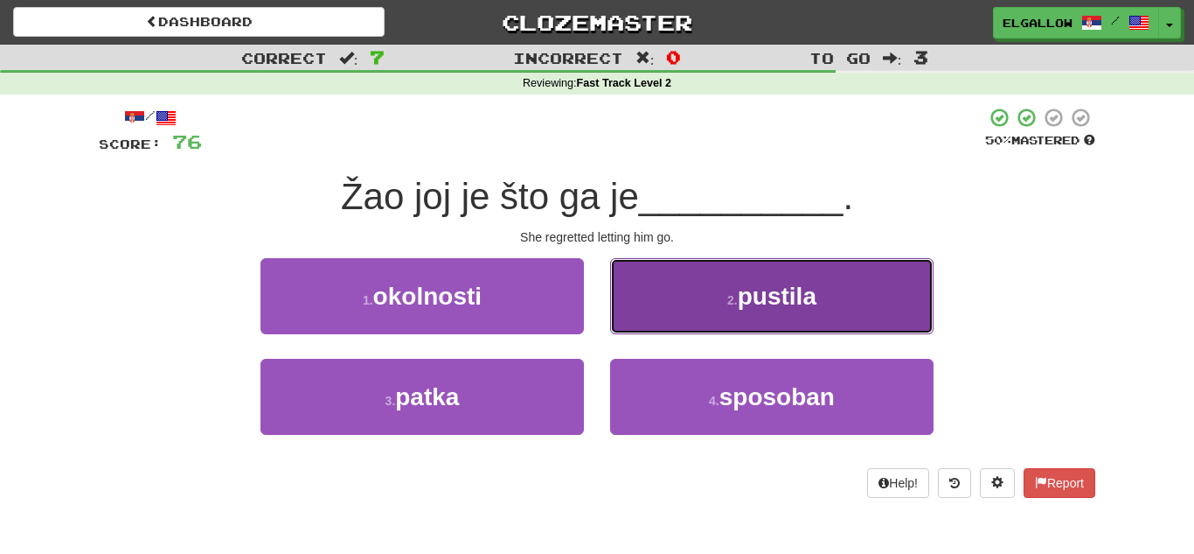
click at [690, 285] on button "2 . pustila" at bounding box center [772, 296] width 324 height 76
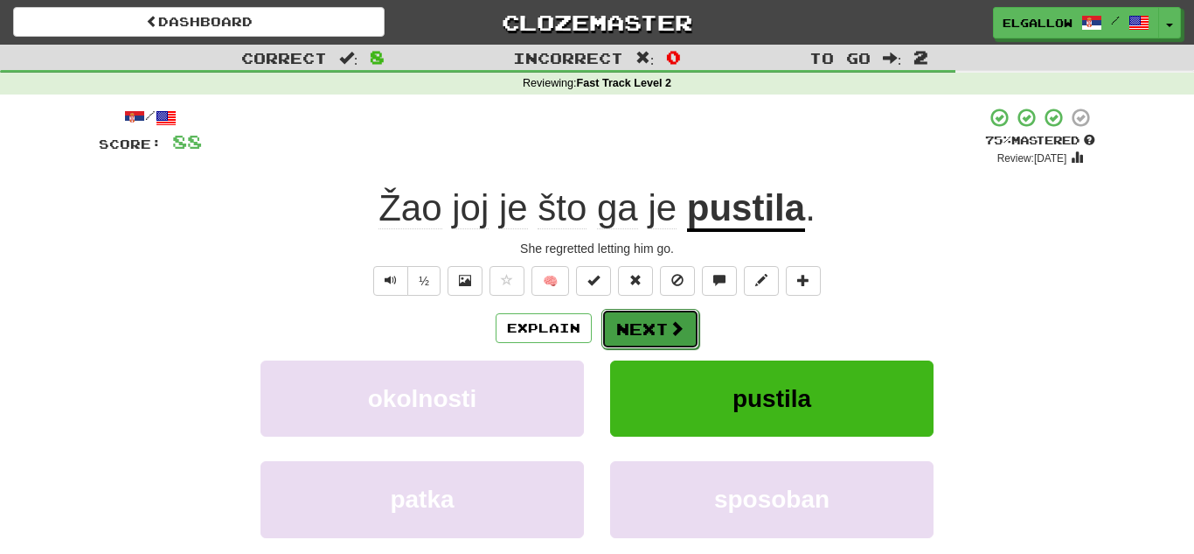
click at [665, 329] on button "Next" at bounding box center [651, 329] width 98 height 40
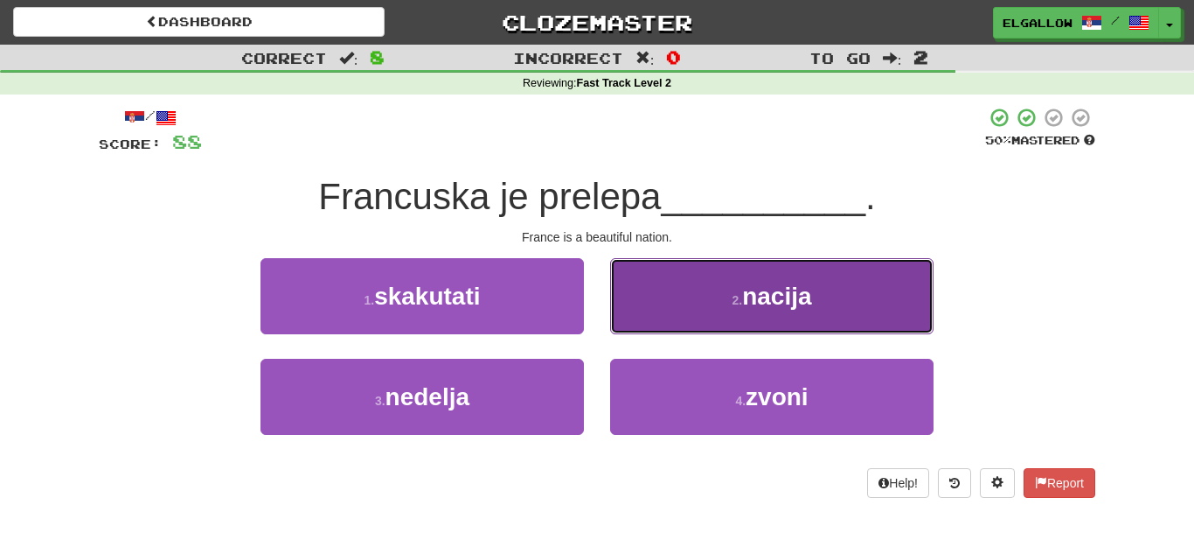
click at [680, 299] on button "2 . nacija" at bounding box center [772, 296] width 324 height 76
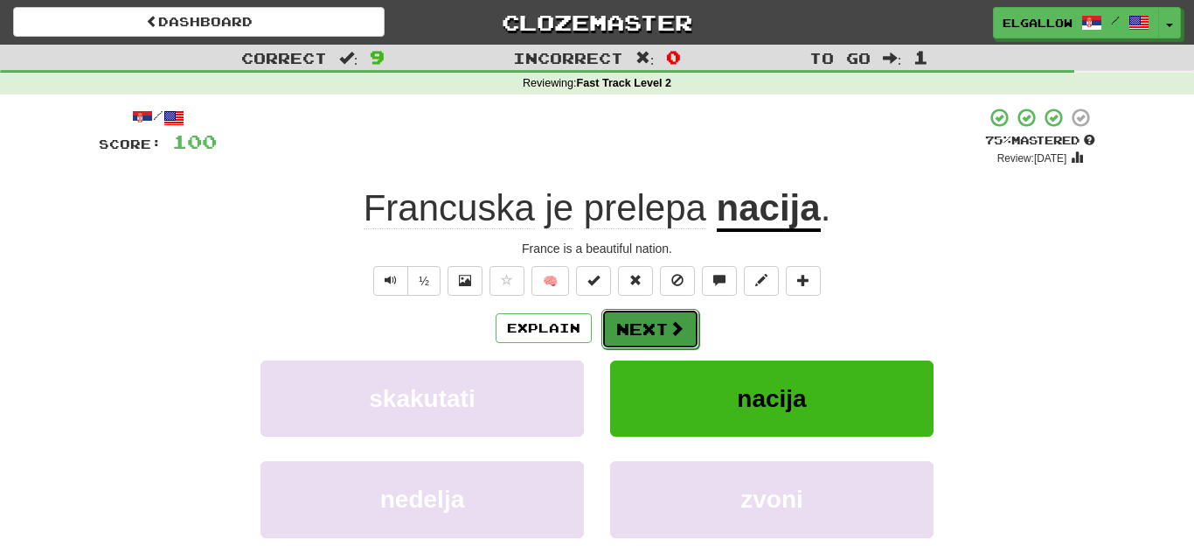
click at [682, 322] on span at bounding box center [677, 328] width 16 height 16
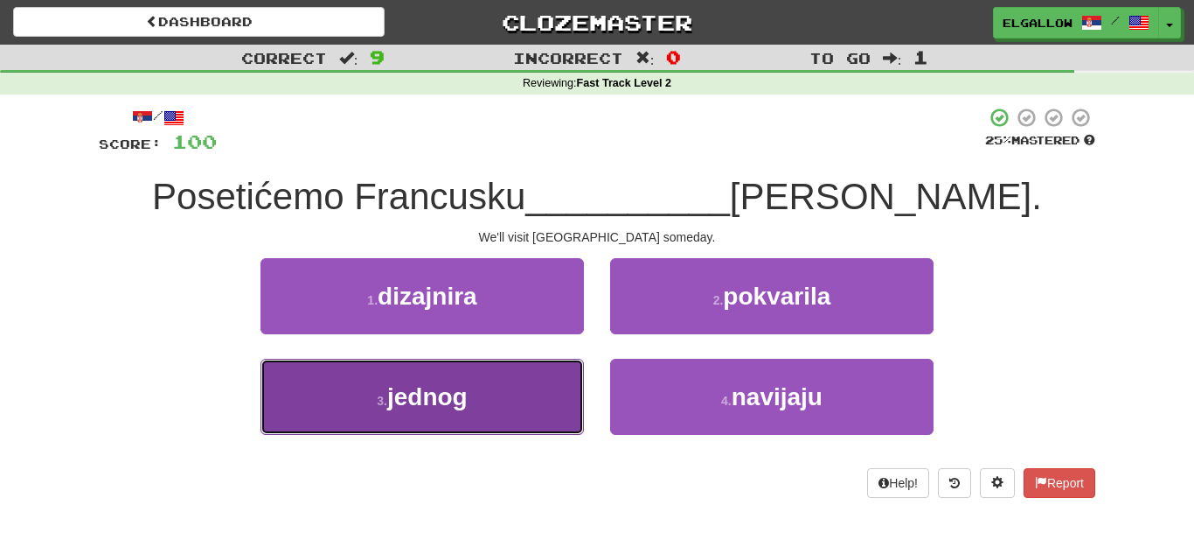
click at [372, 422] on button "3 . jednog" at bounding box center [423, 397] width 324 height 76
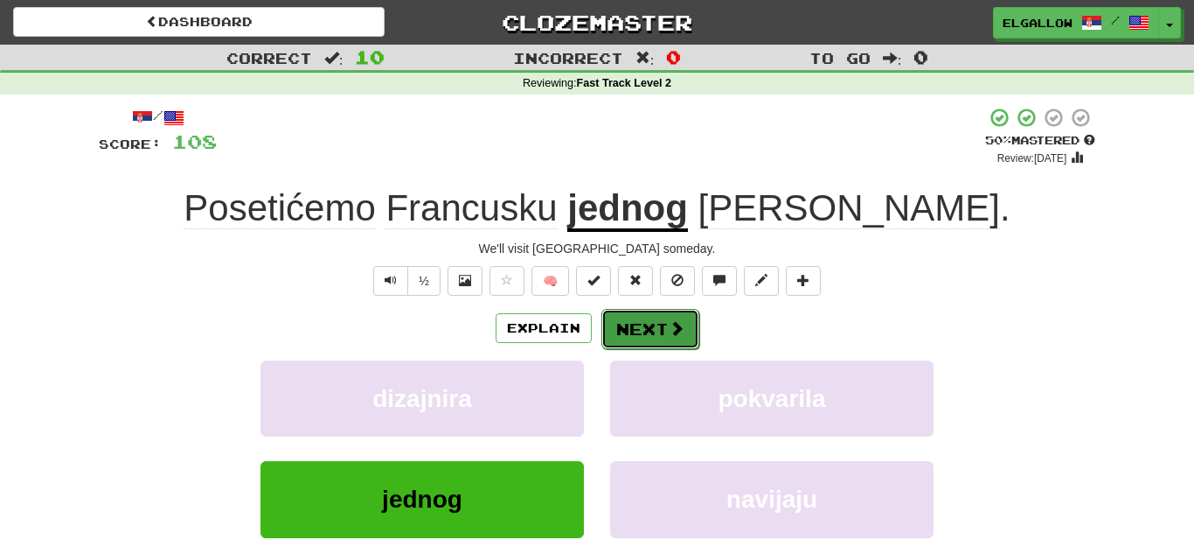
click at [643, 338] on button "Next" at bounding box center [651, 329] width 98 height 40
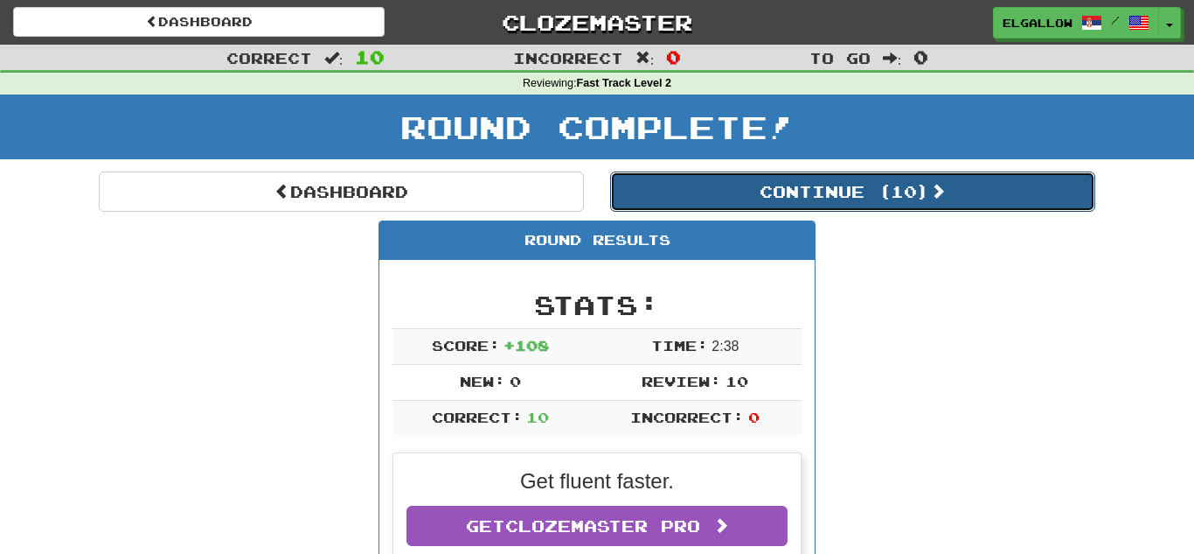
click at [708, 189] on button "Continue ( 10 )" at bounding box center [852, 191] width 485 height 40
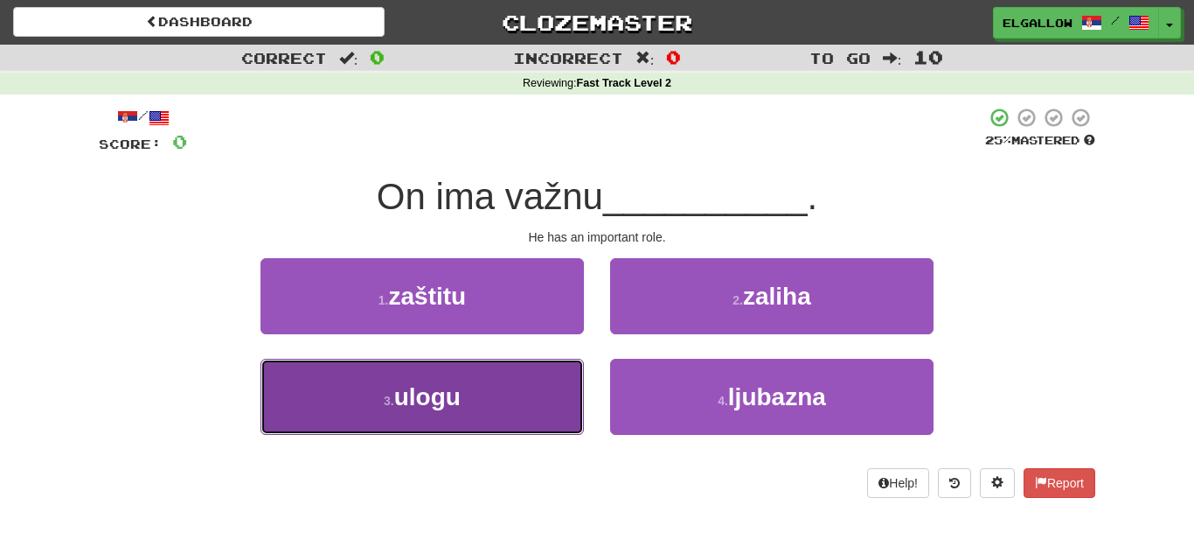
click at [284, 393] on button "3 . ulogu" at bounding box center [423, 397] width 324 height 76
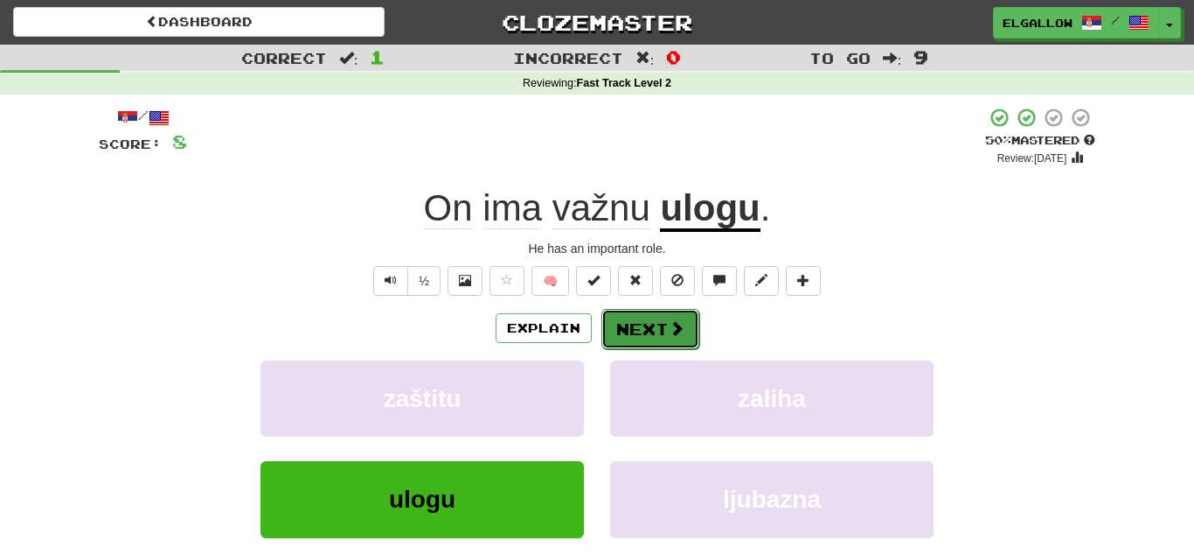
click at [630, 318] on button "Next" at bounding box center [651, 329] width 98 height 40
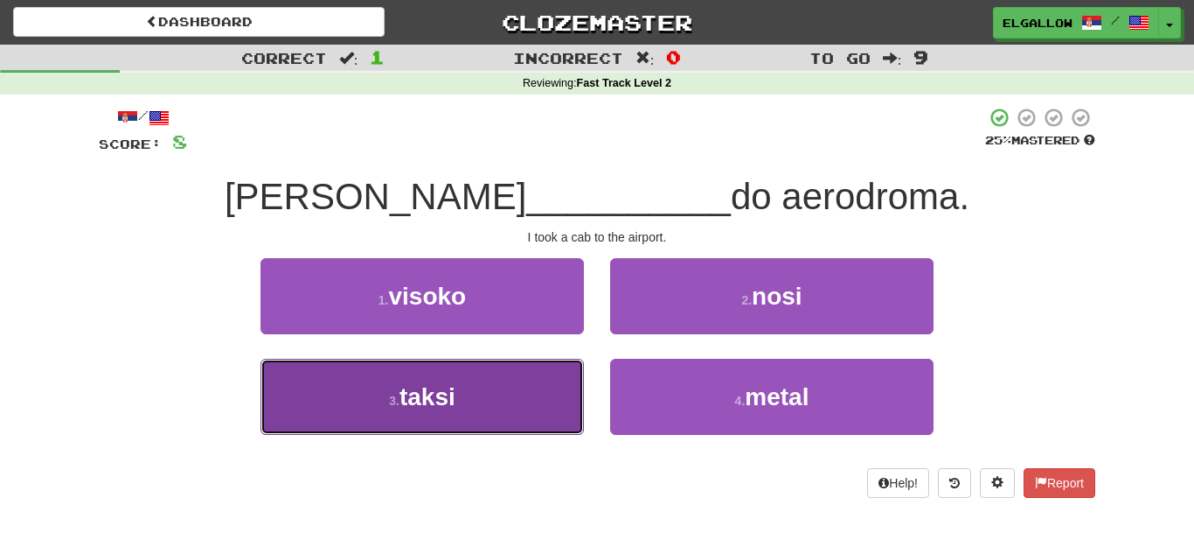
click at [303, 390] on button "3 . taksi" at bounding box center [423, 397] width 324 height 76
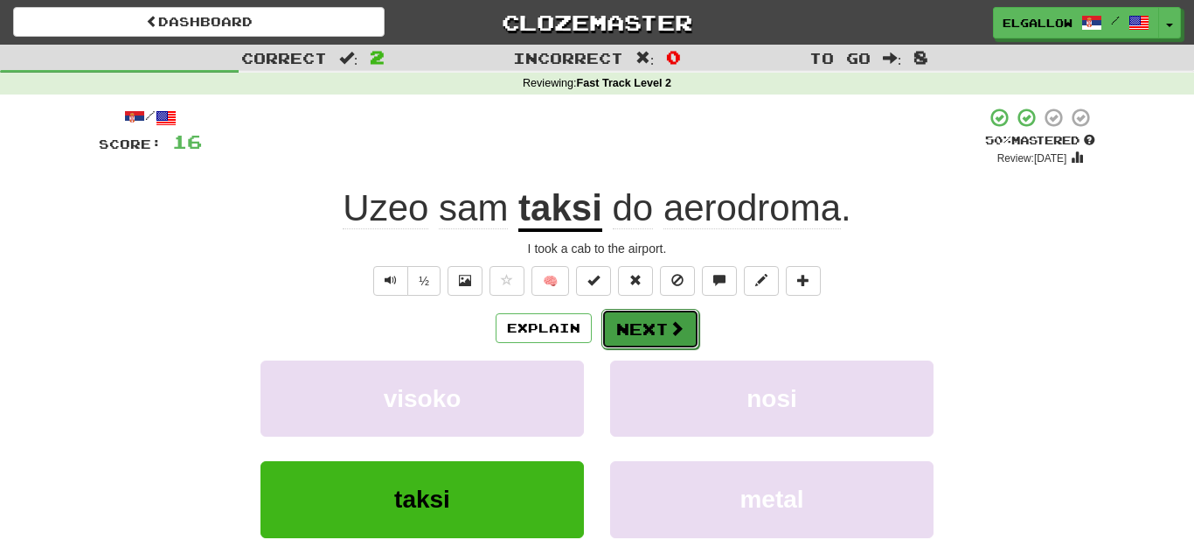
click at [679, 324] on span at bounding box center [677, 328] width 16 height 16
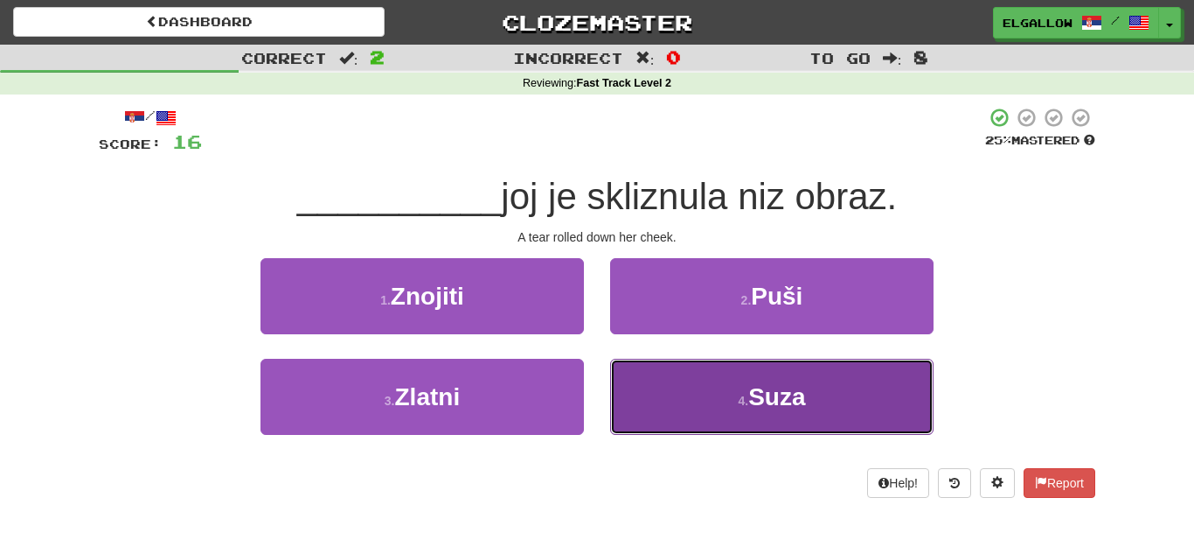
click at [662, 426] on button "4 . Suza" at bounding box center [772, 397] width 324 height 76
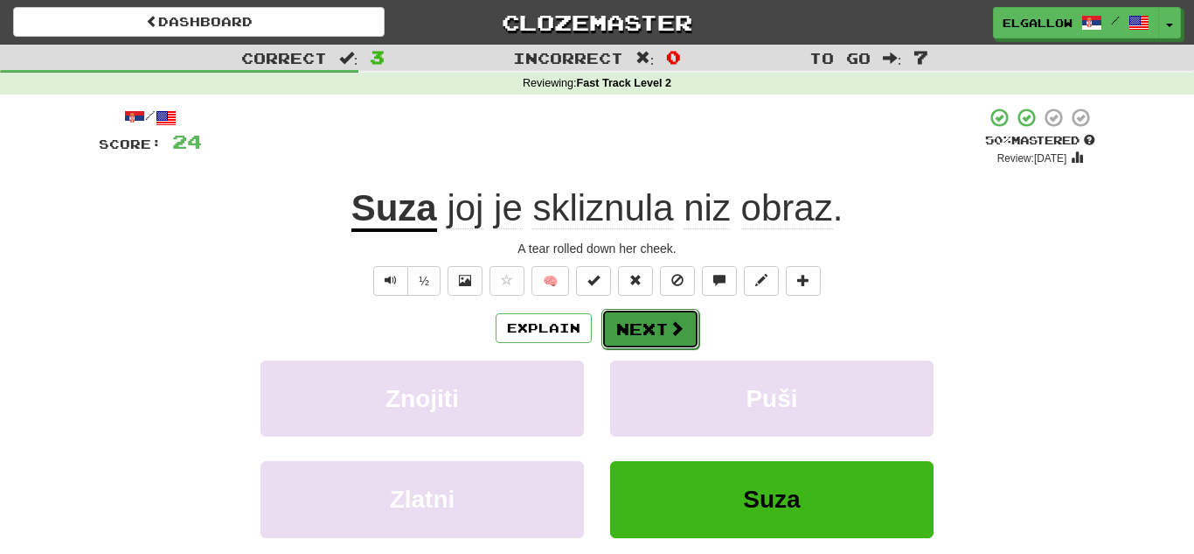
click at [662, 330] on button "Next" at bounding box center [651, 329] width 98 height 40
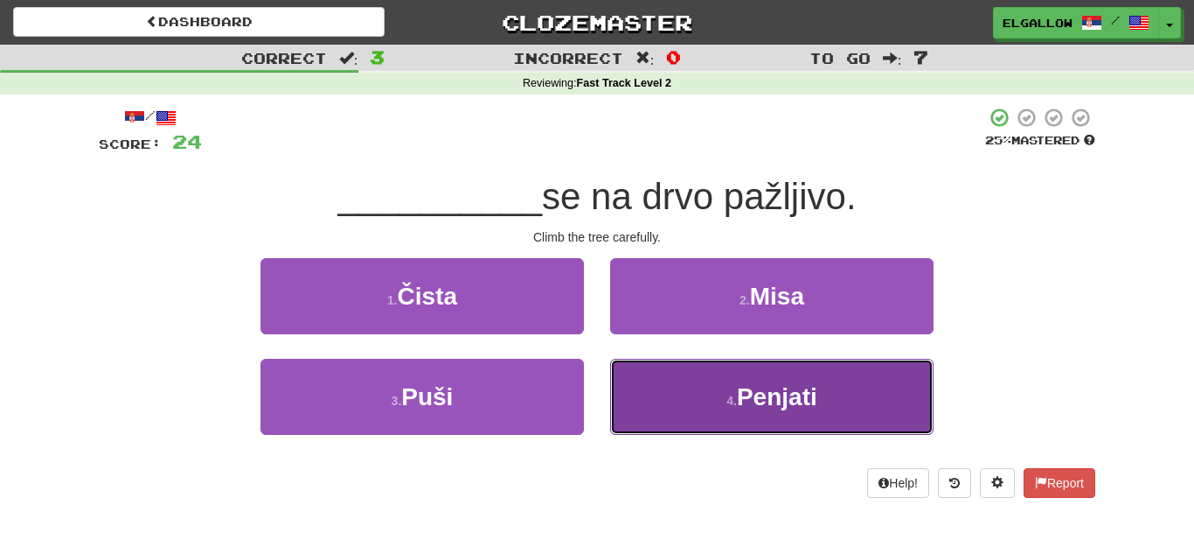
click at [748, 419] on button "4 . Penjati" at bounding box center [772, 397] width 324 height 76
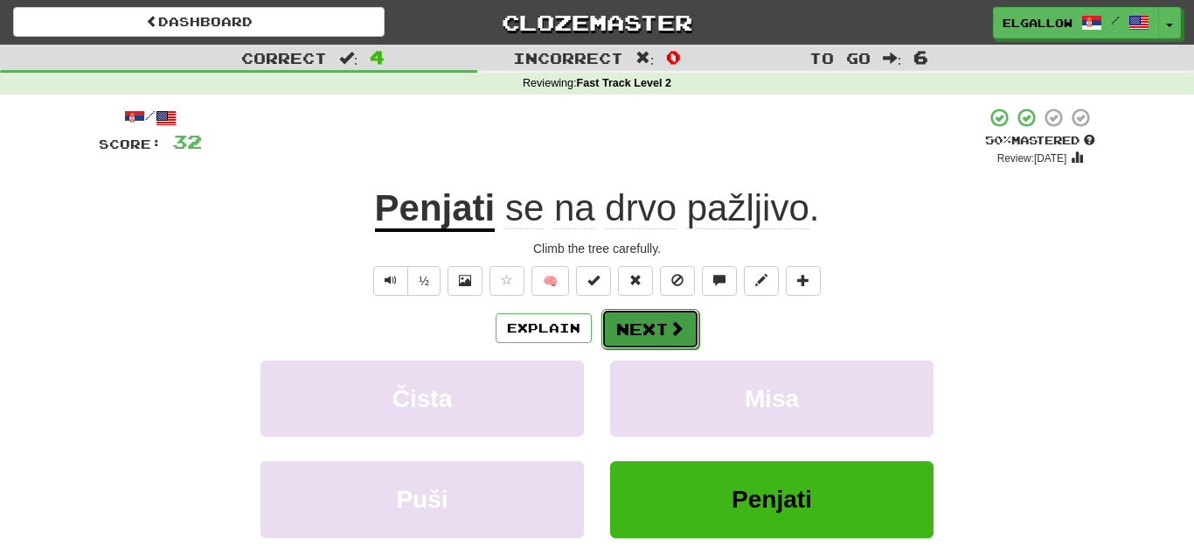
click at [671, 331] on span at bounding box center [677, 328] width 16 height 16
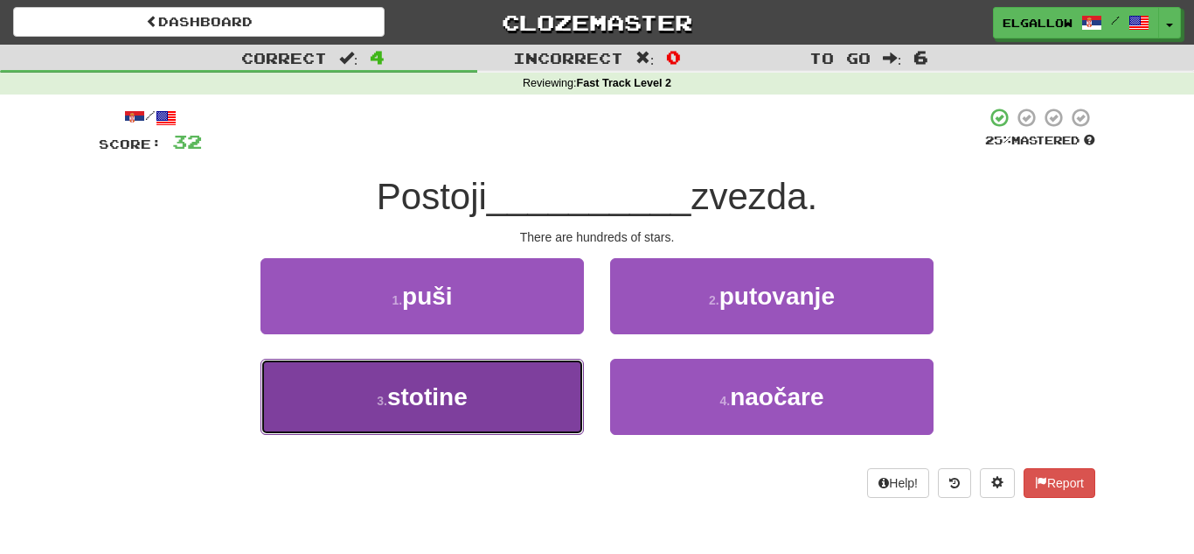
click at [489, 405] on button "3 . stotine" at bounding box center [423, 397] width 324 height 76
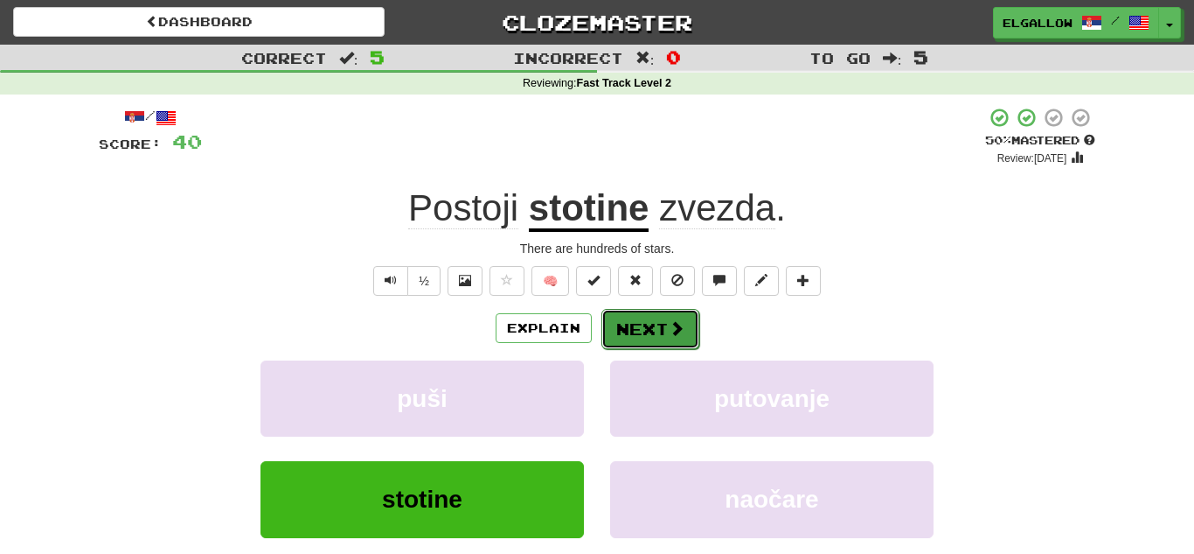
click at [637, 326] on button "Next" at bounding box center [651, 329] width 98 height 40
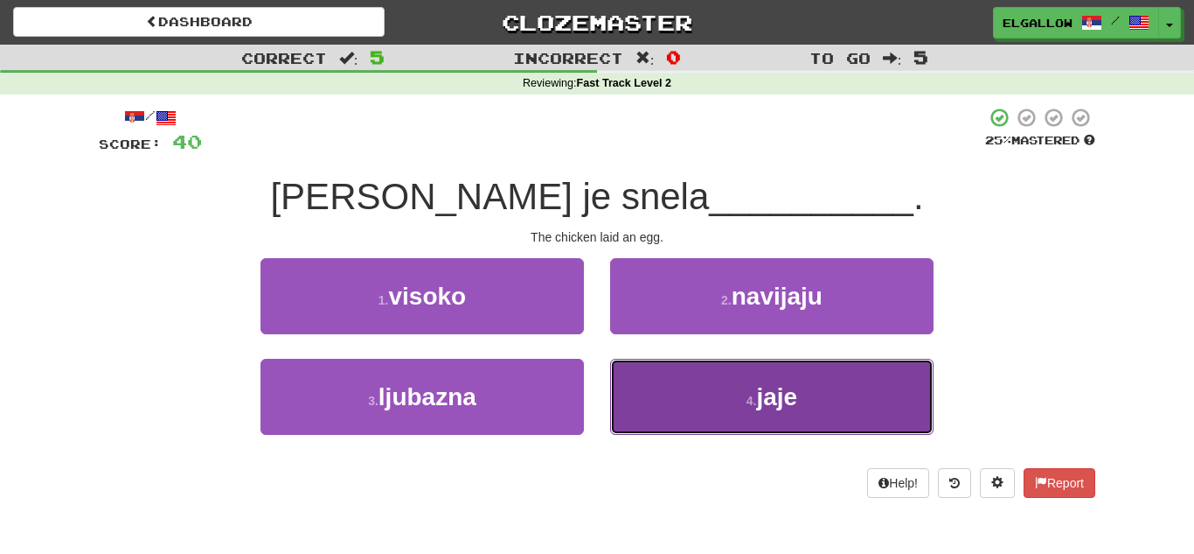
click at [814, 420] on button "4 . jaje" at bounding box center [772, 397] width 324 height 76
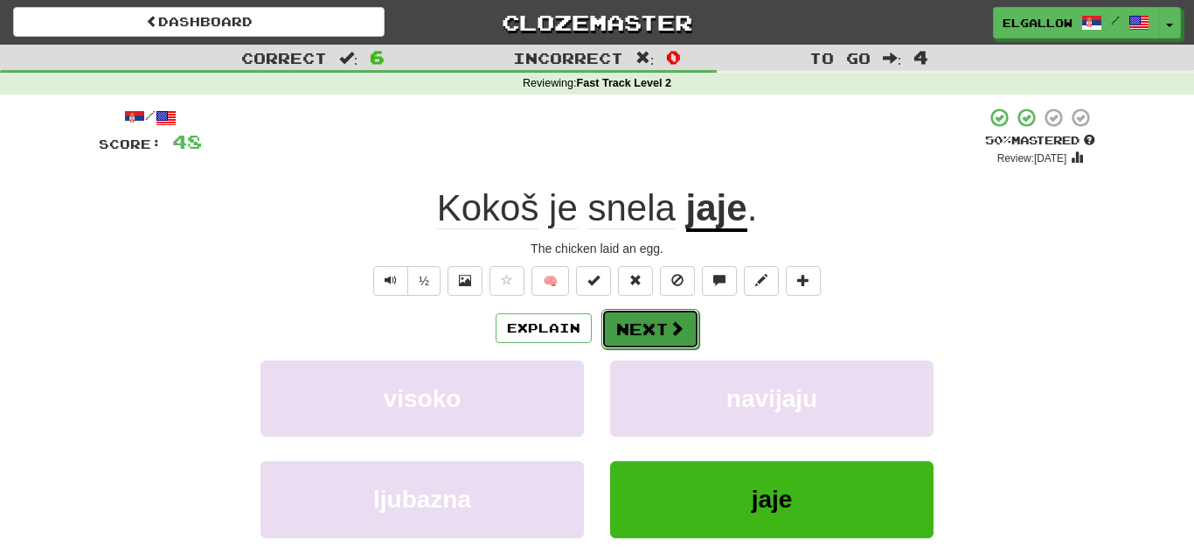
click at [637, 313] on button "Next" at bounding box center [651, 329] width 98 height 40
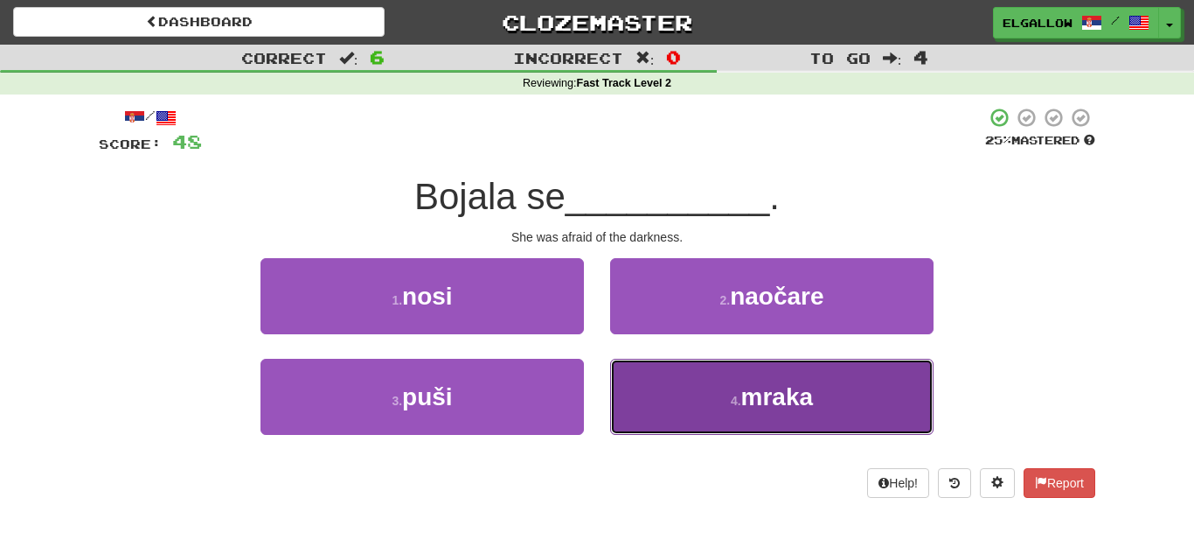
click at [788, 425] on button "4 . mraka" at bounding box center [772, 397] width 324 height 76
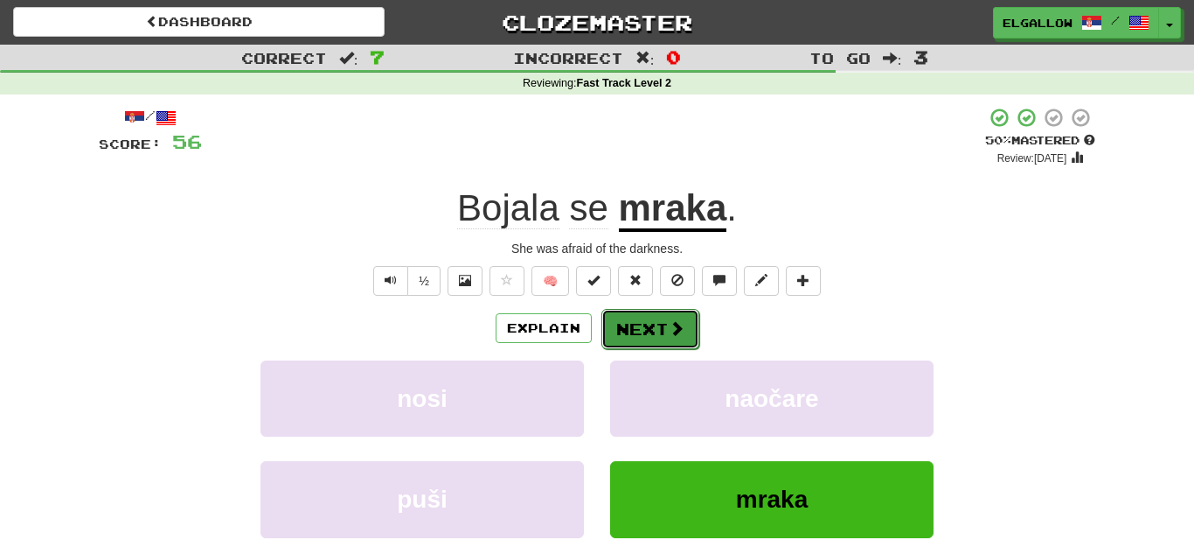
click at [644, 341] on button "Next" at bounding box center [651, 329] width 98 height 40
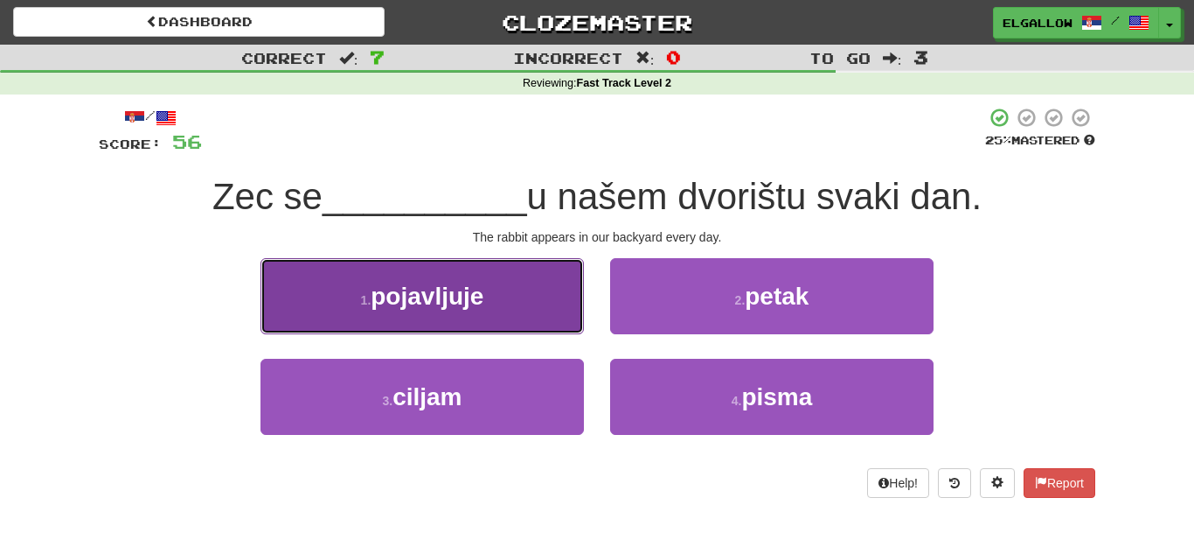
click at [301, 315] on button "1 . pojavljuje" at bounding box center [423, 296] width 324 height 76
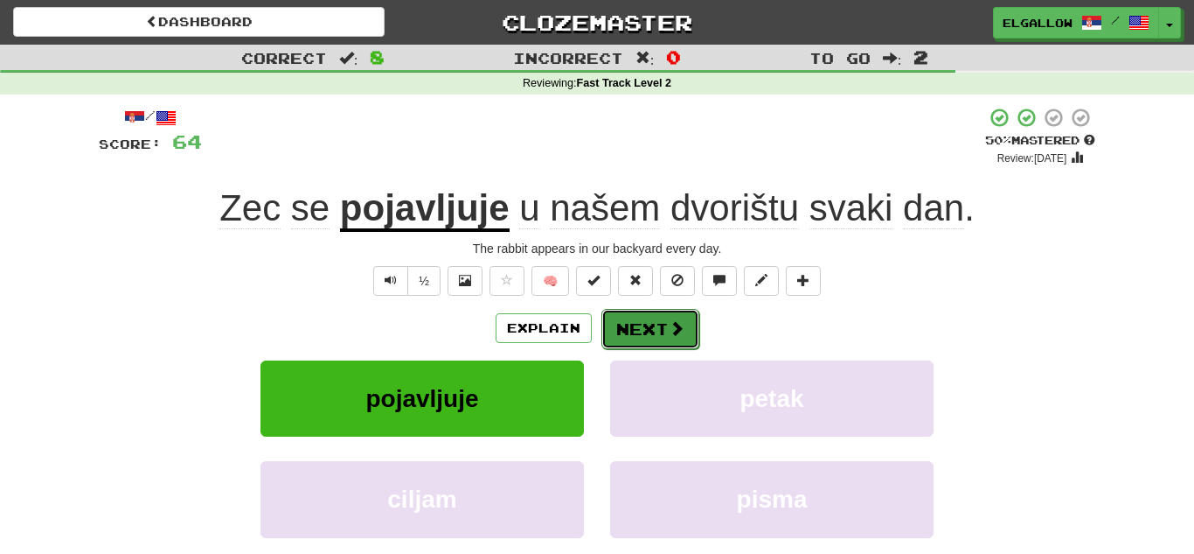
click at [649, 331] on button "Next" at bounding box center [651, 329] width 98 height 40
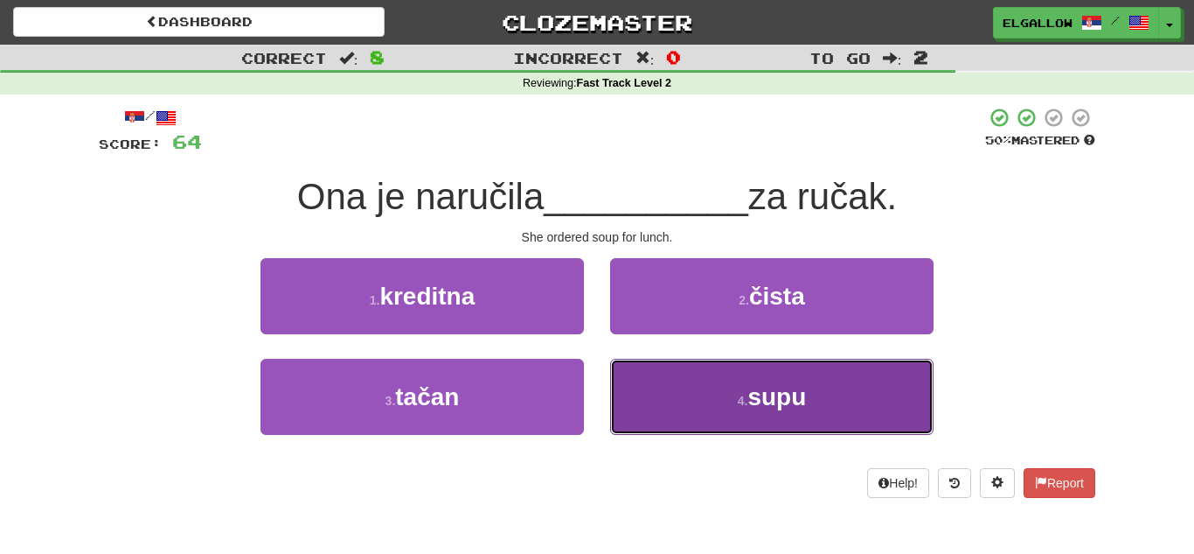
click at [703, 387] on button "4 . supu" at bounding box center [772, 397] width 324 height 76
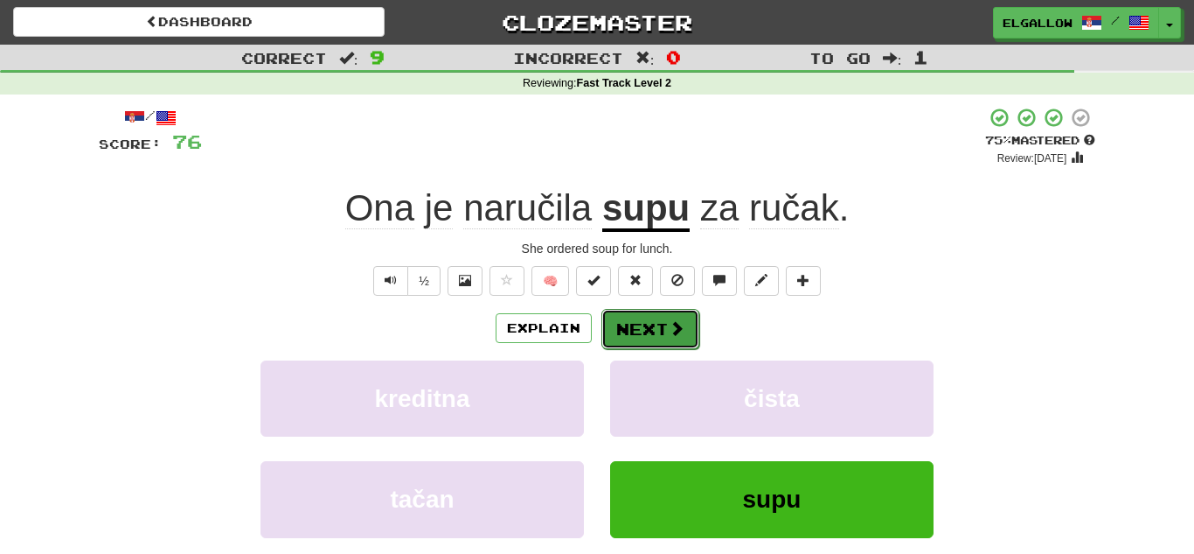
click at [665, 319] on button "Next" at bounding box center [651, 329] width 98 height 40
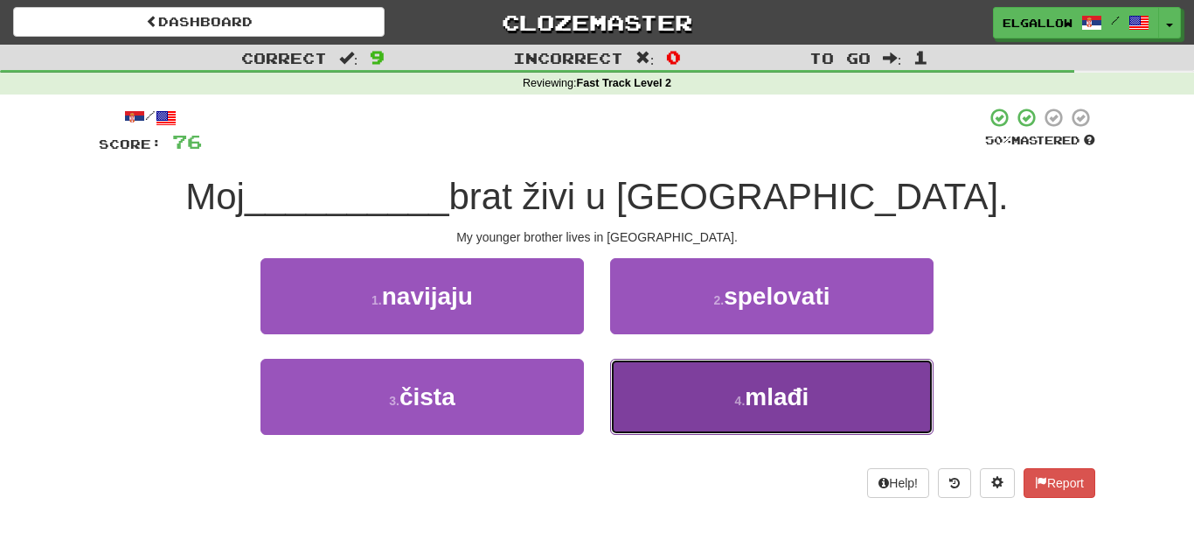
click at [802, 418] on button "4 . mlađi" at bounding box center [772, 397] width 324 height 76
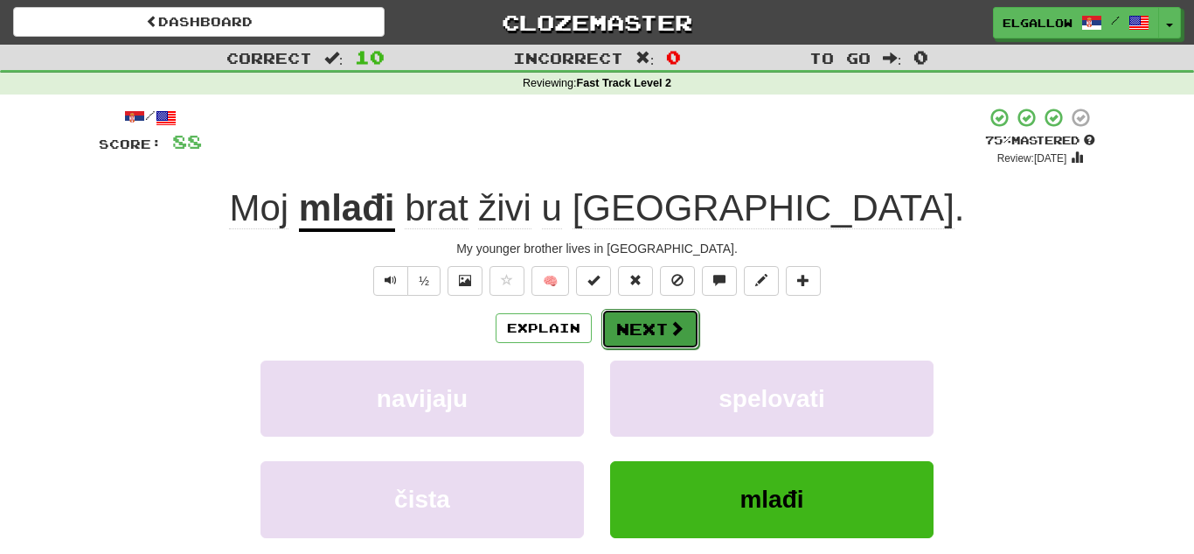
click at [672, 326] on span at bounding box center [677, 328] width 16 height 16
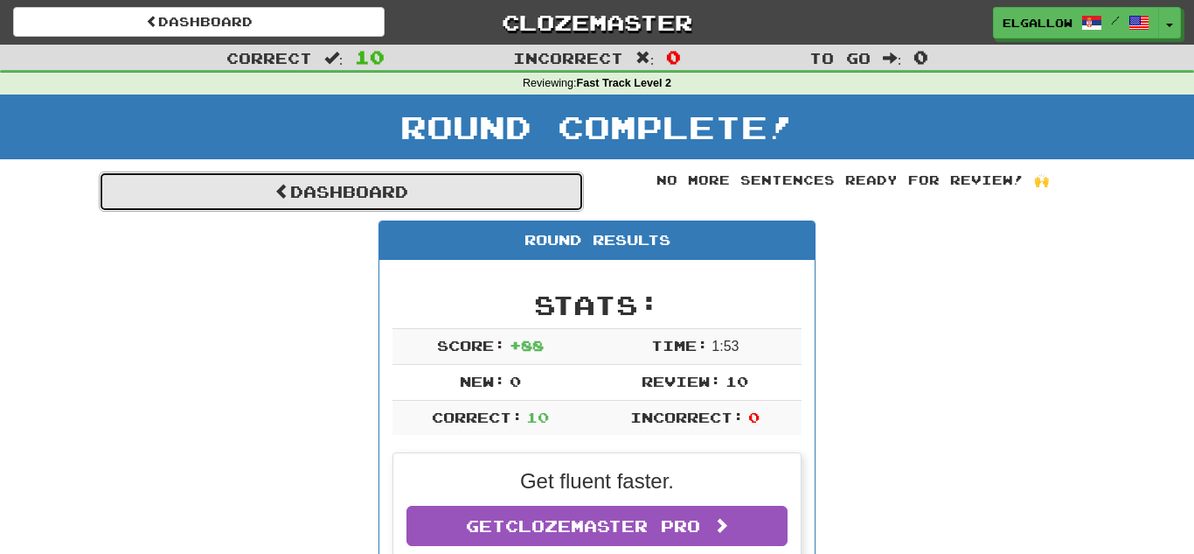
click at [376, 178] on link "Dashboard" at bounding box center [341, 191] width 485 height 40
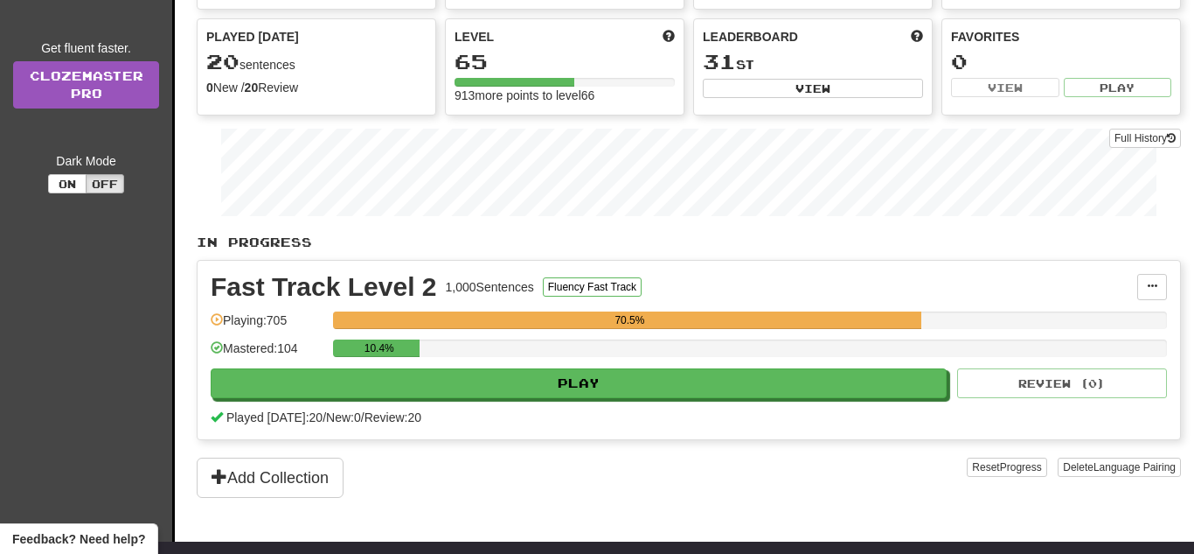
scroll to position [189, 0]
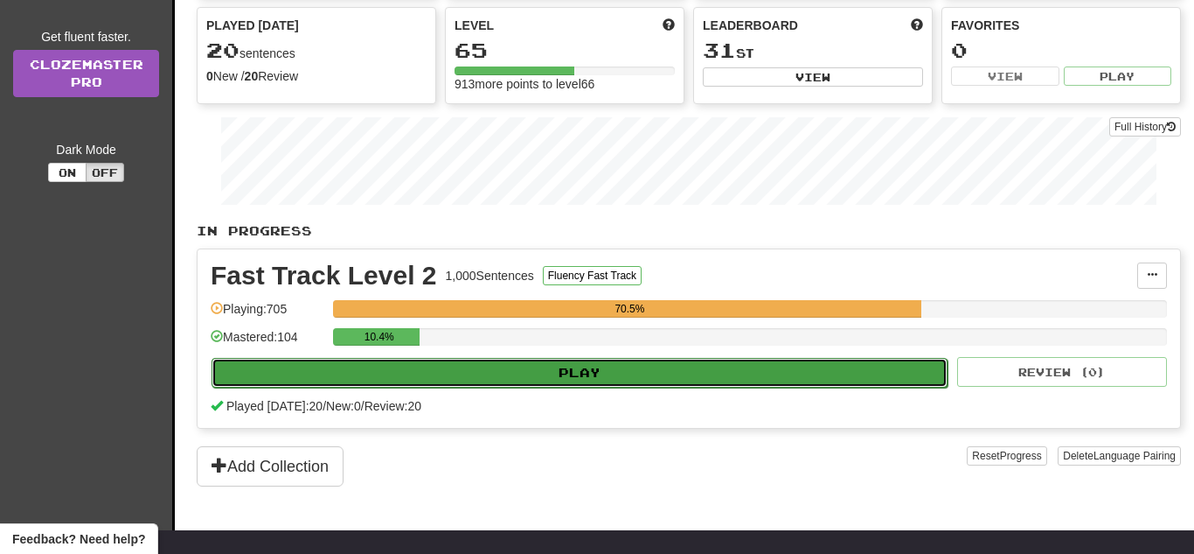
click at [699, 367] on button "Play" at bounding box center [580, 373] width 736 height 30
select select "**"
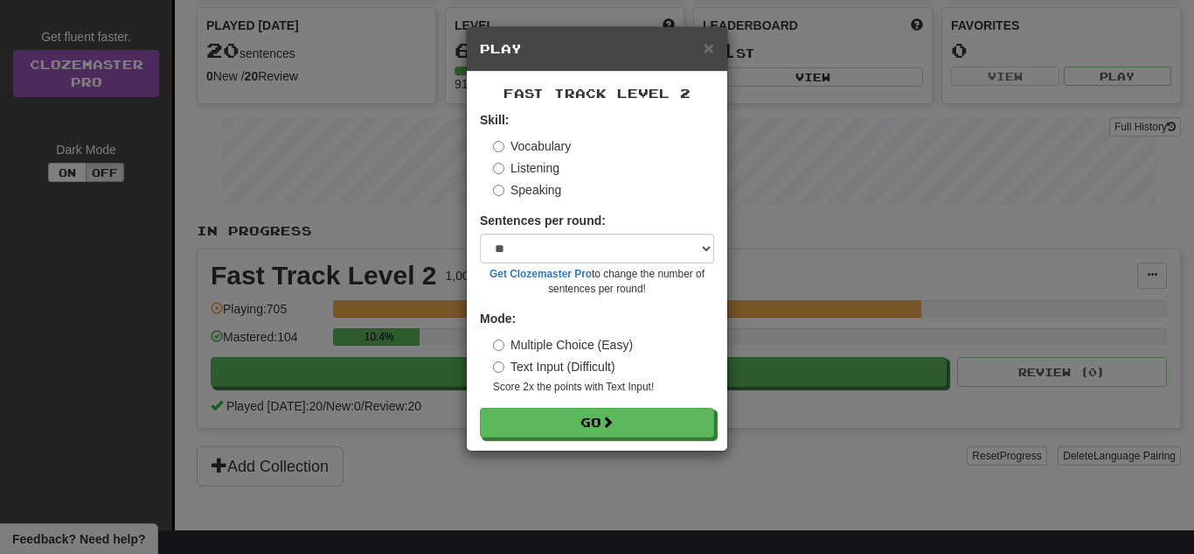
click at [533, 189] on label "Speaking" at bounding box center [527, 189] width 68 height 17
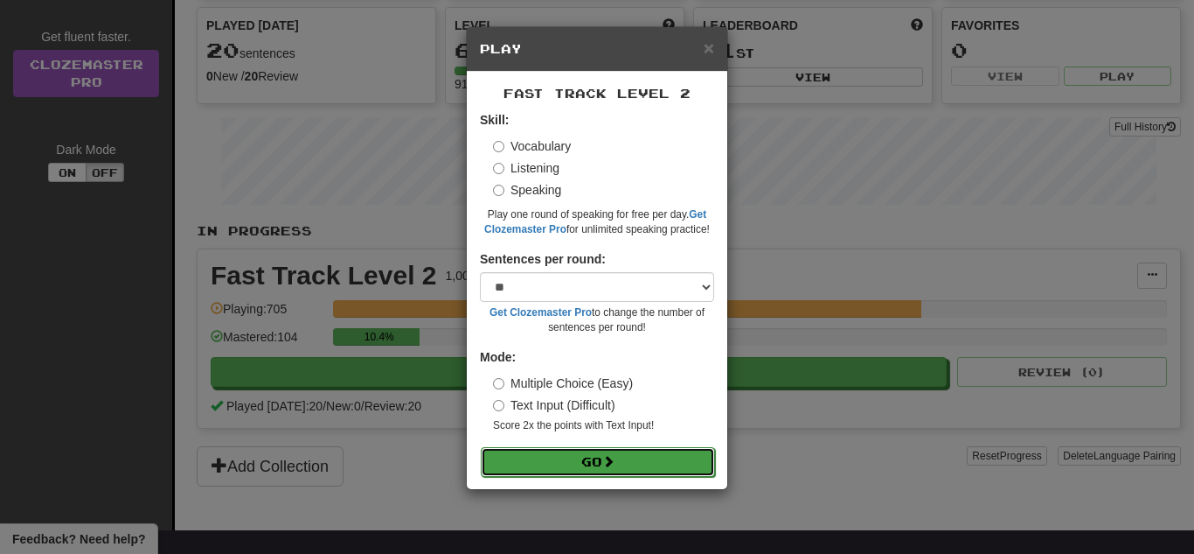
click at [599, 452] on button "Go" at bounding box center [598, 462] width 234 height 30
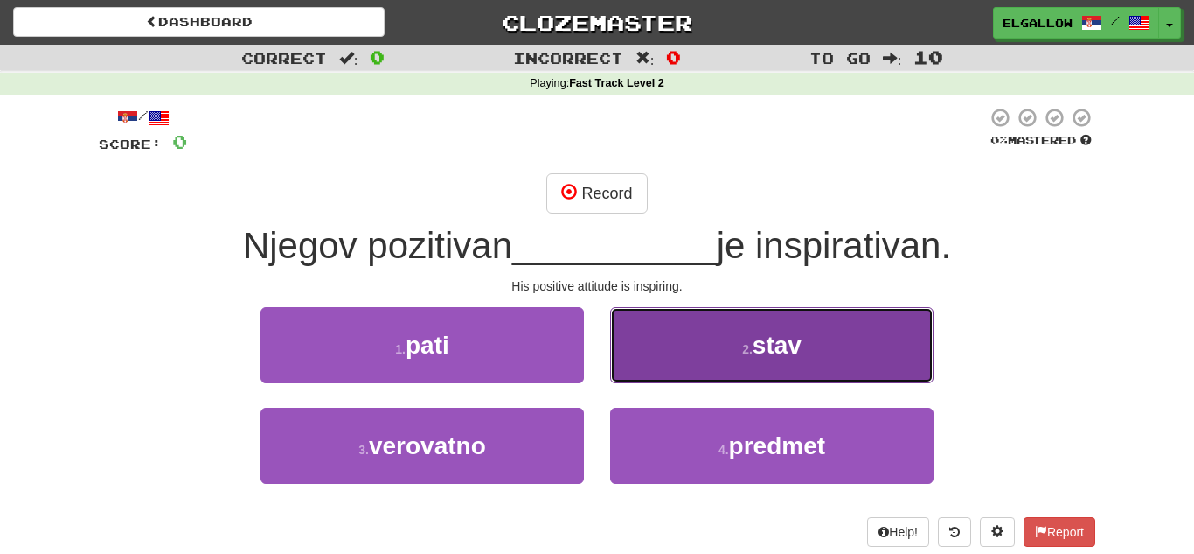
click at [716, 322] on button "2 . stav" at bounding box center [772, 345] width 324 height 76
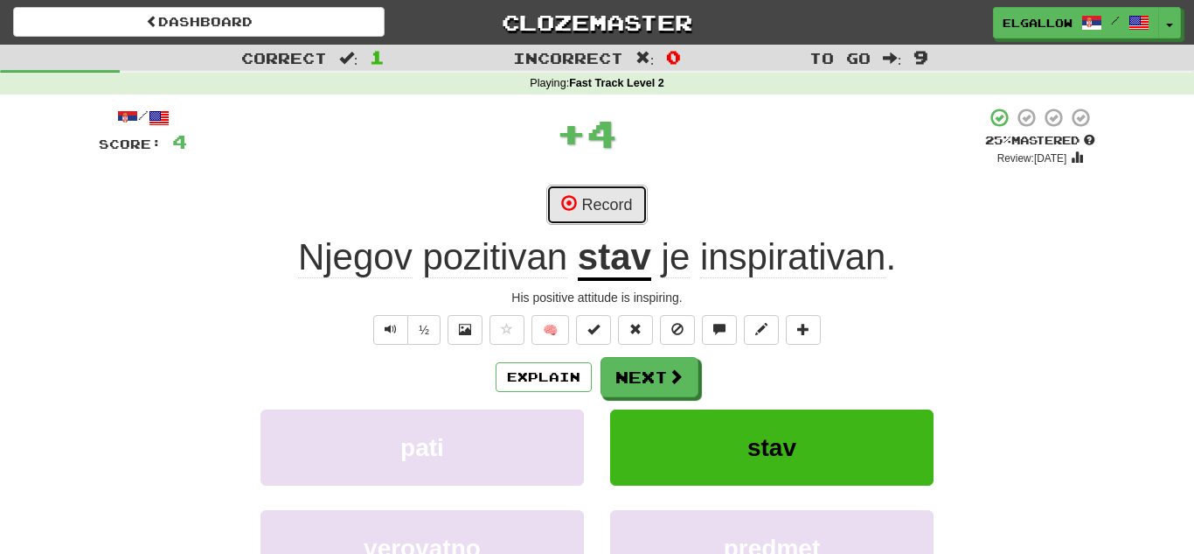
click at [610, 216] on button "Record" at bounding box center [597, 205] width 101 height 40
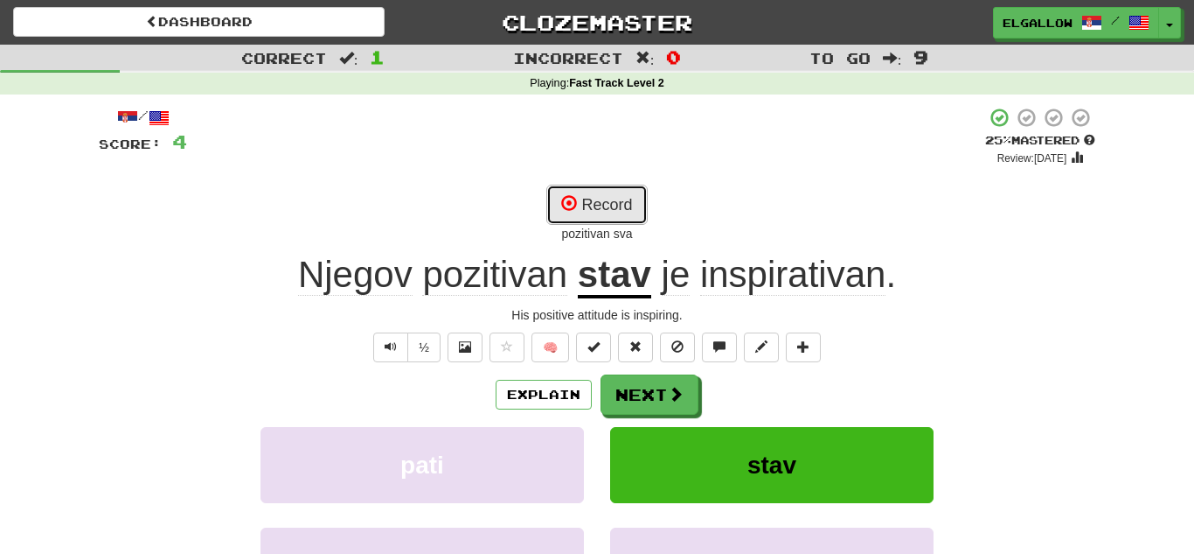
click at [594, 210] on button "Record" at bounding box center [597, 205] width 101 height 40
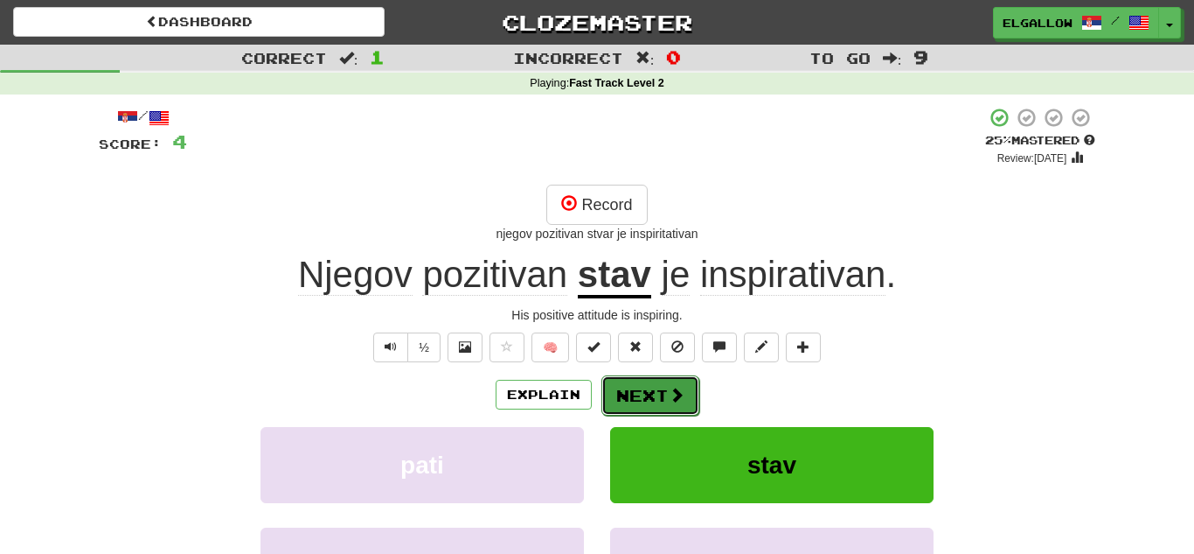
click at [659, 385] on button "Next" at bounding box center [651, 395] width 98 height 40
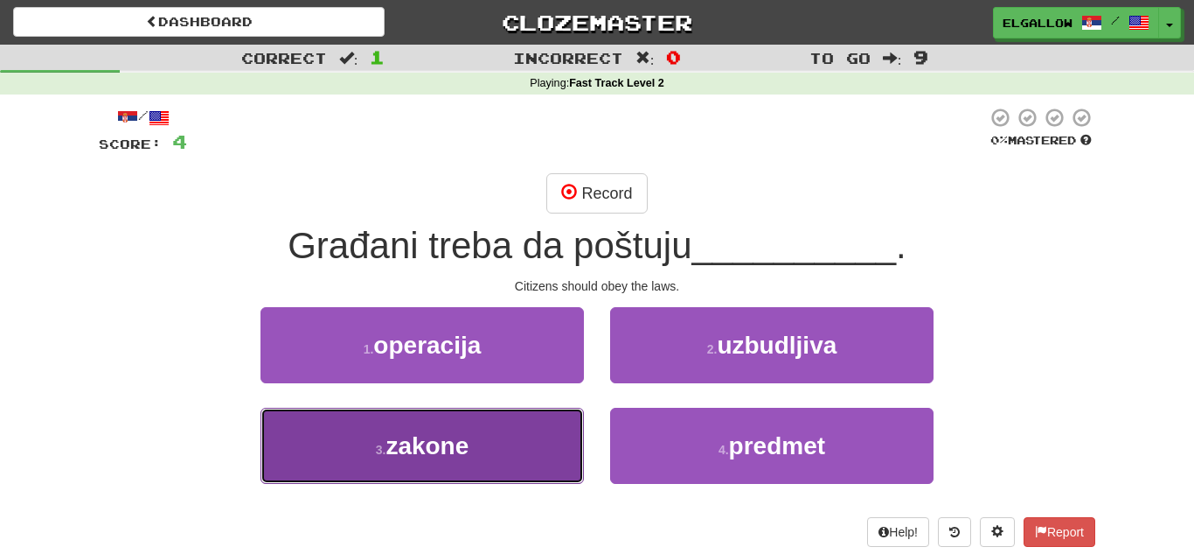
click at [344, 430] on button "3 . zakone" at bounding box center [423, 445] width 324 height 76
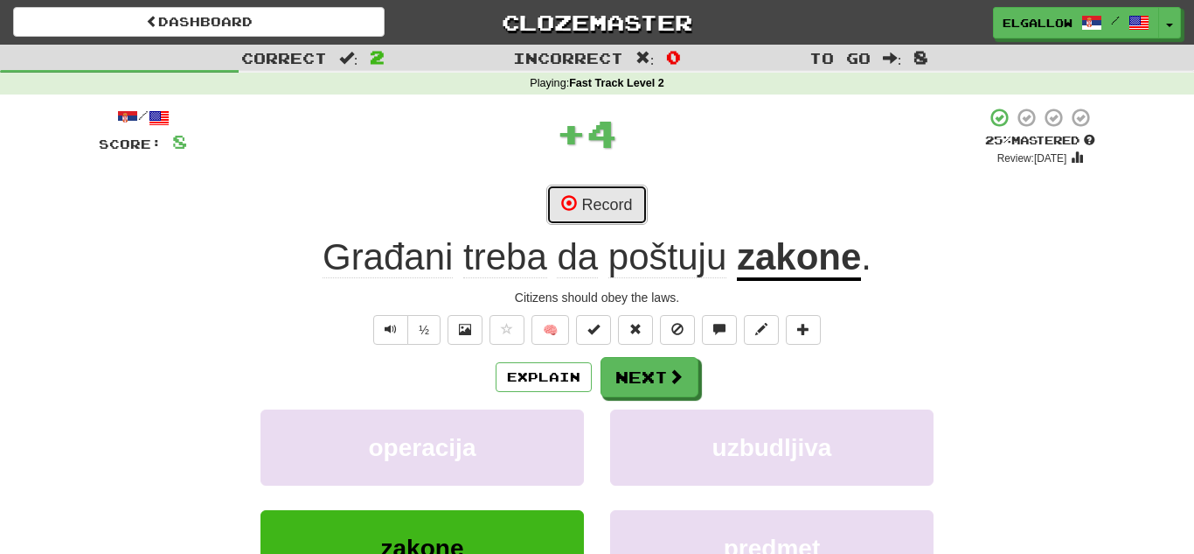
click at [605, 205] on button "Record" at bounding box center [597, 205] width 101 height 40
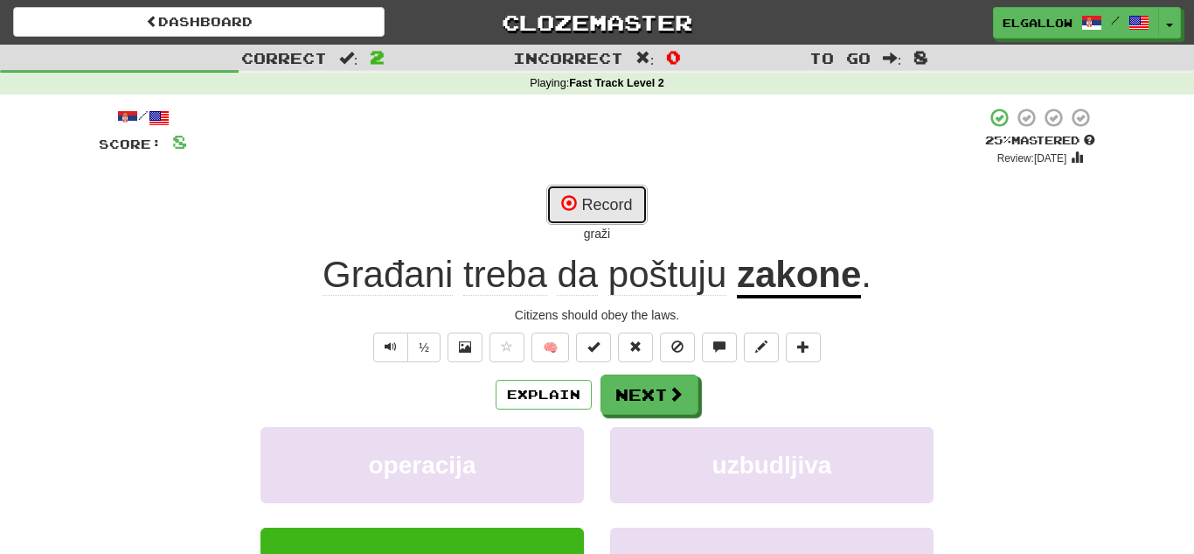
click at [613, 196] on button "Record" at bounding box center [597, 205] width 101 height 40
click at [596, 193] on button "Record" at bounding box center [597, 205] width 101 height 40
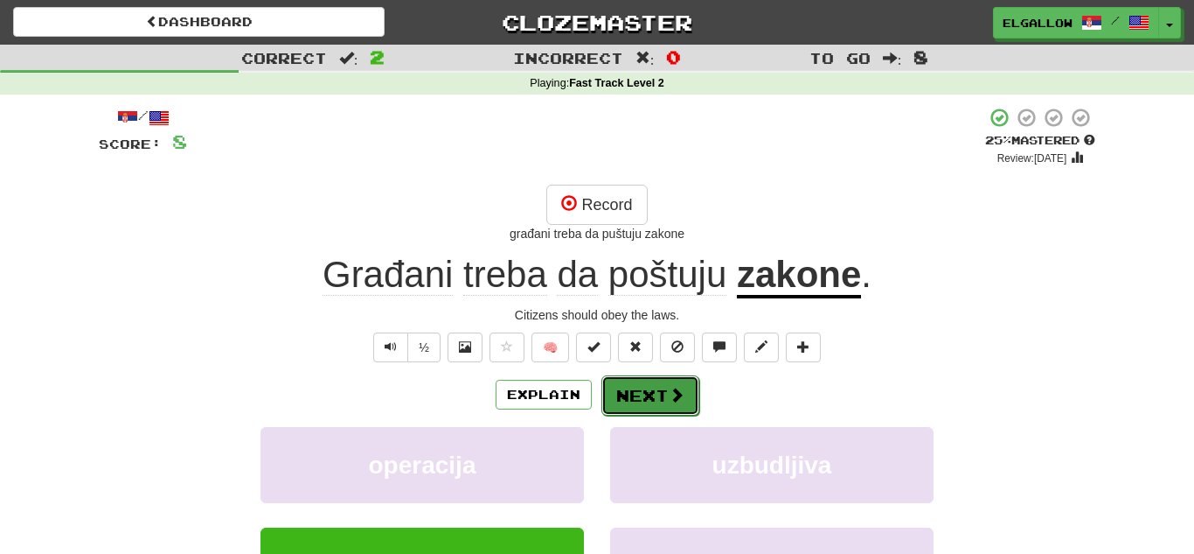
click at [663, 391] on button "Next" at bounding box center [651, 395] width 98 height 40
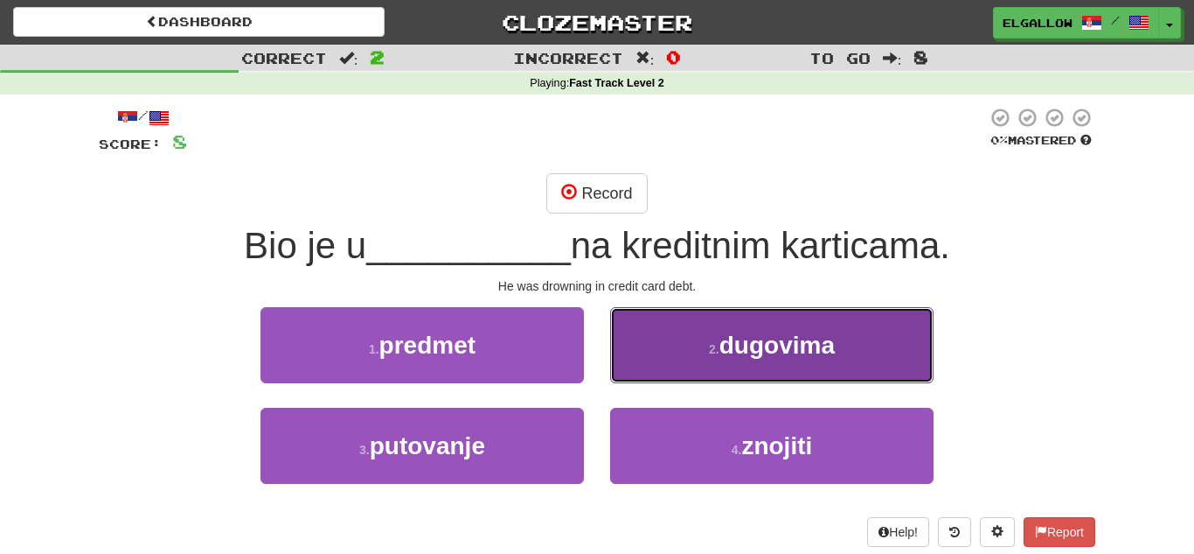
click at [773, 366] on button "2 . dugovima" at bounding box center [772, 345] width 324 height 76
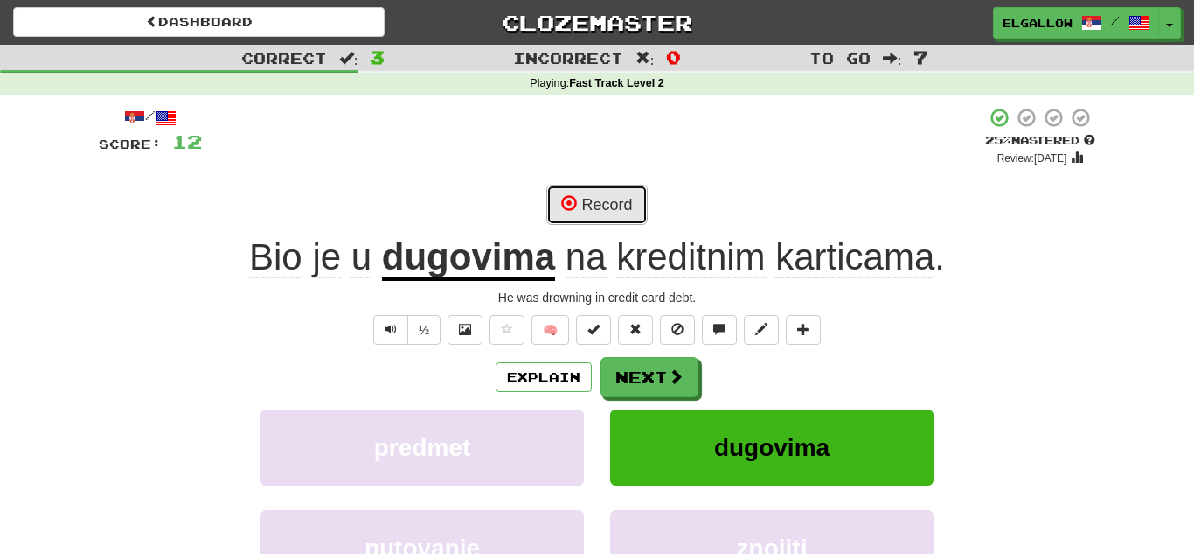
click at [636, 204] on button "Record" at bounding box center [597, 205] width 101 height 40
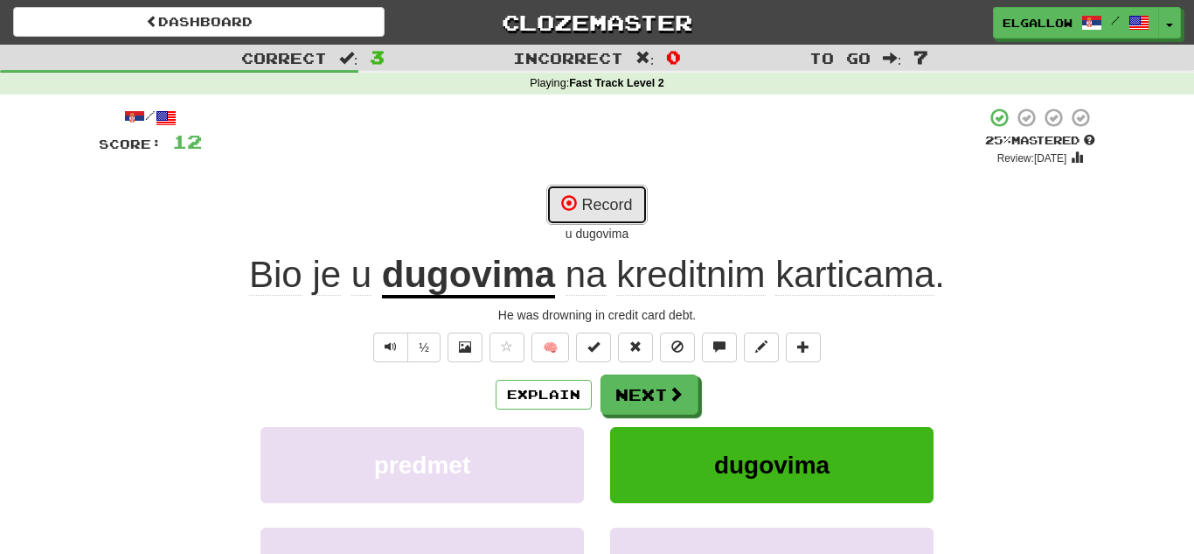
click at [625, 202] on button "Record" at bounding box center [597, 205] width 101 height 40
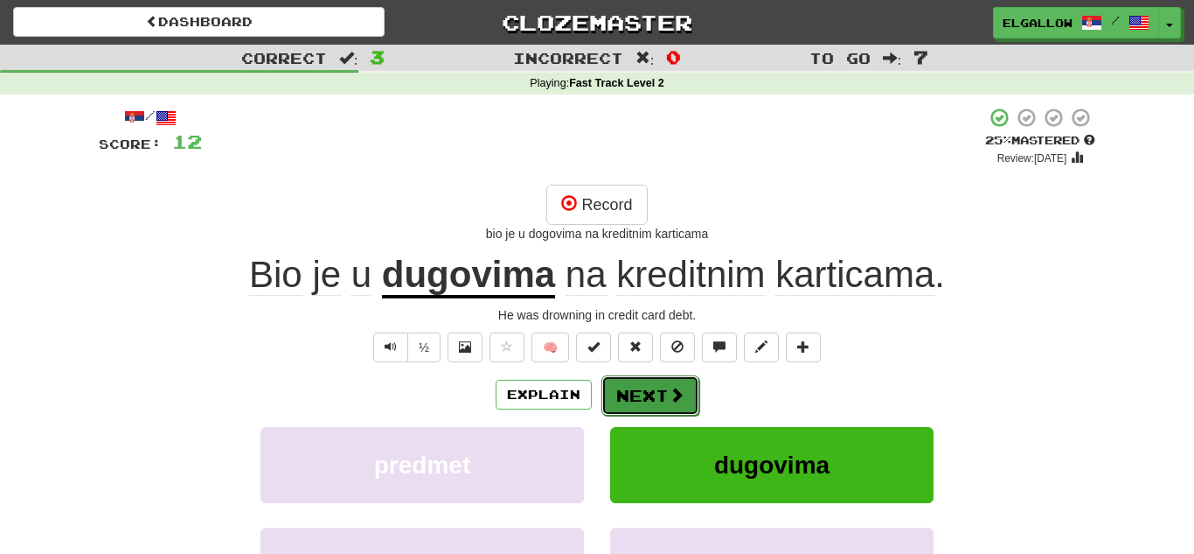
click at [653, 389] on button "Next" at bounding box center [651, 395] width 98 height 40
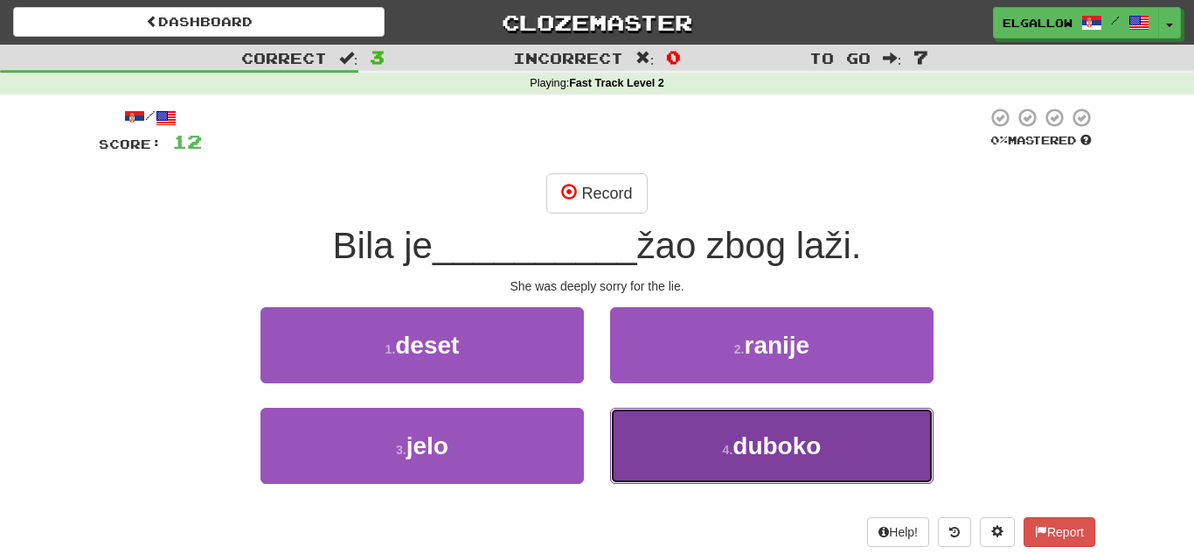
click at [721, 467] on button "4 . duboko" at bounding box center [772, 445] width 324 height 76
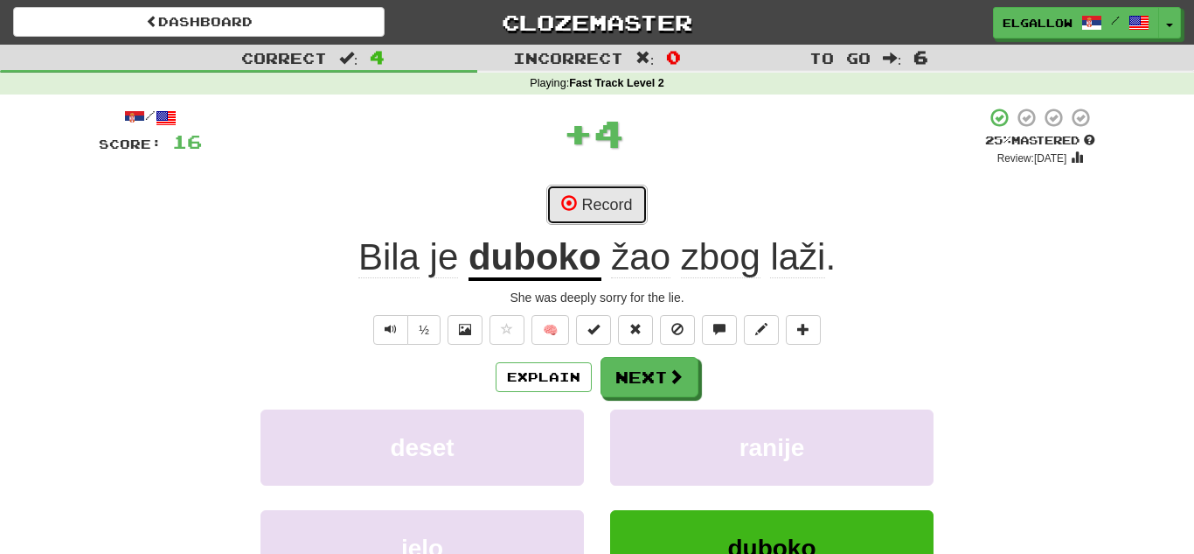
click at [621, 207] on button "Record" at bounding box center [597, 205] width 101 height 40
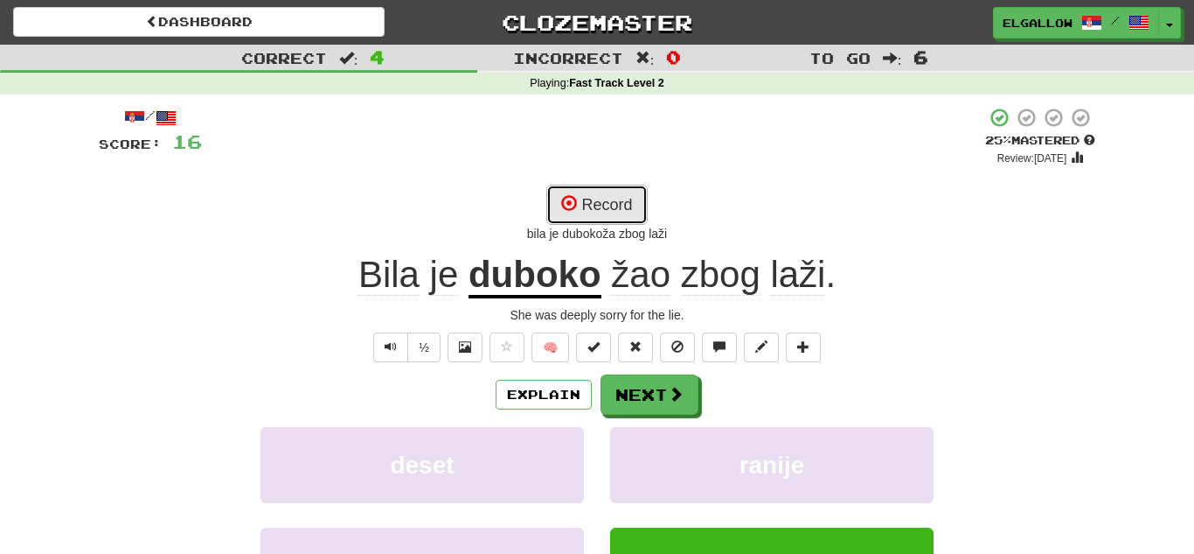
click at [620, 214] on button "Record" at bounding box center [597, 205] width 101 height 40
click at [626, 199] on button "Record" at bounding box center [597, 205] width 101 height 40
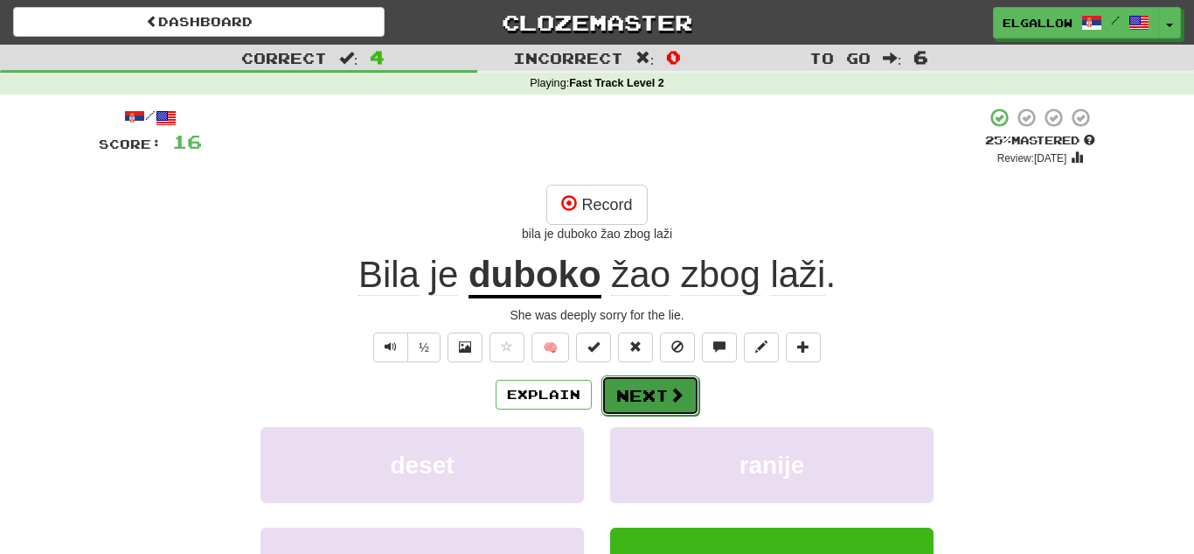
click at [664, 382] on button "Next" at bounding box center [651, 395] width 98 height 40
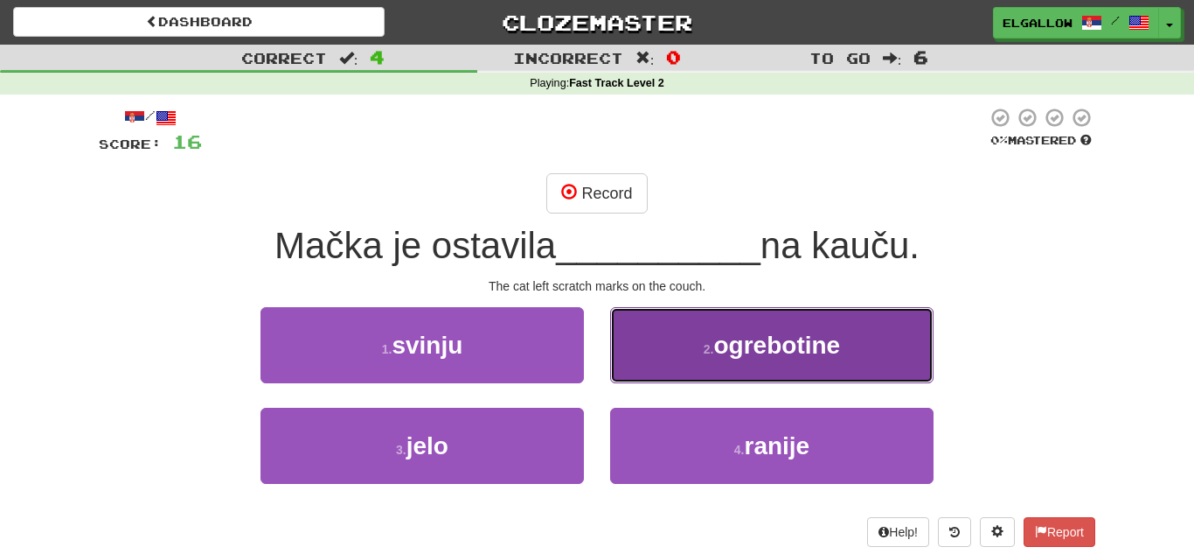
click at [690, 346] on button "2 . ogrebotine" at bounding box center [772, 345] width 324 height 76
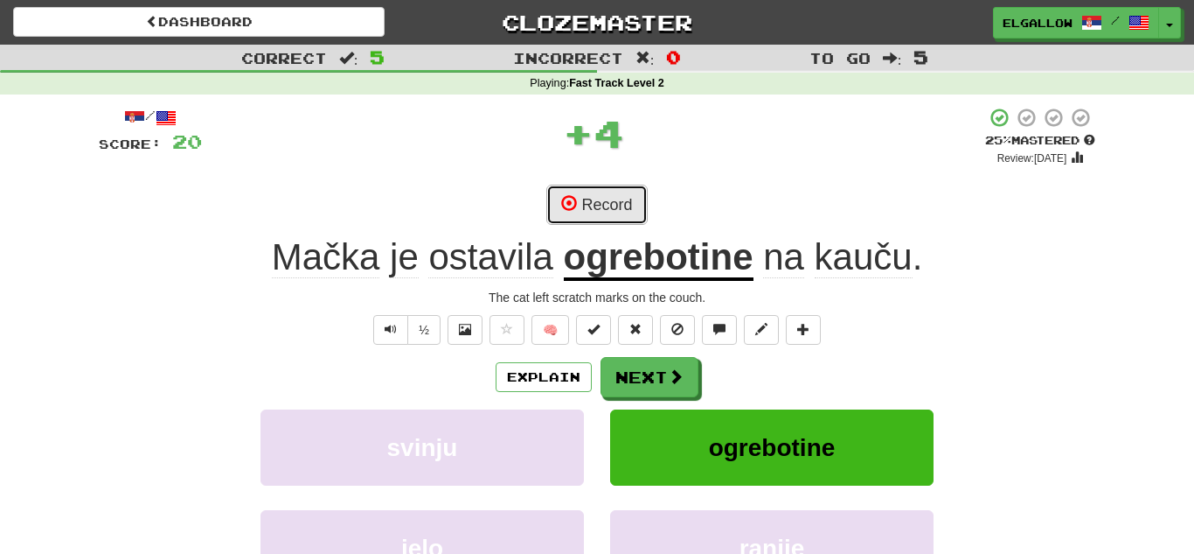
click at [615, 210] on button "Record" at bounding box center [597, 205] width 101 height 40
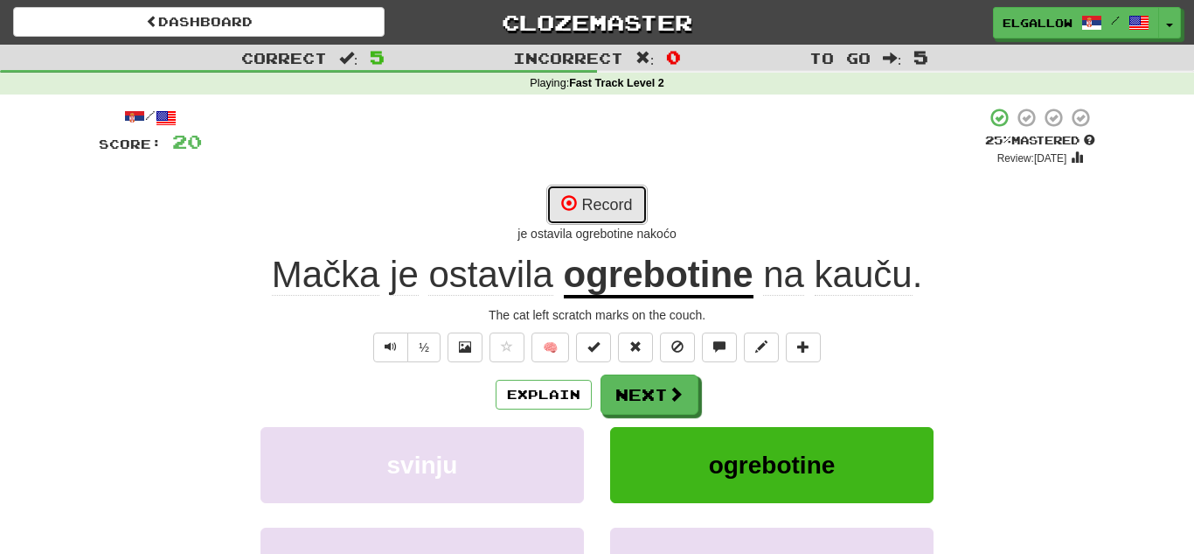
click at [619, 185] on button "Record" at bounding box center [597, 205] width 101 height 40
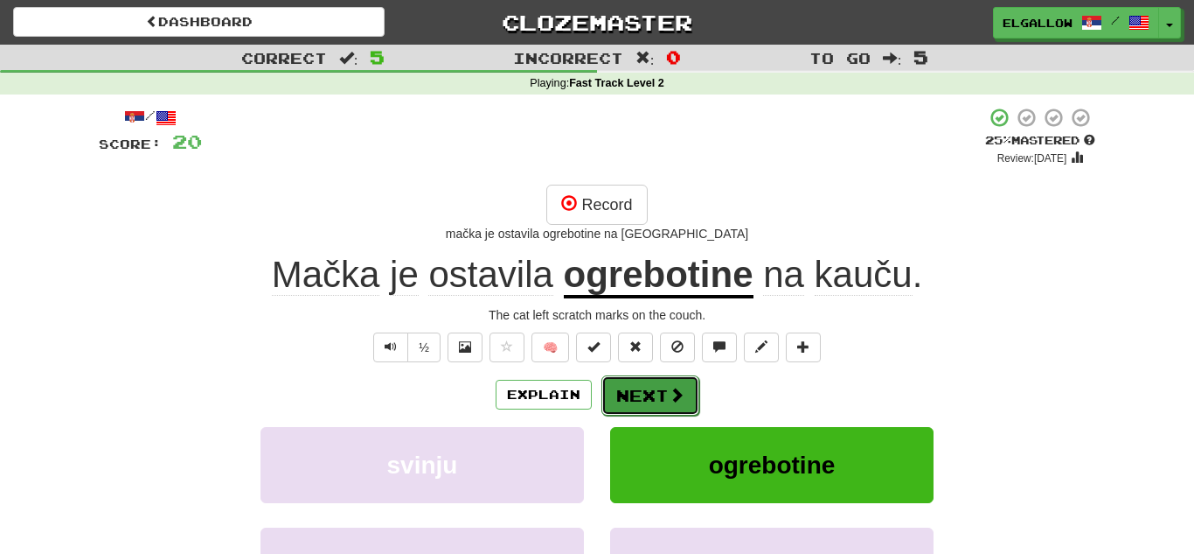
click at [684, 400] on button "Next" at bounding box center [651, 395] width 98 height 40
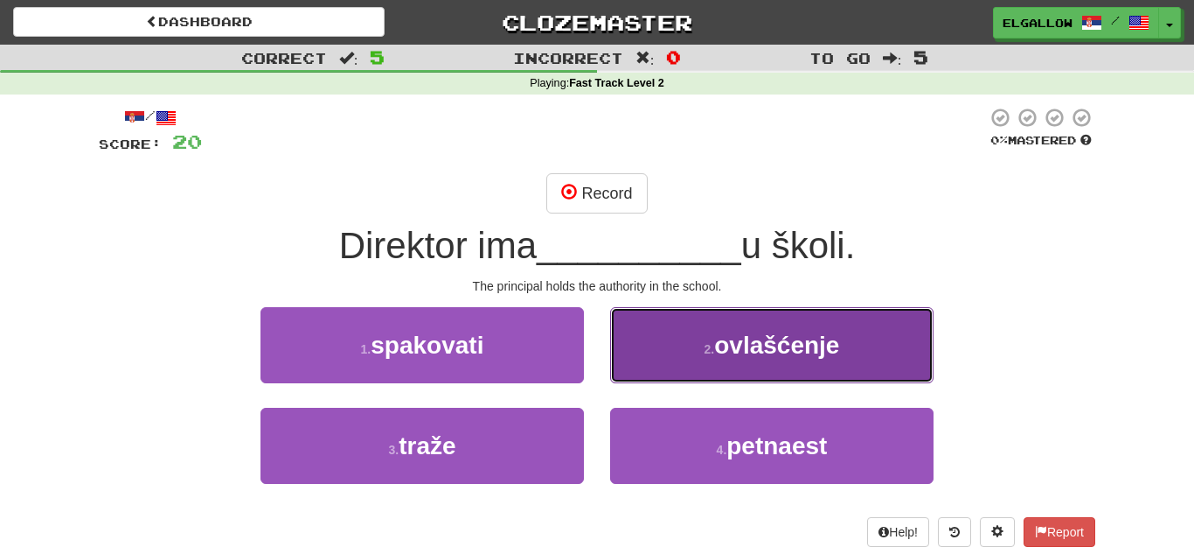
click at [760, 351] on span "ovlašćenje" at bounding box center [776, 344] width 125 height 27
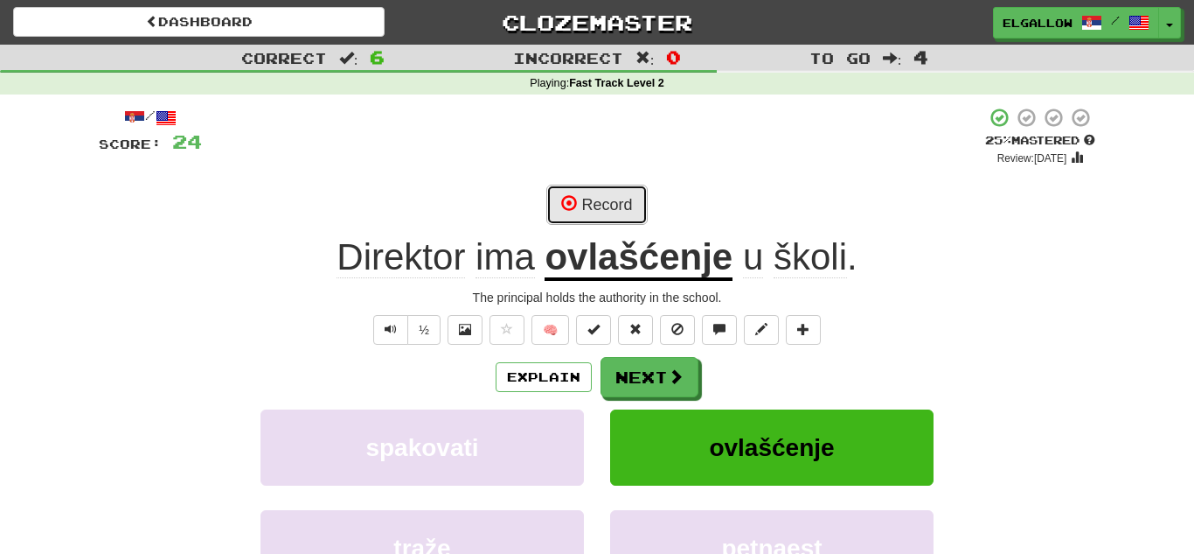
click at [623, 199] on button "Record" at bounding box center [597, 205] width 101 height 40
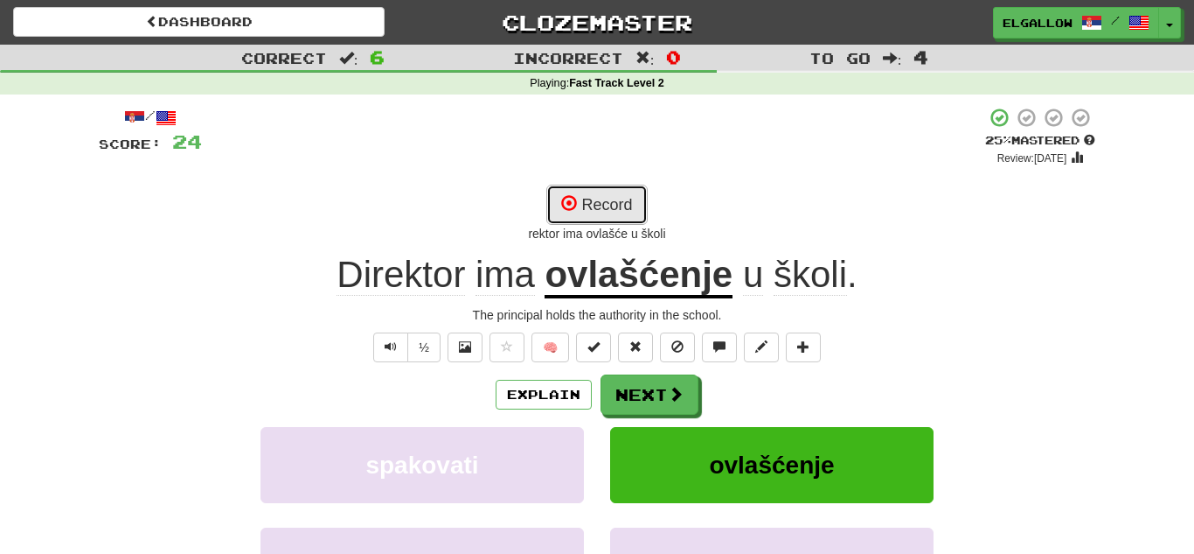
click at [609, 190] on button "Record" at bounding box center [597, 205] width 101 height 40
click at [595, 211] on button "Record" at bounding box center [597, 205] width 101 height 40
click at [600, 194] on button "Record" at bounding box center [597, 205] width 101 height 40
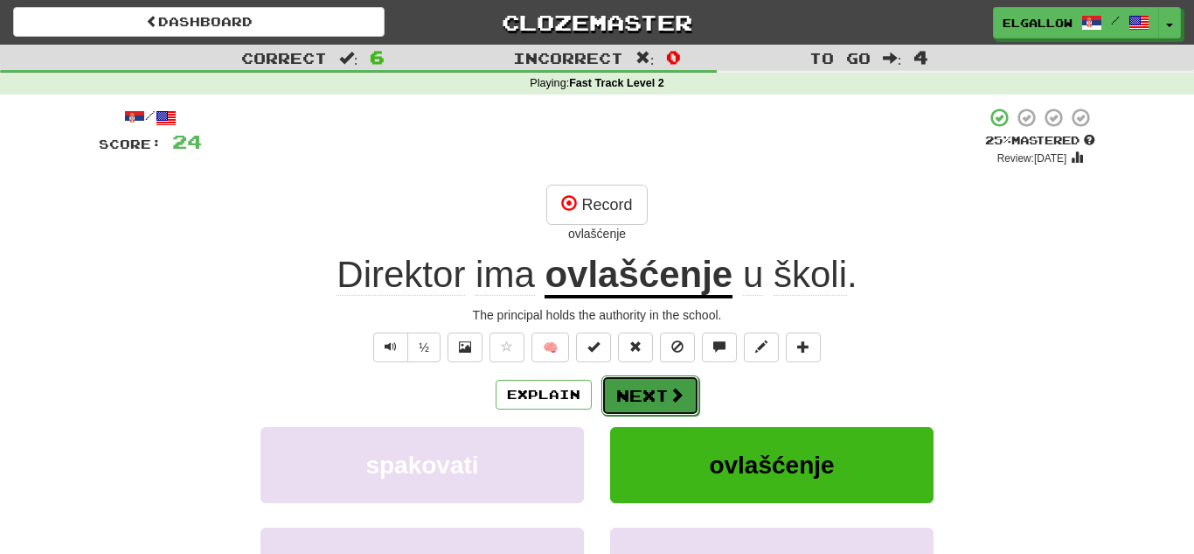
click at [656, 391] on button "Next" at bounding box center [651, 395] width 98 height 40
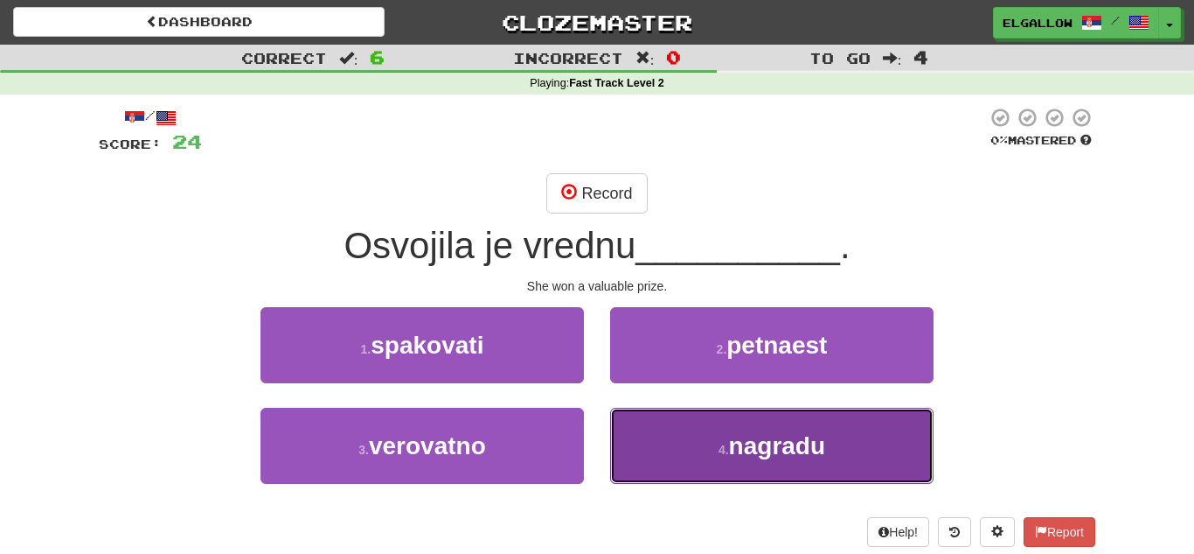
click at [801, 440] on span "nagradu" at bounding box center [777, 445] width 96 height 27
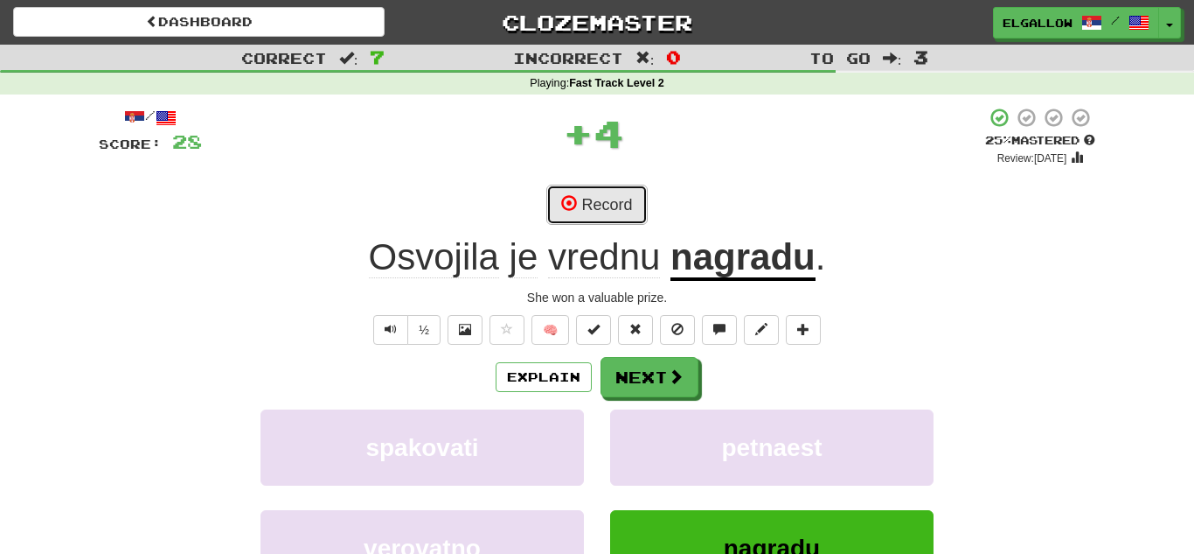
click at [618, 201] on button "Record" at bounding box center [597, 205] width 101 height 40
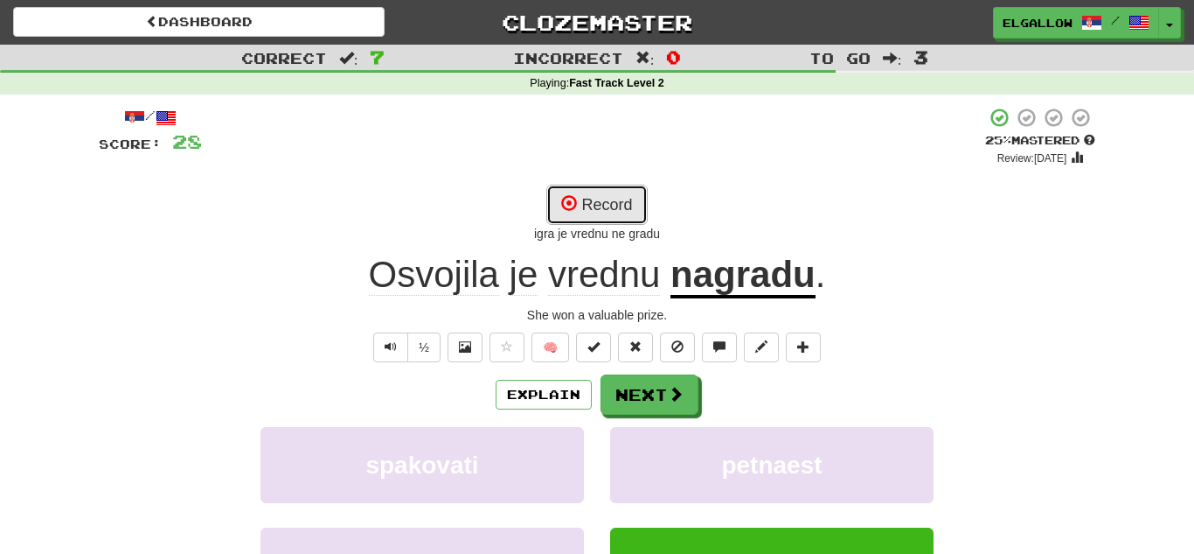
click at [626, 206] on button "Record" at bounding box center [597, 205] width 101 height 40
click at [617, 212] on button "Record" at bounding box center [597, 205] width 101 height 40
click at [588, 193] on button "Record" at bounding box center [597, 205] width 101 height 40
click at [589, 208] on button "Record" at bounding box center [597, 205] width 101 height 40
click at [583, 205] on button "Record" at bounding box center [597, 205] width 101 height 40
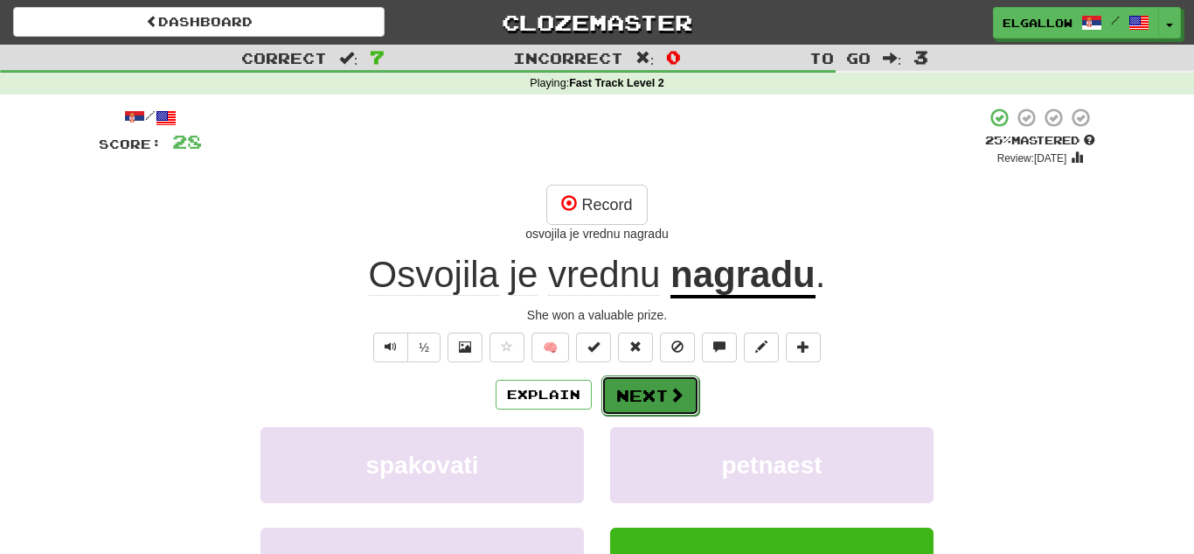
click at [665, 396] on button "Next" at bounding box center [651, 395] width 98 height 40
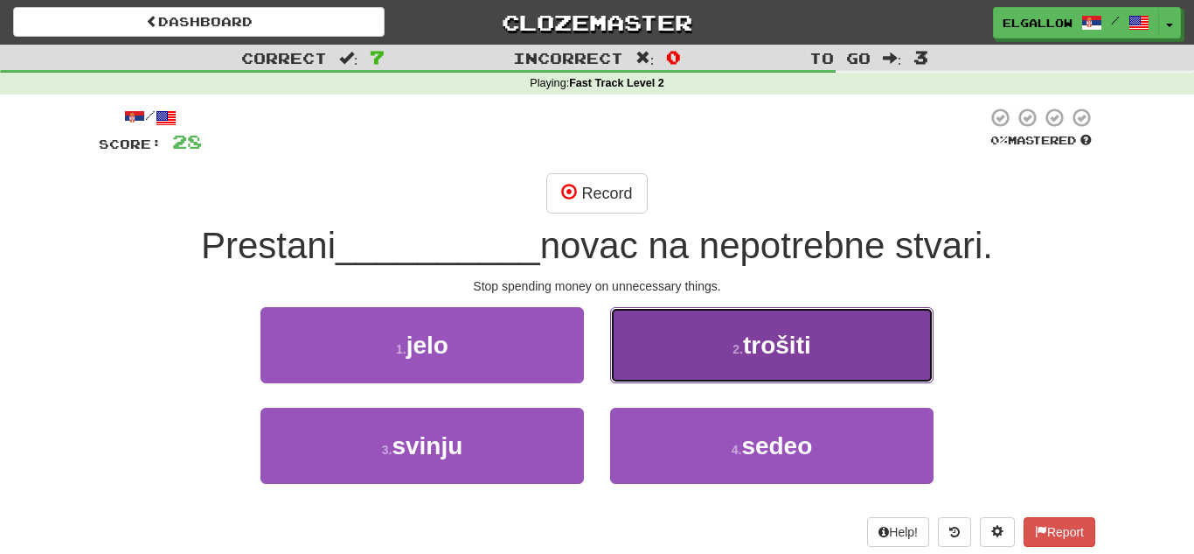
click at [825, 336] on button "2 . trošiti" at bounding box center [772, 345] width 324 height 76
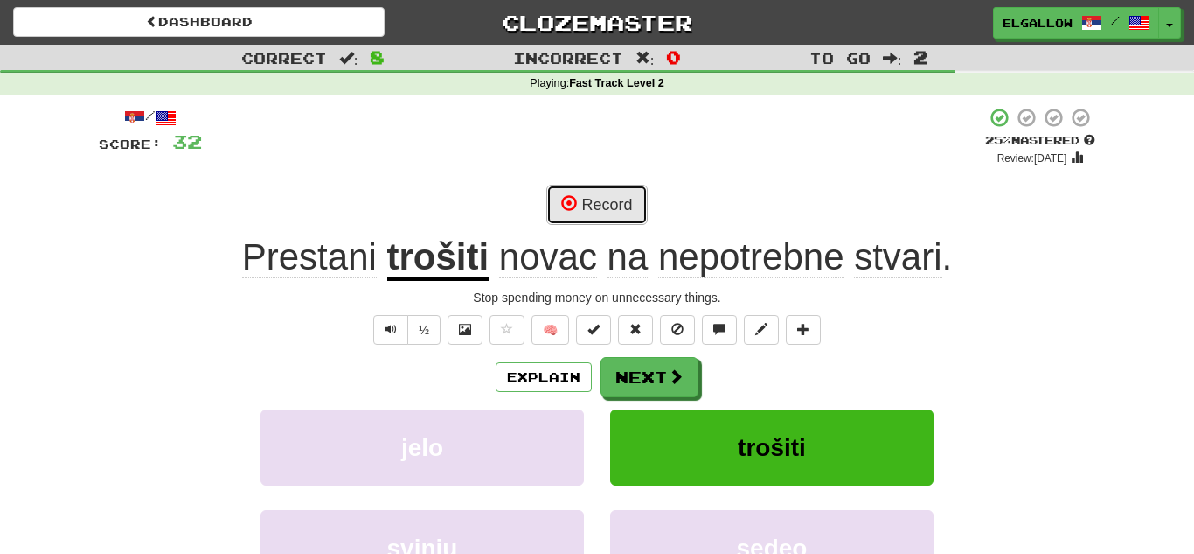
click at [623, 197] on button "Record" at bounding box center [597, 205] width 101 height 40
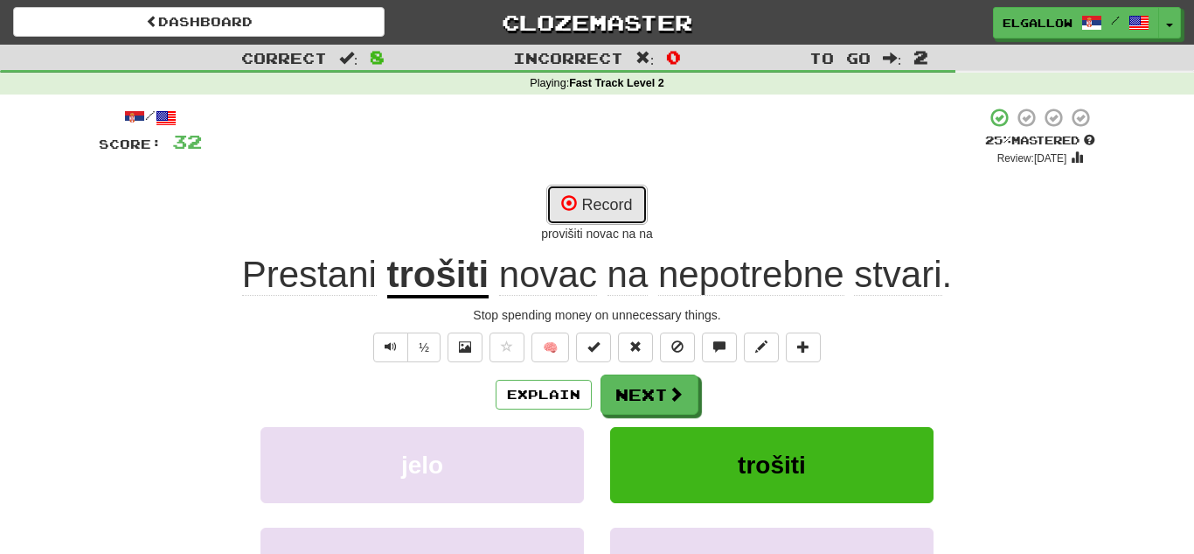
click at [601, 186] on button "Record" at bounding box center [597, 205] width 101 height 40
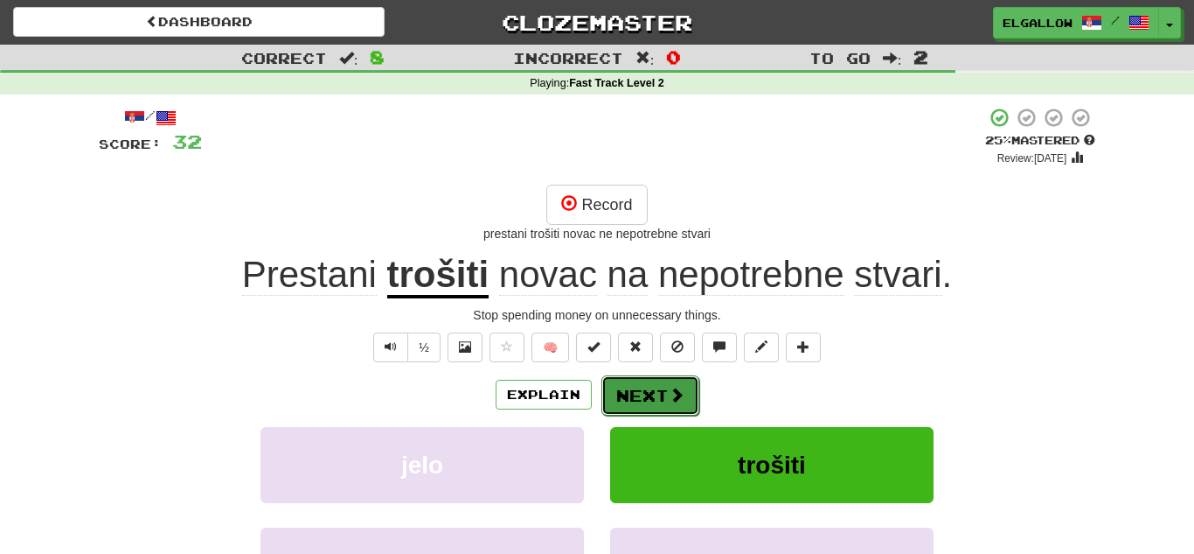
click at [640, 398] on button "Next" at bounding box center [651, 395] width 98 height 40
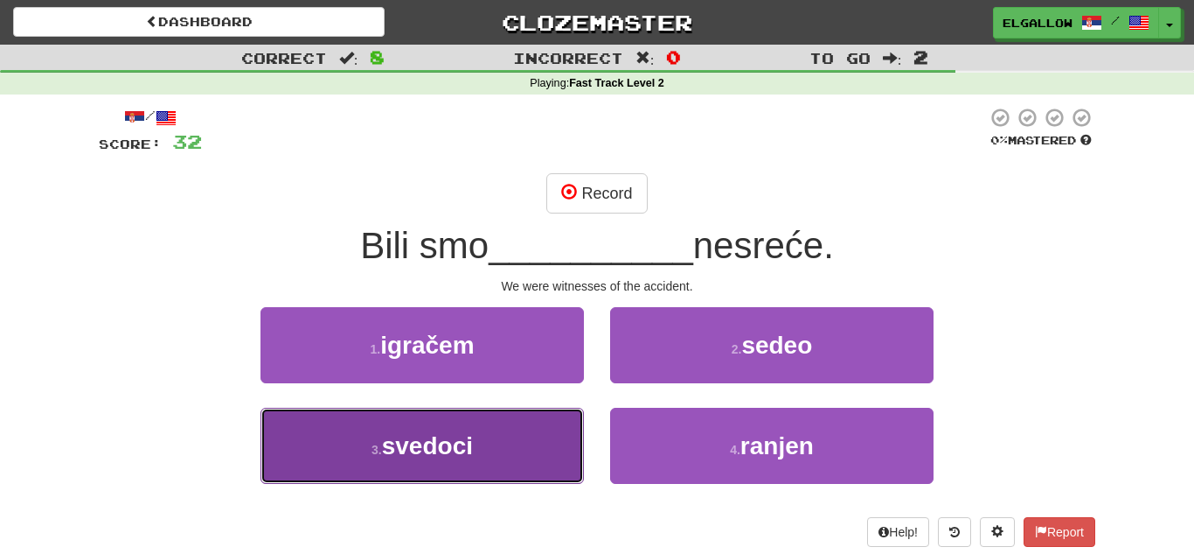
click at [332, 439] on button "3 . svedoci" at bounding box center [423, 445] width 324 height 76
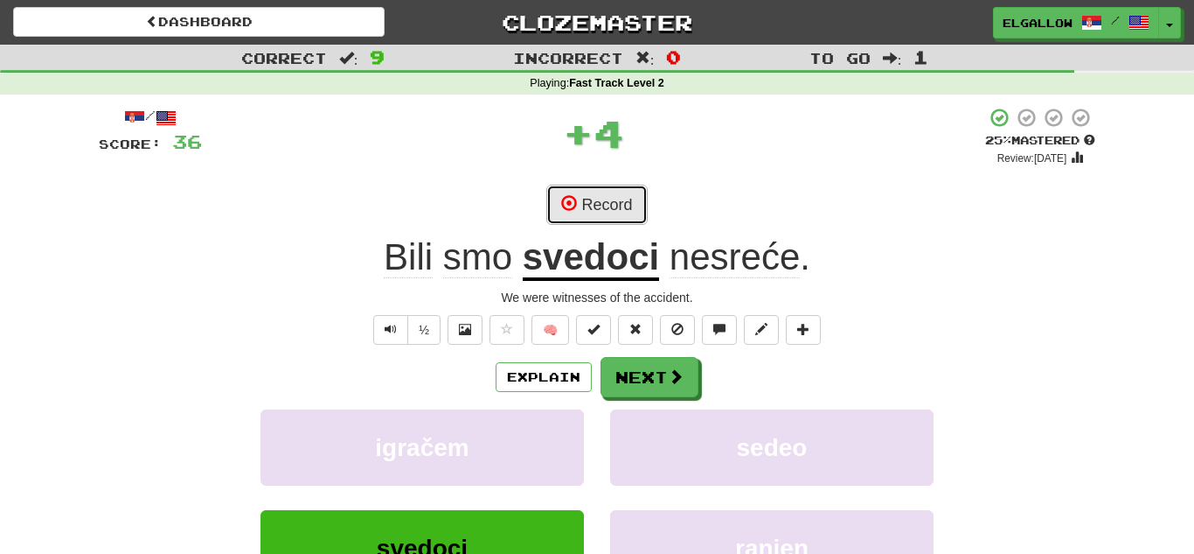
click at [645, 202] on button "Record" at bounding box center [597, 205] width 101 height 40
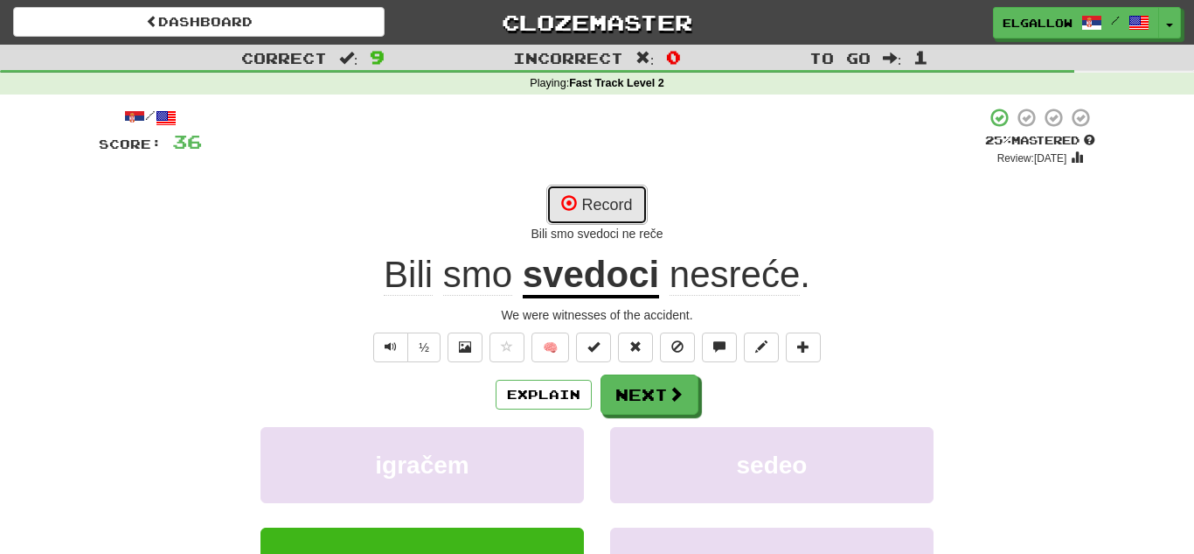
click at [631, 193] on button "Record" at bounding box center [597, 205] width 101 height 40
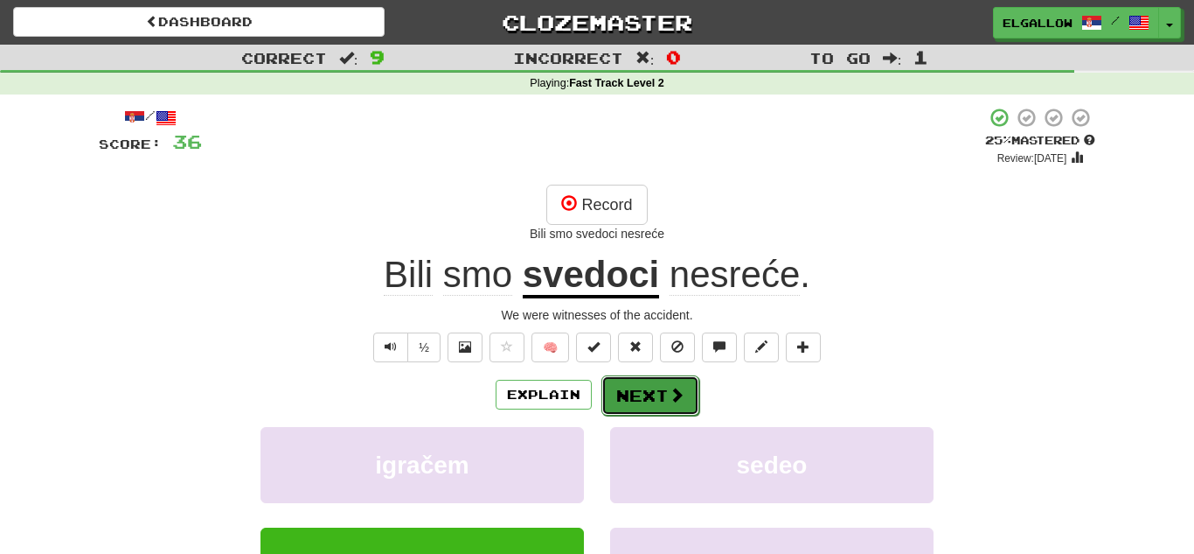
click at [666, 405] on button "Next" at bounding box center [651, 395] width 98 height 40
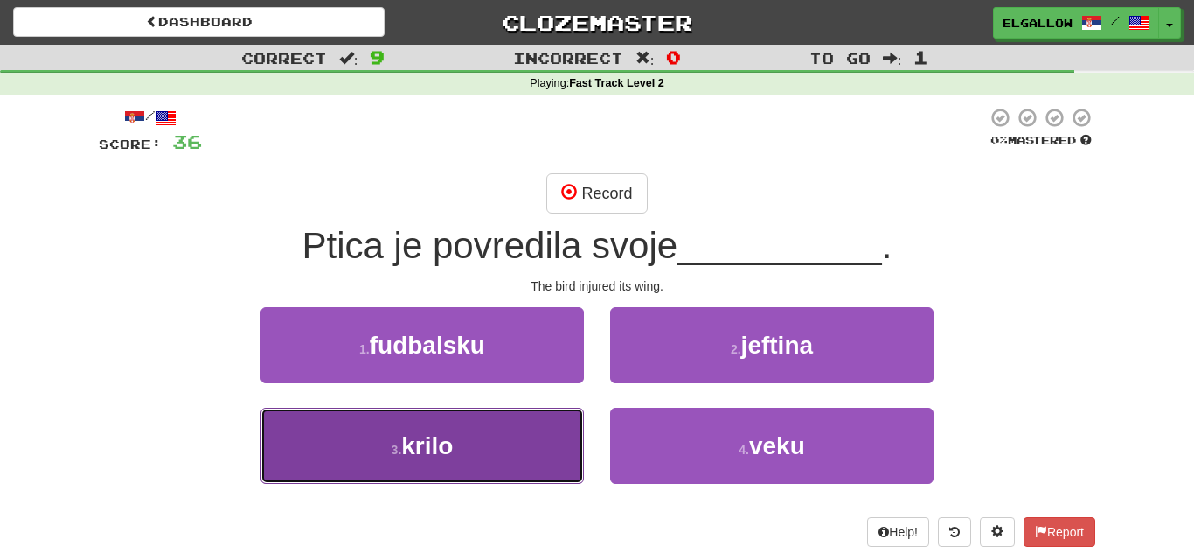
click at [296, 445] on button "3 . krilo" at bounding box center [423, 445] width 324 height 76
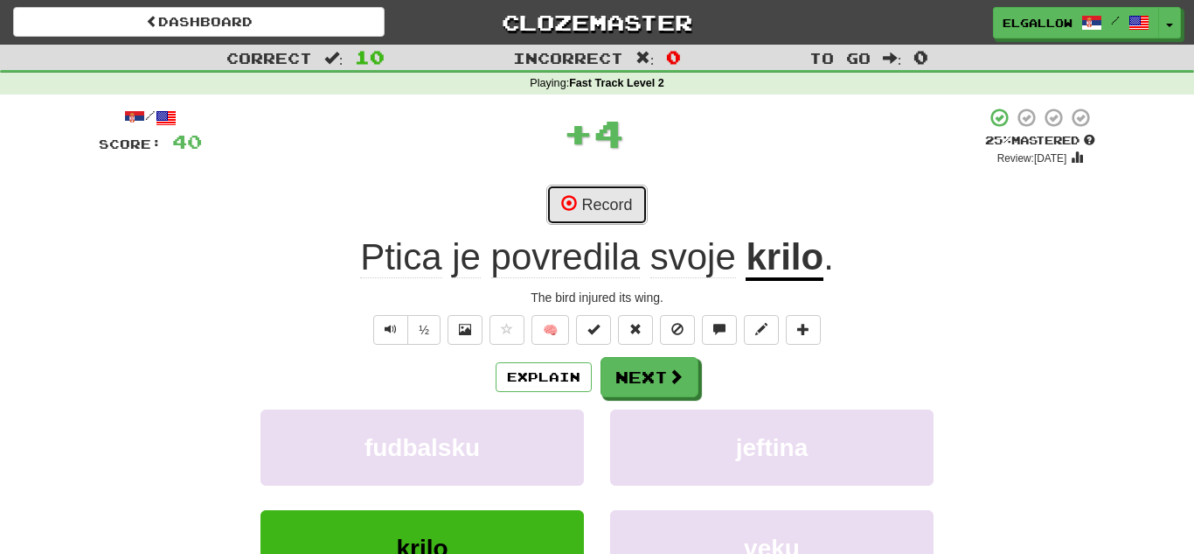
click at [602, 206] on button "Record" at bounding box center [597, 205] width 101 height 40
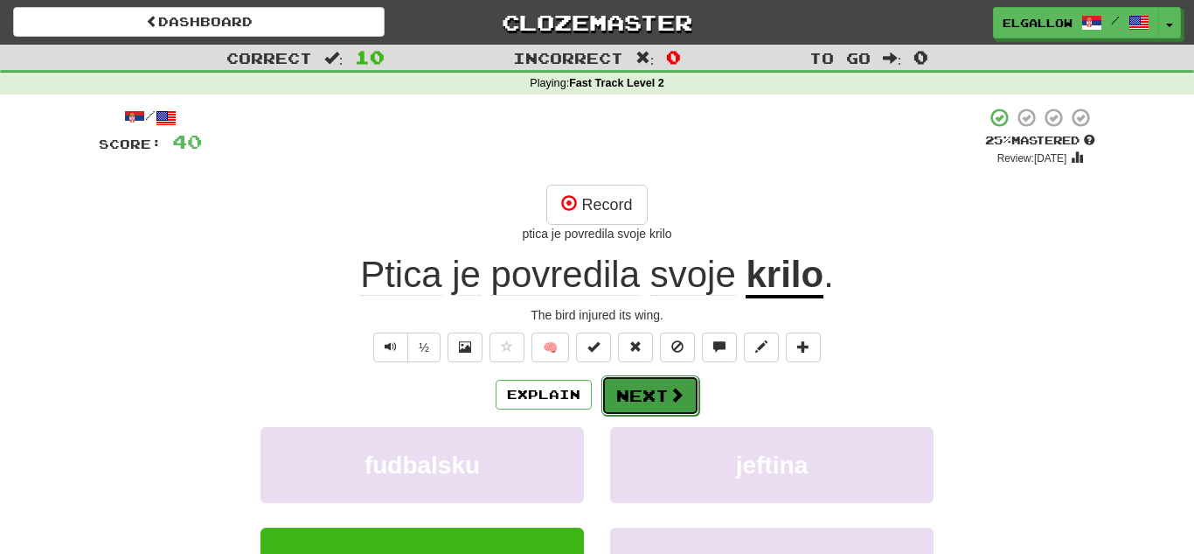
click at [661, 404] on button "Next" at bounding box center [651, 395] width 98 height 40
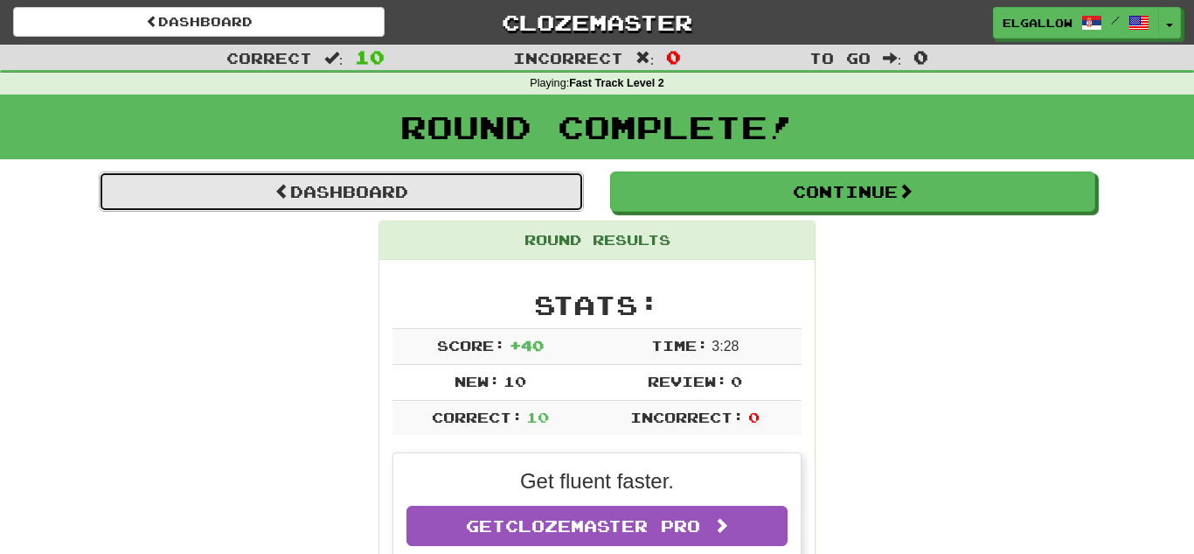
click at [340, 205] on link "Dashboard" at bounding box center [341, 191] width 485 height 40
